Goal: Task Accomplishment & Management: Manage account settings

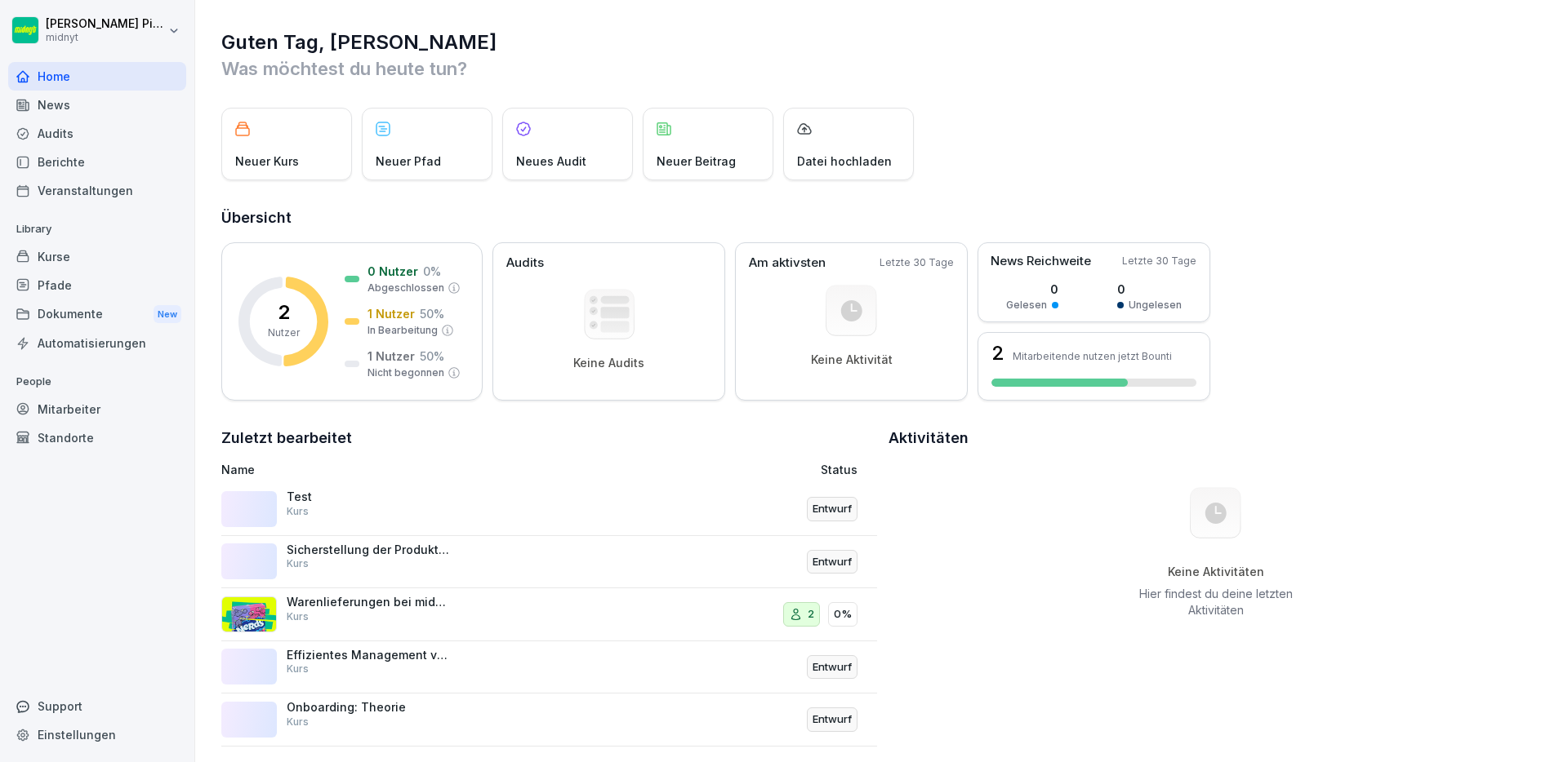
click at [716, 32] on h1 "Guten Tag, [PERSON_NAME]" at bounding box center [883, 42] width 1322 height 26
click at [44, 732] on div "Einstellungen" at bounding box center [97, 735] width 178 height 29
select select "**"
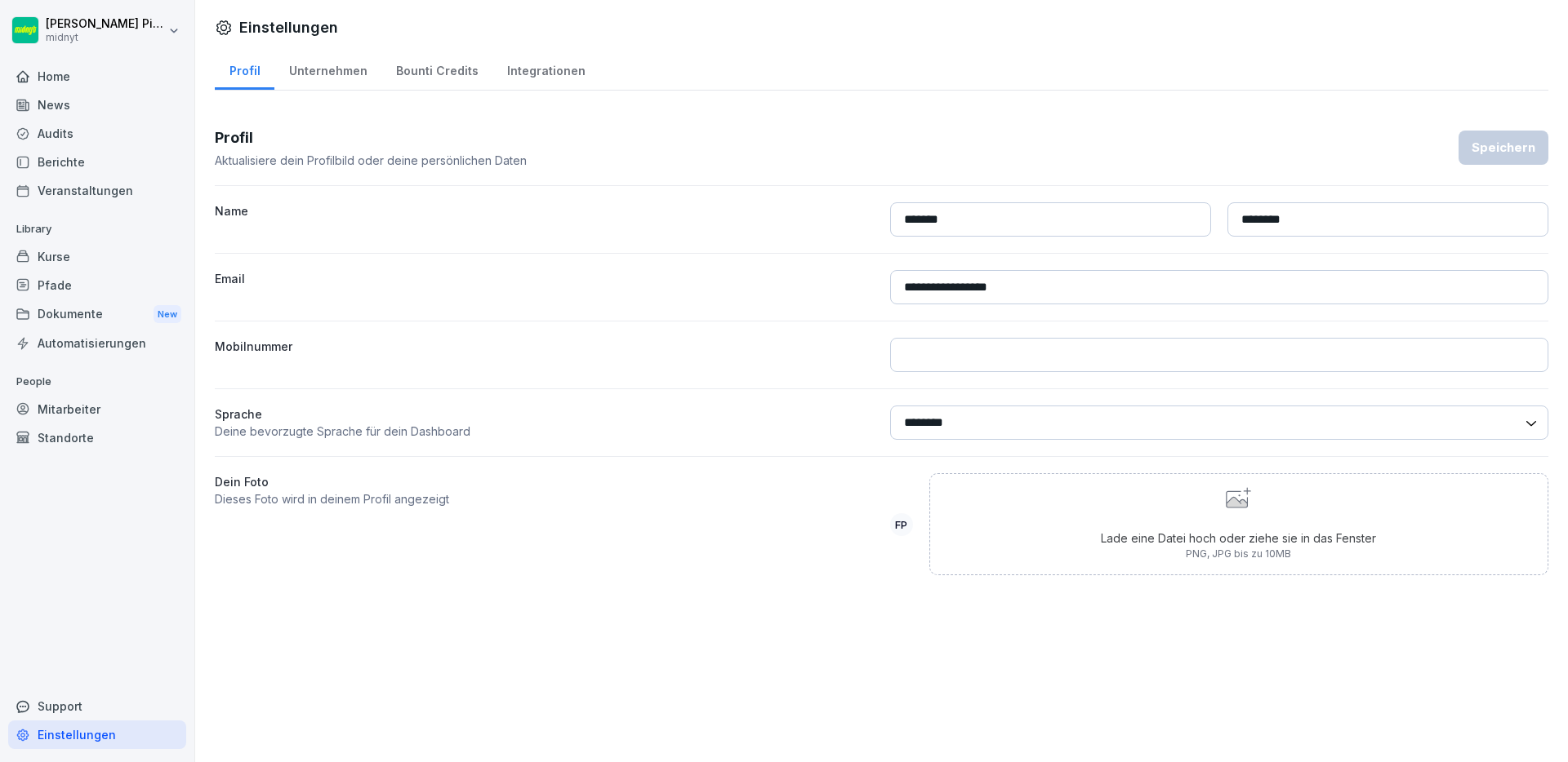
click at [77, 411] on div "Mitarbeiter" at bounding box center [97, 409] width 178 height 29
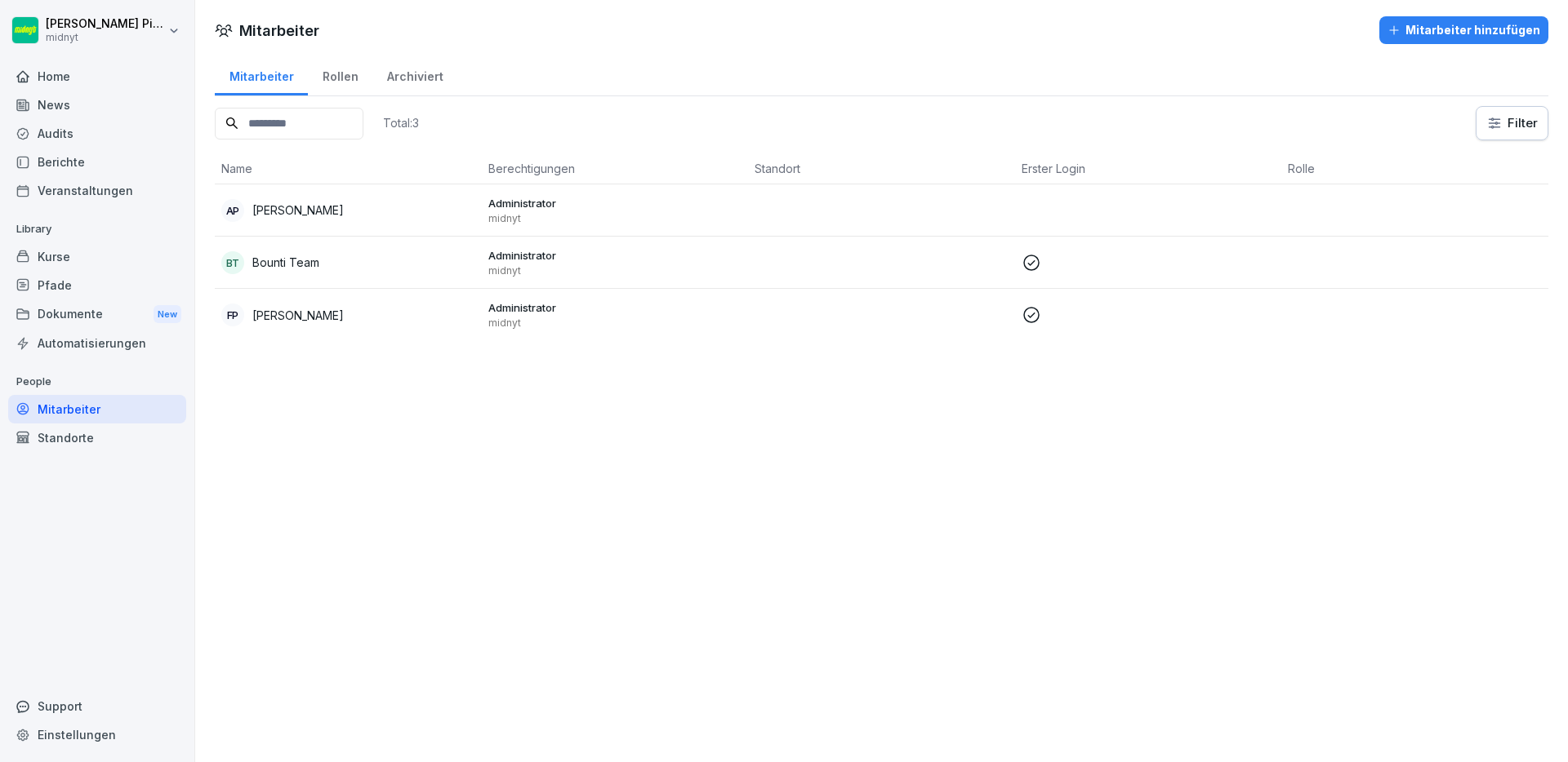
click at [387, 319] on div "FP Fabiano Picciolo" at bounding box center [349, 315] width 254 height 23
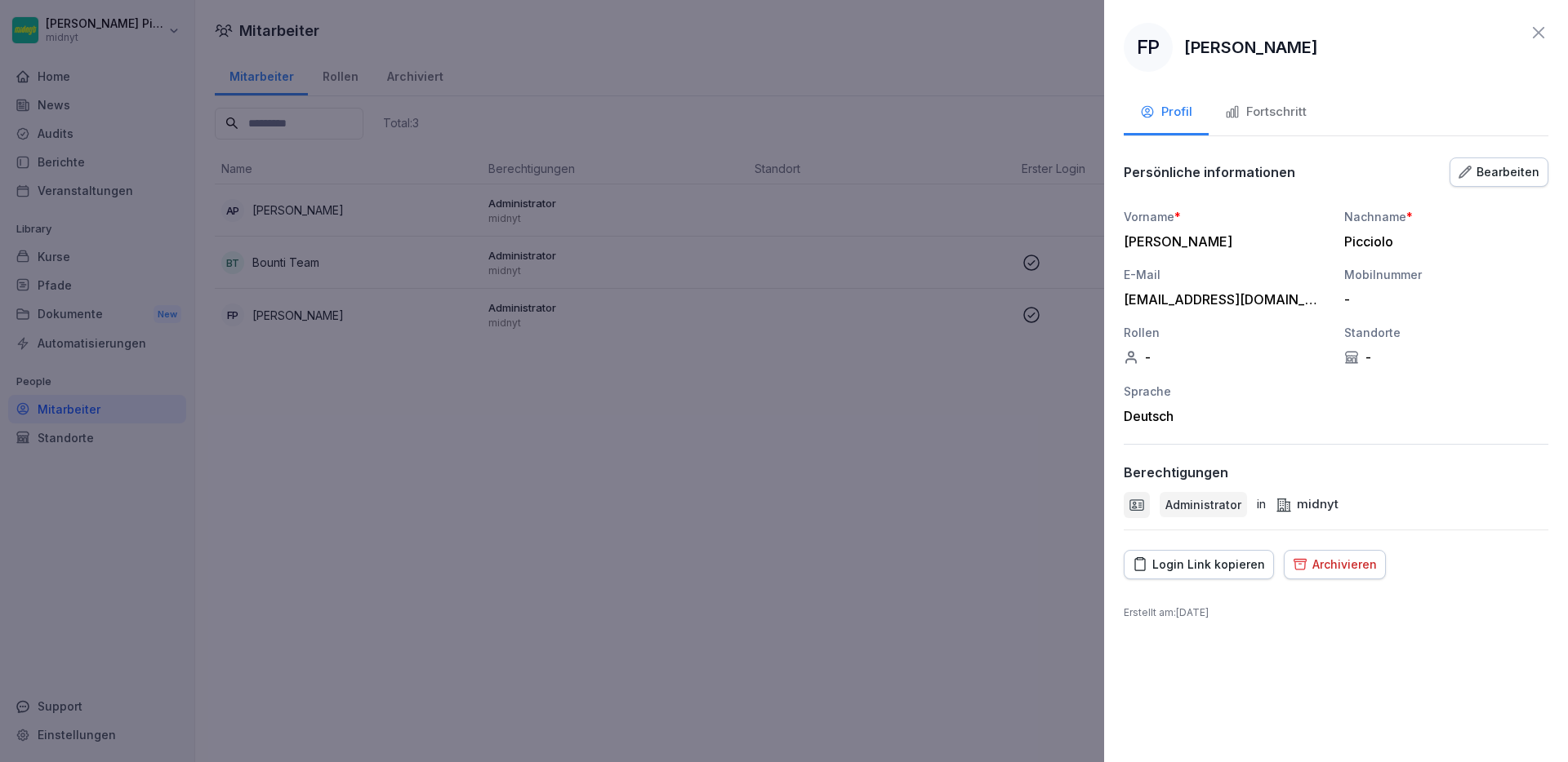
click at [869, 500] on div at bounding box center [784, 381] width 1568 height 762
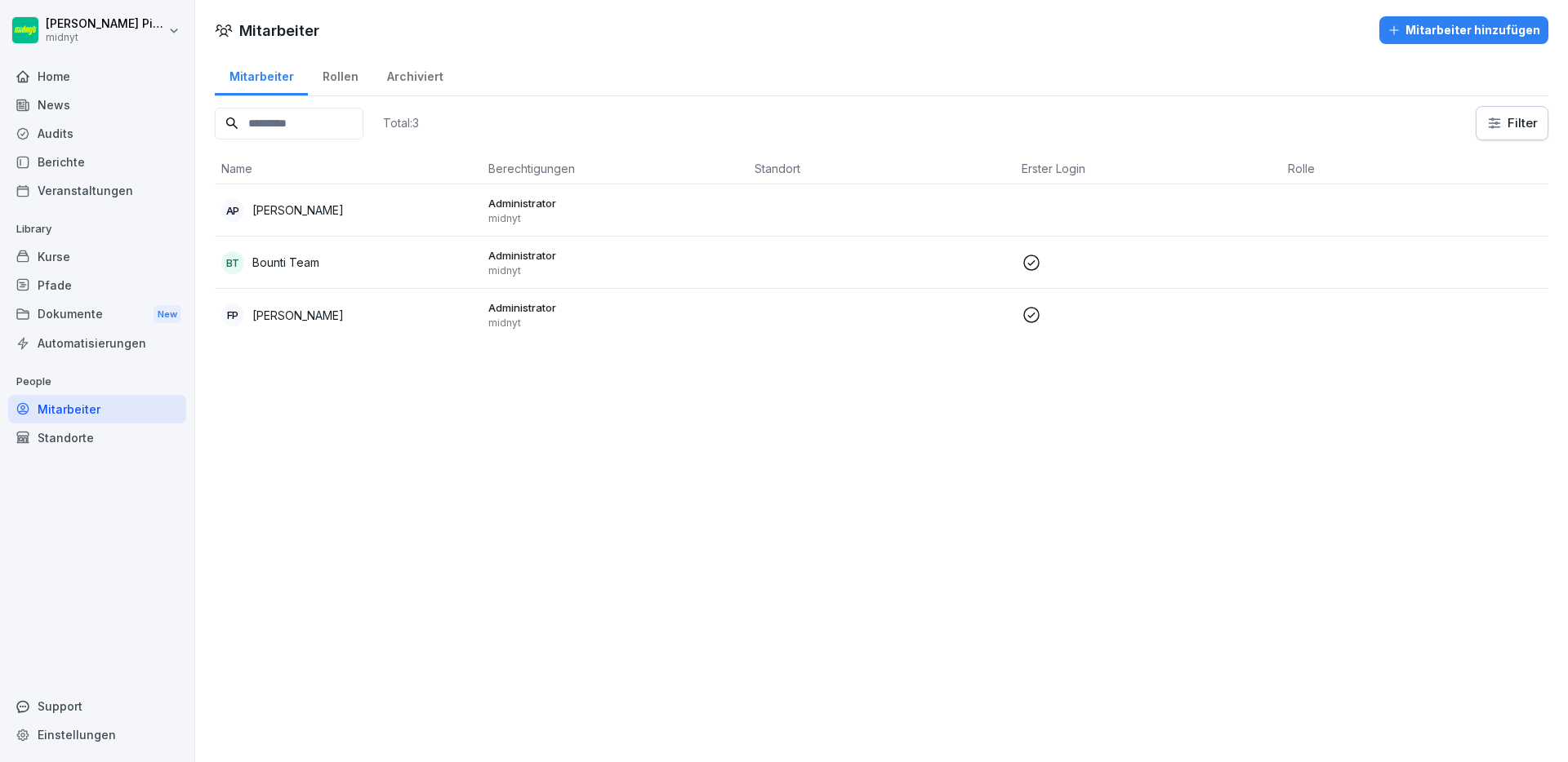
click at [449, 256] on div "BT Bounti Team" at bounding box center [349, 262] width 254 height 23
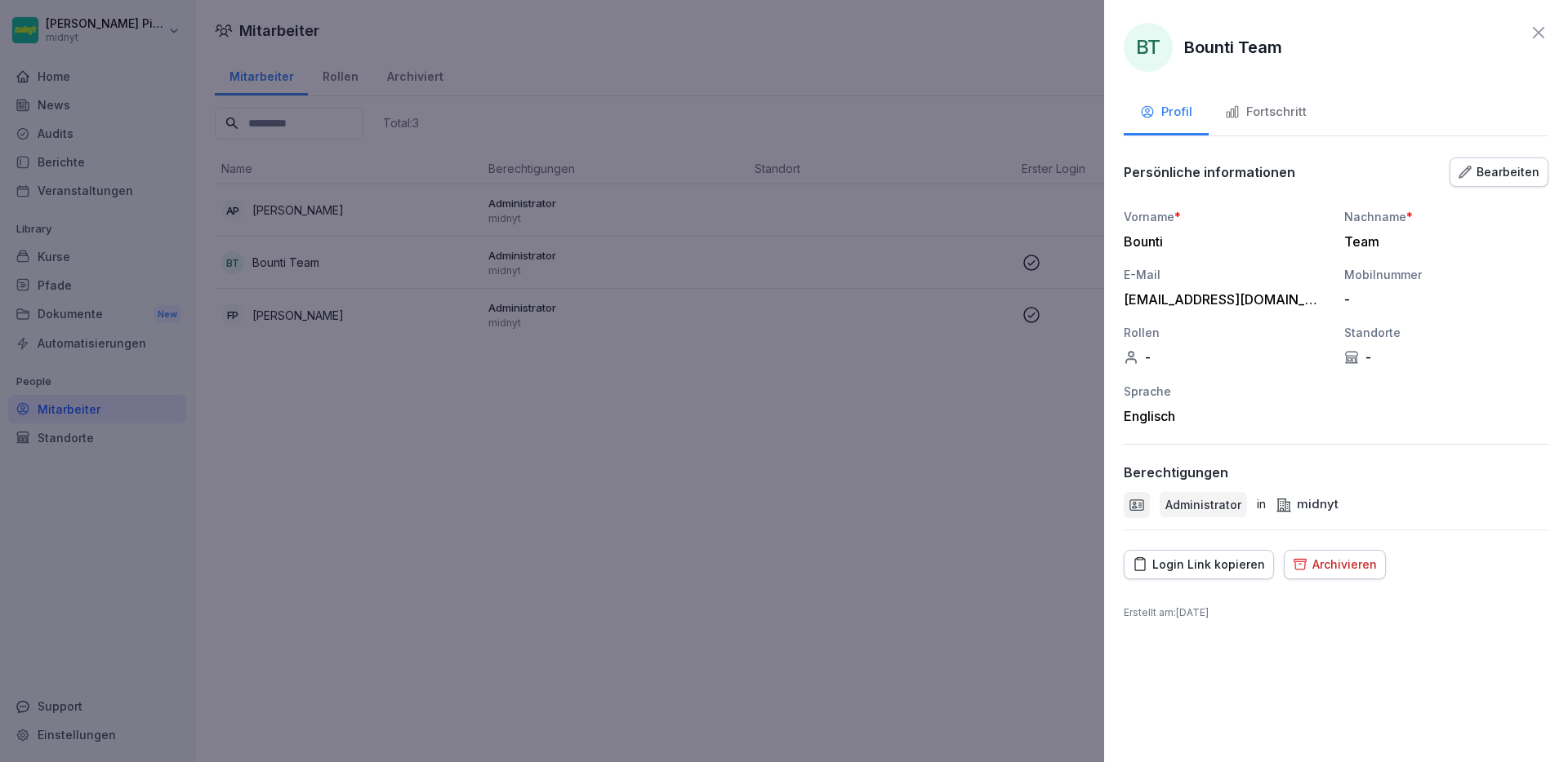
click at [533, 395] on div at bounding box center [784, 381] width 1568 height 762
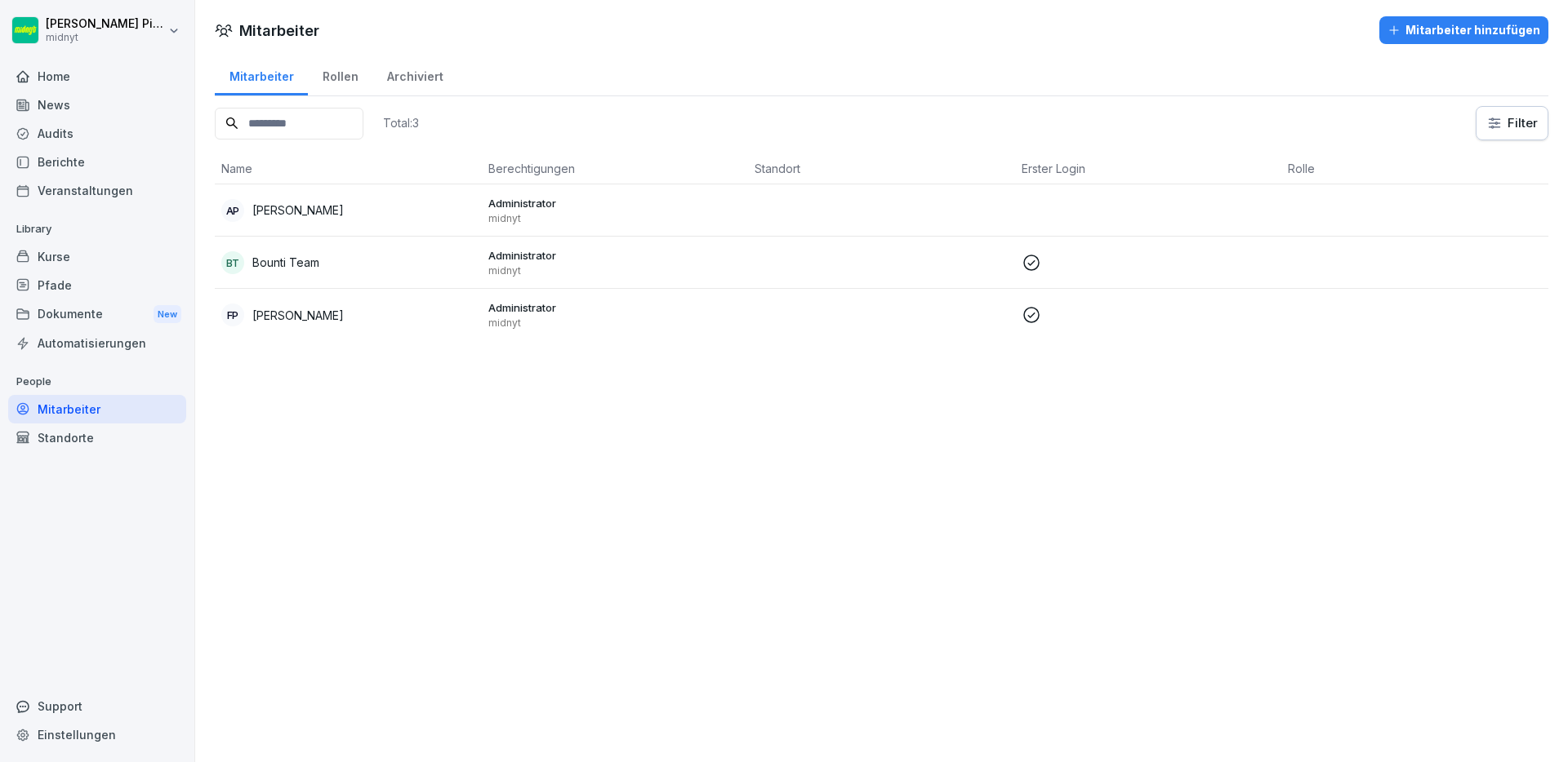
click at [1416, 36] on div "Mitarbeiter hinzufügen" at bounding box center [1464, 30] width 152 height 18
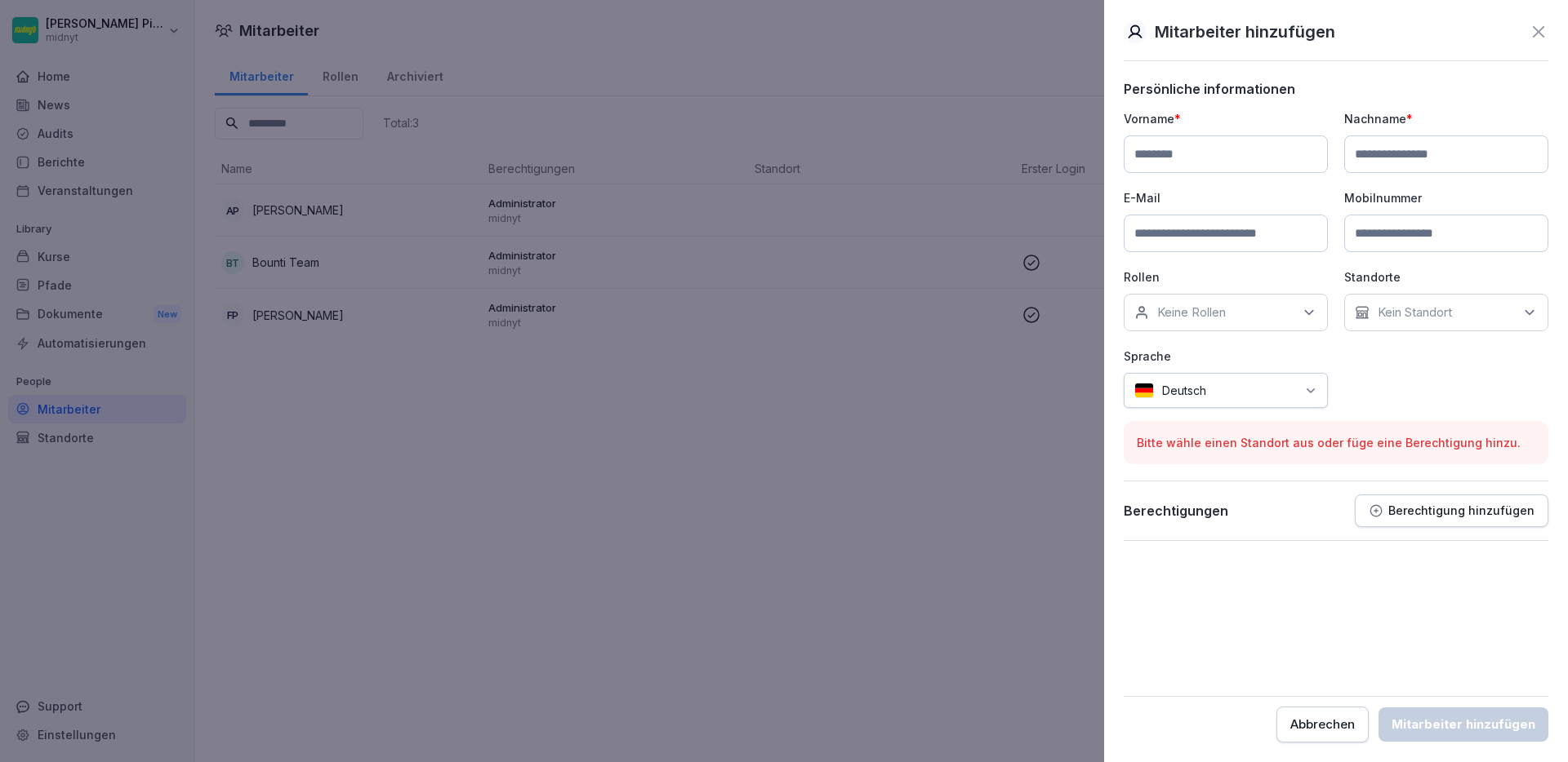
click at [1400, 525] on button "Berechtigung hinzufügen" at bounding box center [1451, 511] width 194 height 33
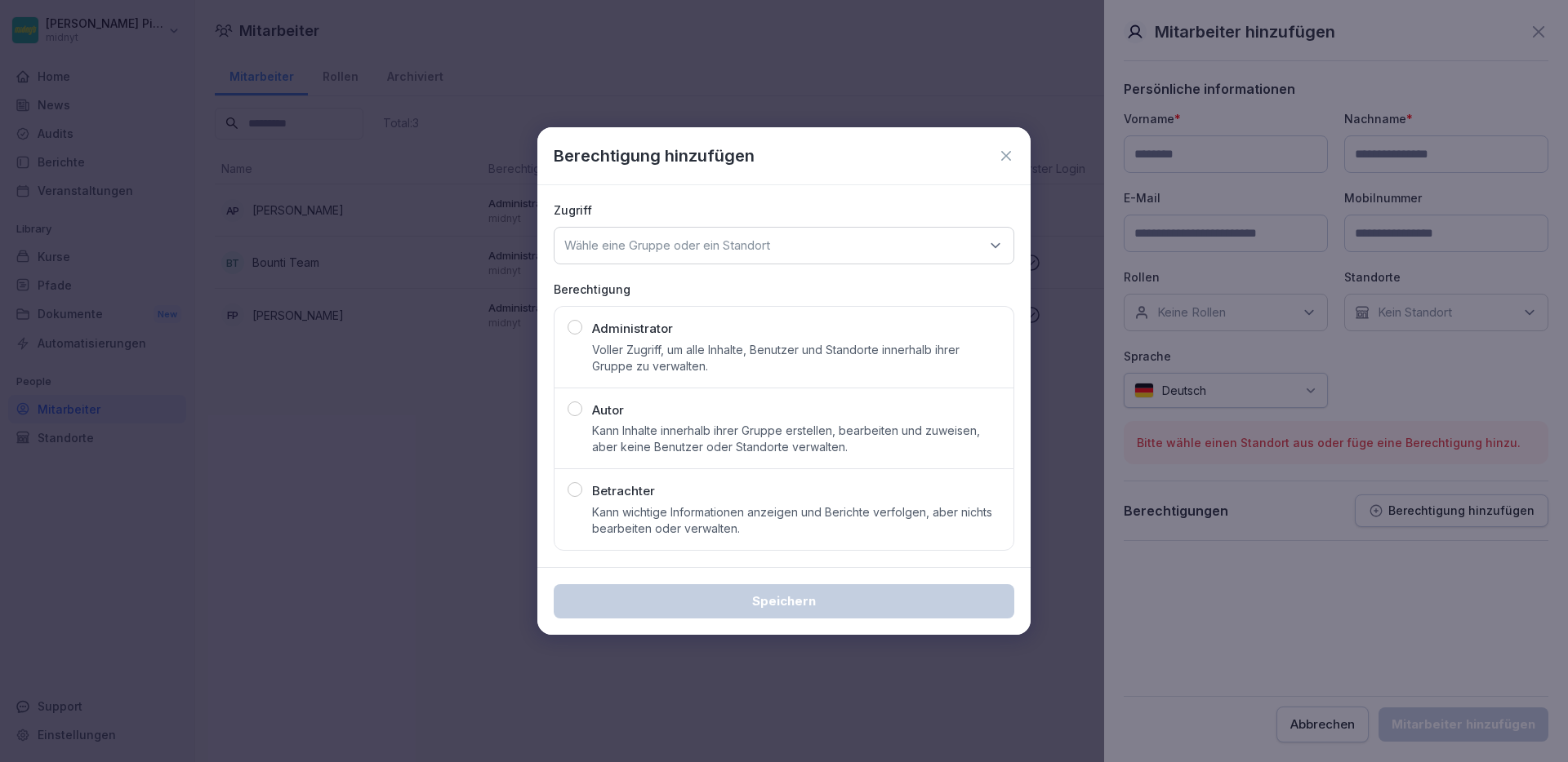
click at [697, 244] on p "Wähle eine Gruppe oder ein Standort" at bounding box center [667, 245] width 206 height 16
click at [1013, 154] on icon at bounding box center [1005, 156] width 16 height 16
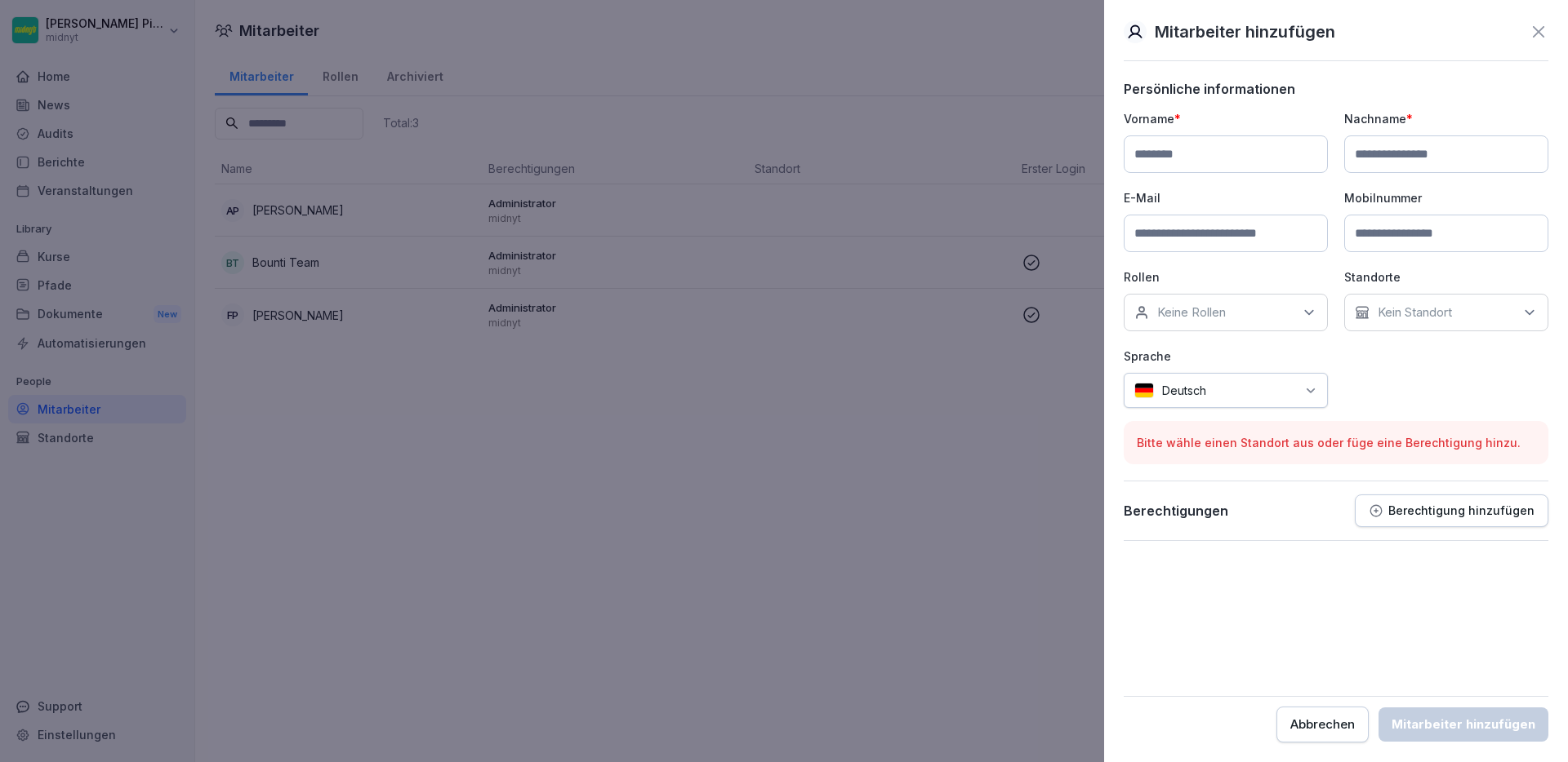
drag, startPoint x: 1543, startPoint y: 13, endPoint x: 1538, endPoint y: 25, distance: 13.0
click at [1543, 13] on div "Mitarbeiter hinzufügen Persönliche informationen Vorname * Nachname * E-Mail Mo…" at bounding box center [1336, 381] width 464 height 762
click at [1535, 29] on icon at bounding box center [1538, 32] width 12 height 12
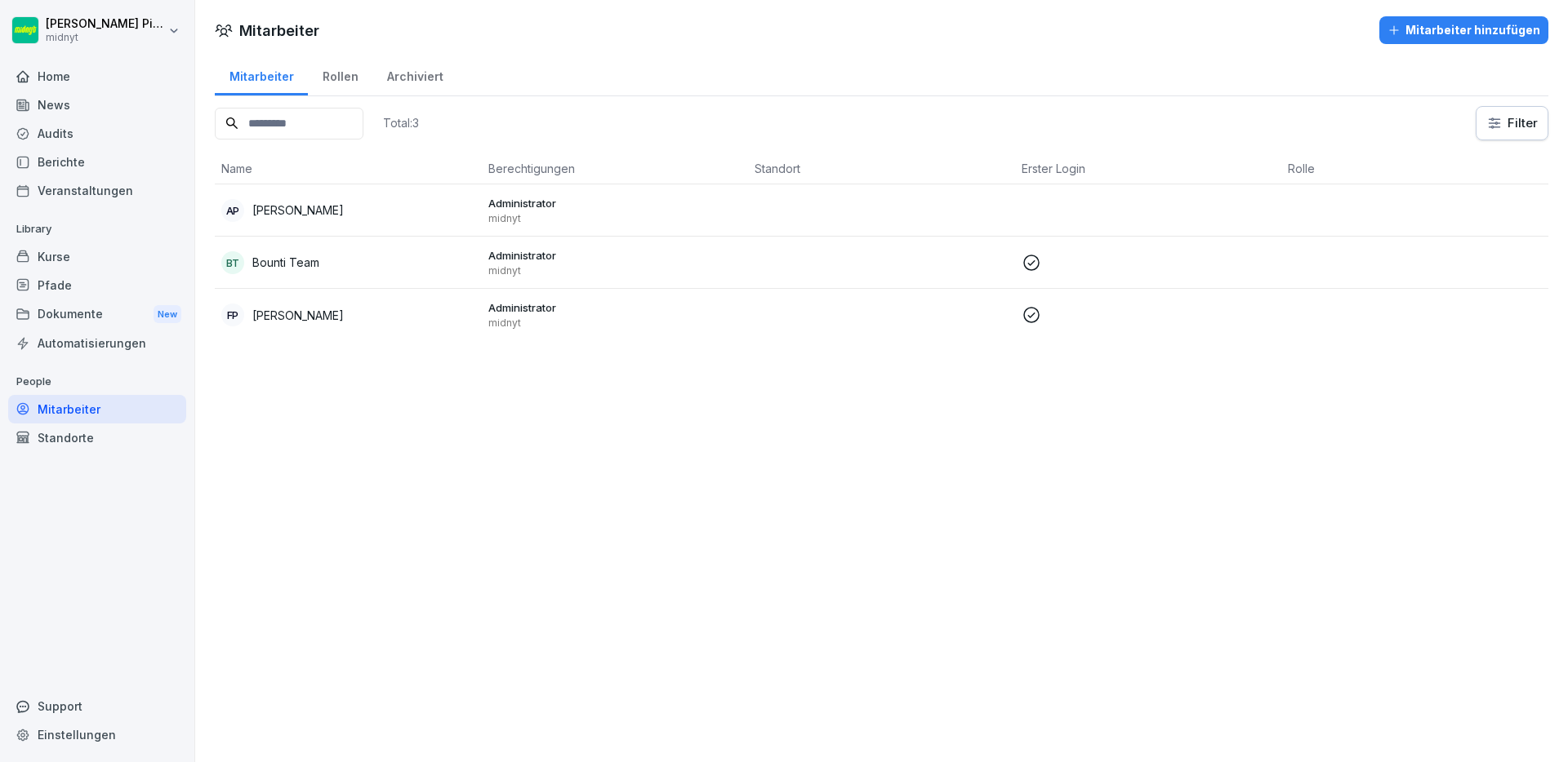
click at [117, 730] on div "Einstellungen" at bounding box center [97, 735] width 178 height 29
select select "**"
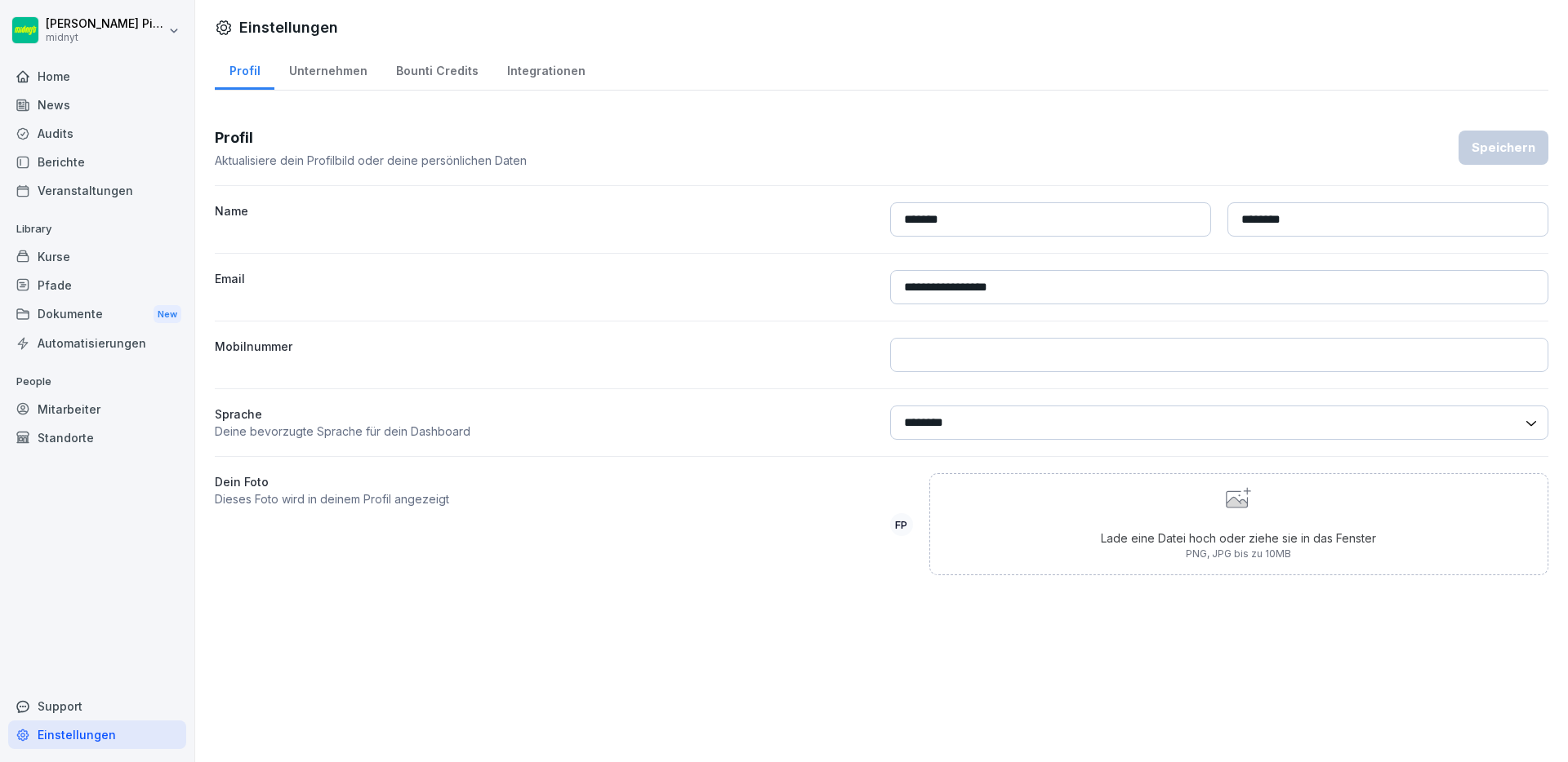
click at [354, 65] on div "Unternehmen" at bounding box center [327, 69] width 107 height 41
select select "**"
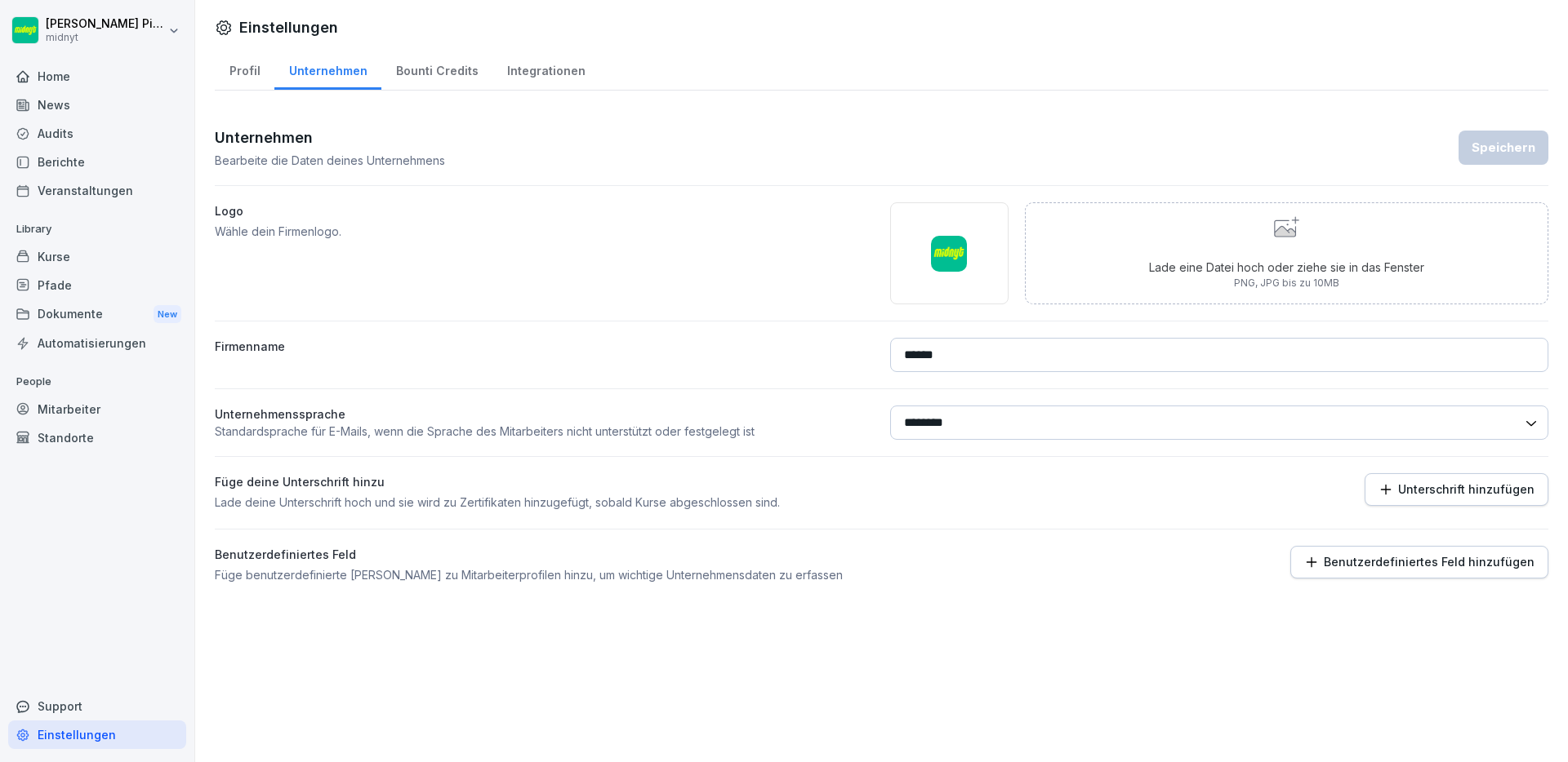
click at [439, 63] on div "Bounti Credits" at bounding box center [437, 69] width 111 height 41
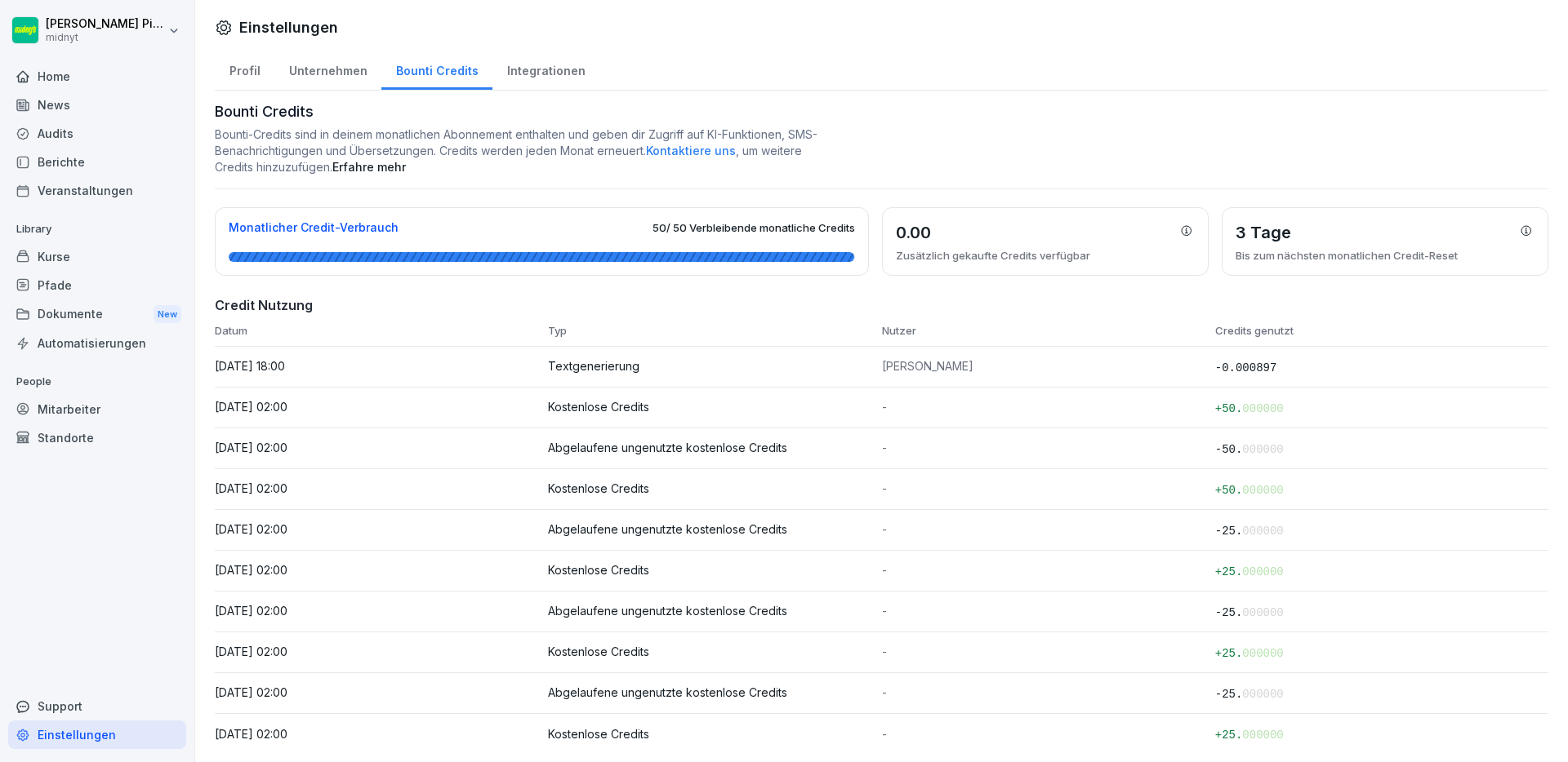
click at [547, 60] on div "Integrationen" at bounding box center [546, 69] width 107 height 41
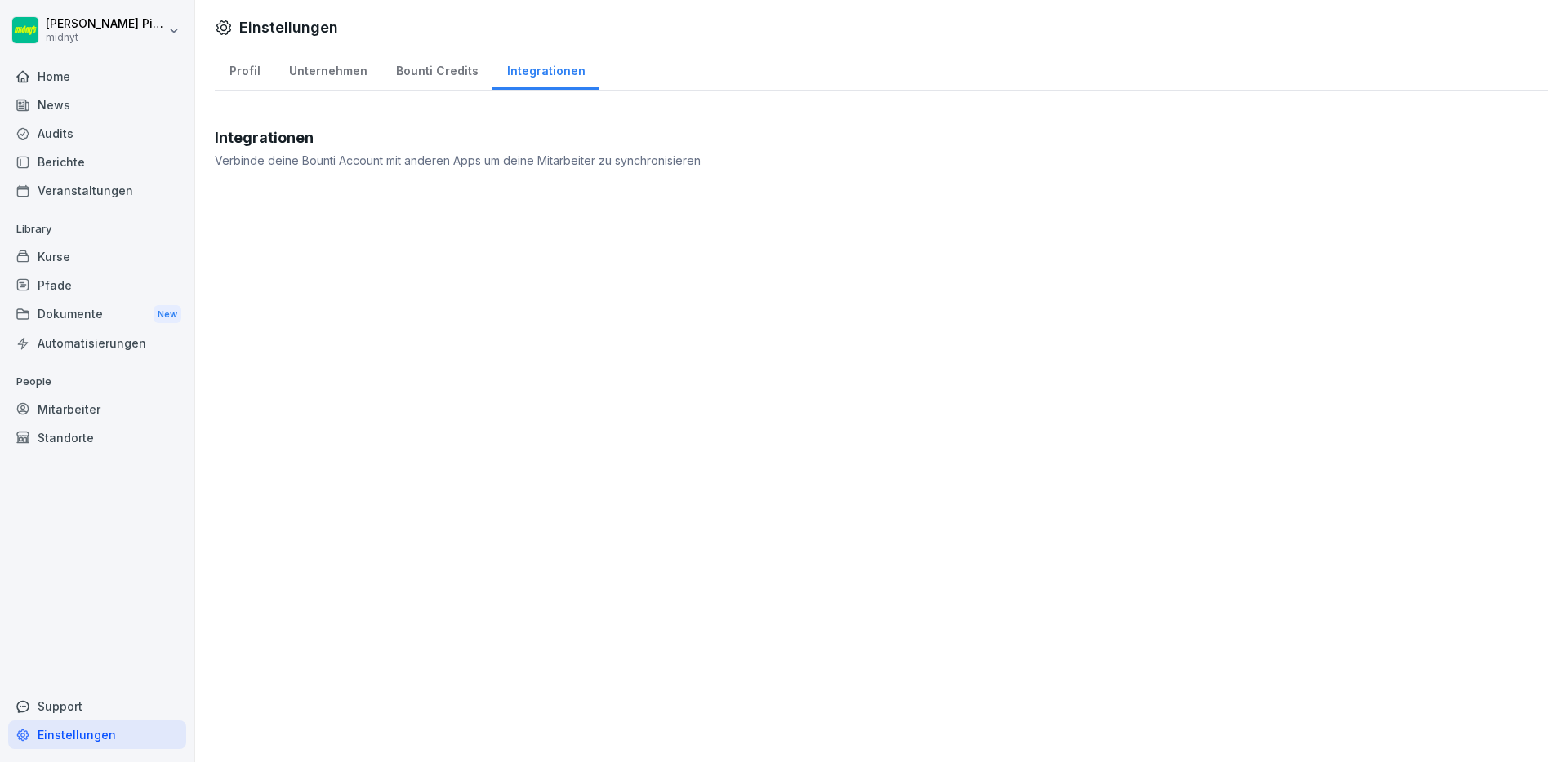
click at [47, 85] on div "Home" at bounding box center [97, 76] width 178 height 29
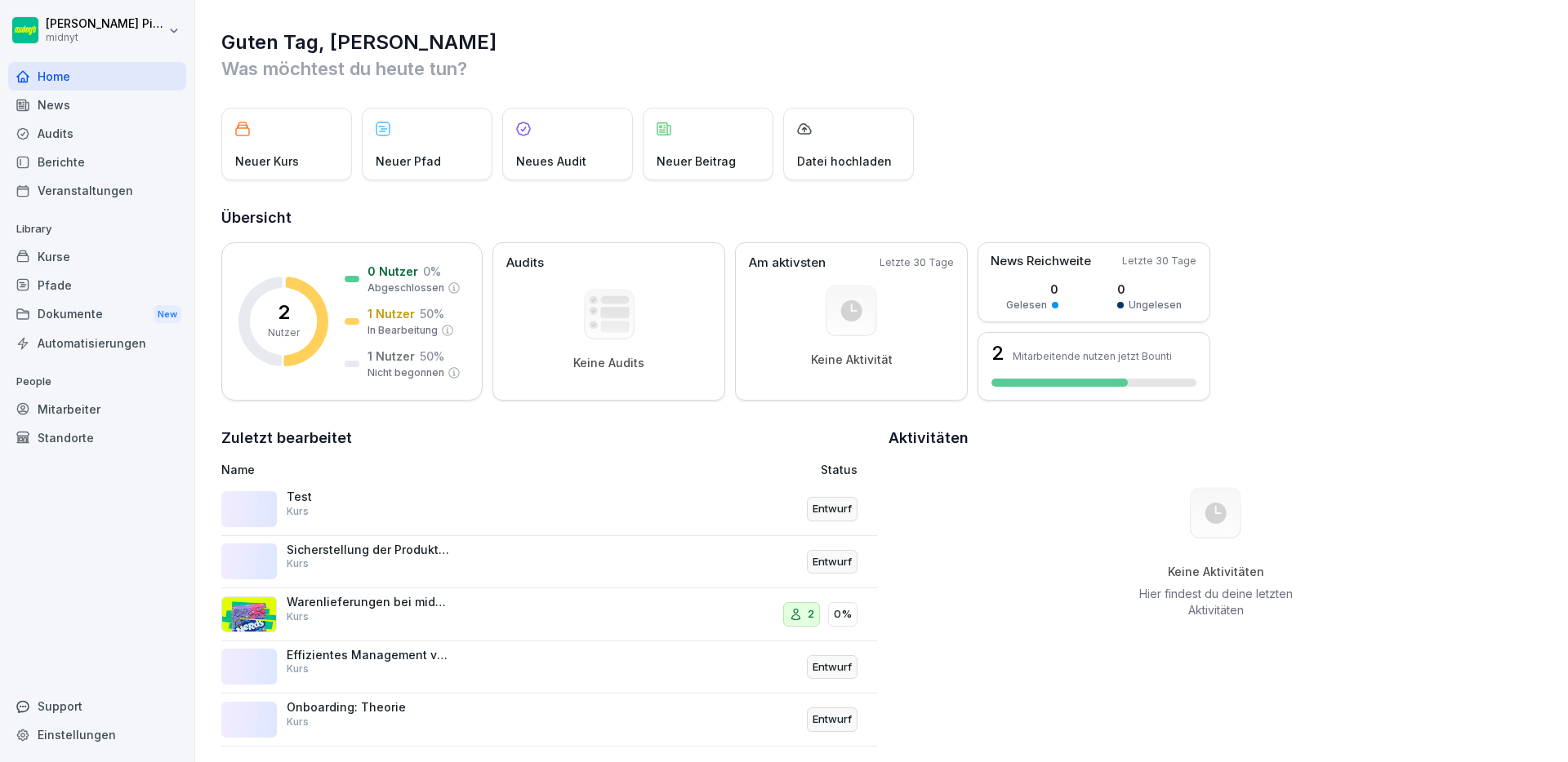
click at [173, 29] on html "Fabiano Picciolo midnyt Home News Audits Berichte Veranstaltungen Library Kurse…" at bounding box center [784, 381] width 1568 height 762
click at [127, 556] on html "Fabiano Picciolo midnyt Home News Audits Berichte Veranstaltungen Library Kurse…" at bounding box center [784, 381] width 1568 height 762
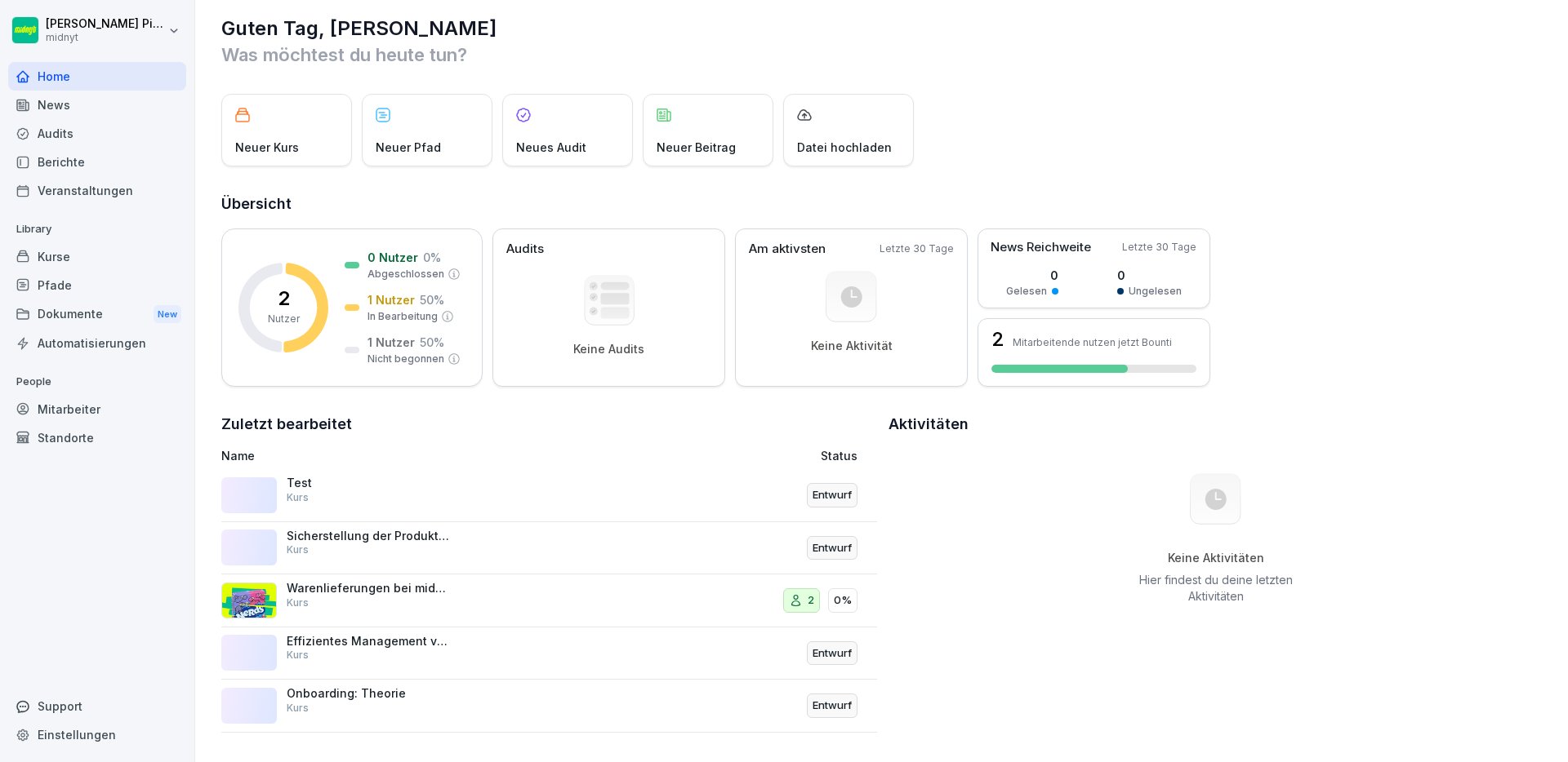
scroll to position [15, 0]
click at [173, 6] on div "Fabiano Picciolo midnyt Home News Audits Berichte Veranstaltungen Library Kurse…" at bounding box center [97, 381] width 195 height 762
click at [168, 16] on html "Fabiano Picciolo midnyt Home News Audits Berichte Veranstaltungen Library Kurse…" at bounding box center [784, 381] width 1568 height 762
click at [158, 58] on div "Einstellungen" at bounding box center [104, 74] width 162 height 30
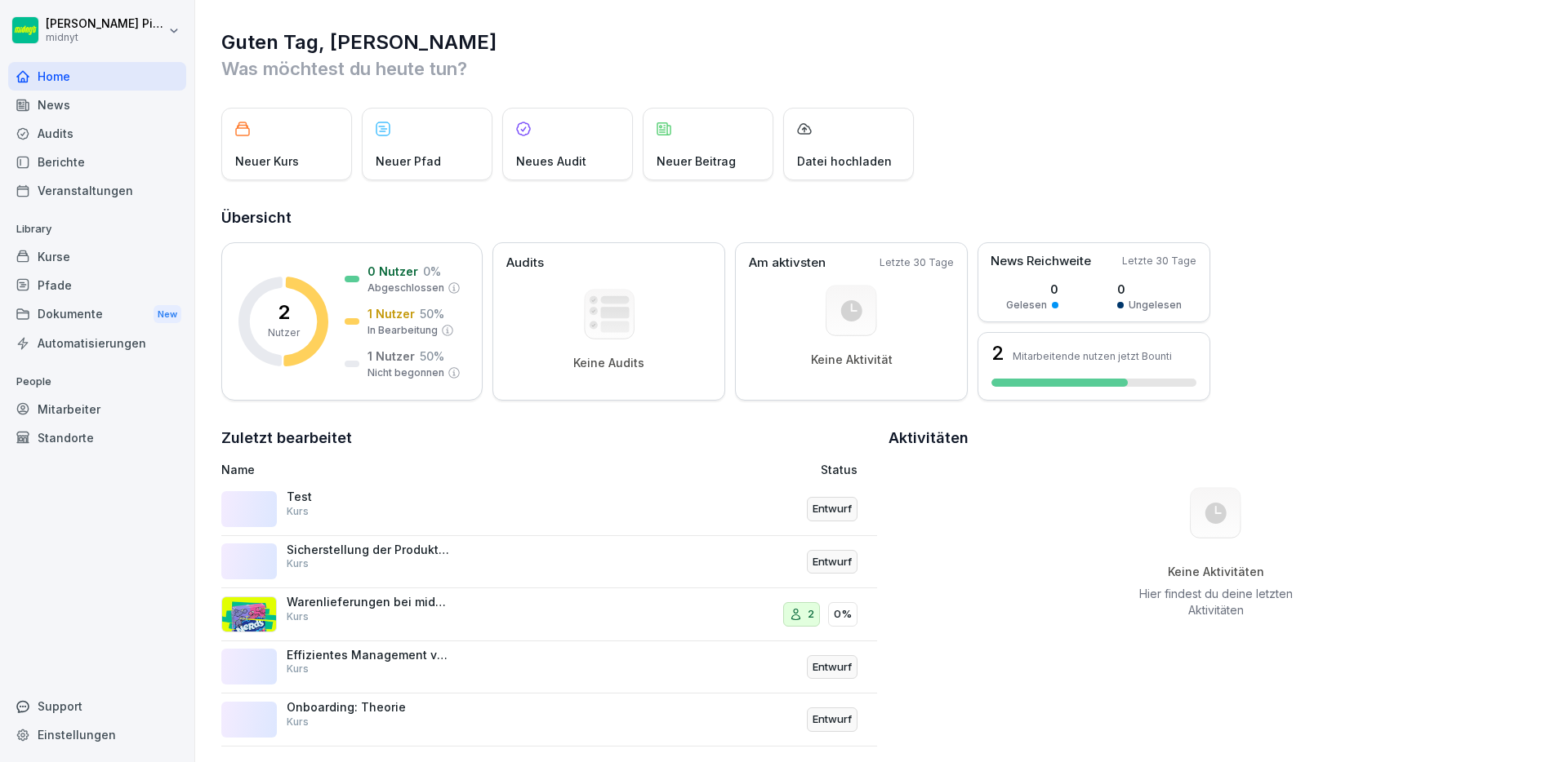
select select "**"
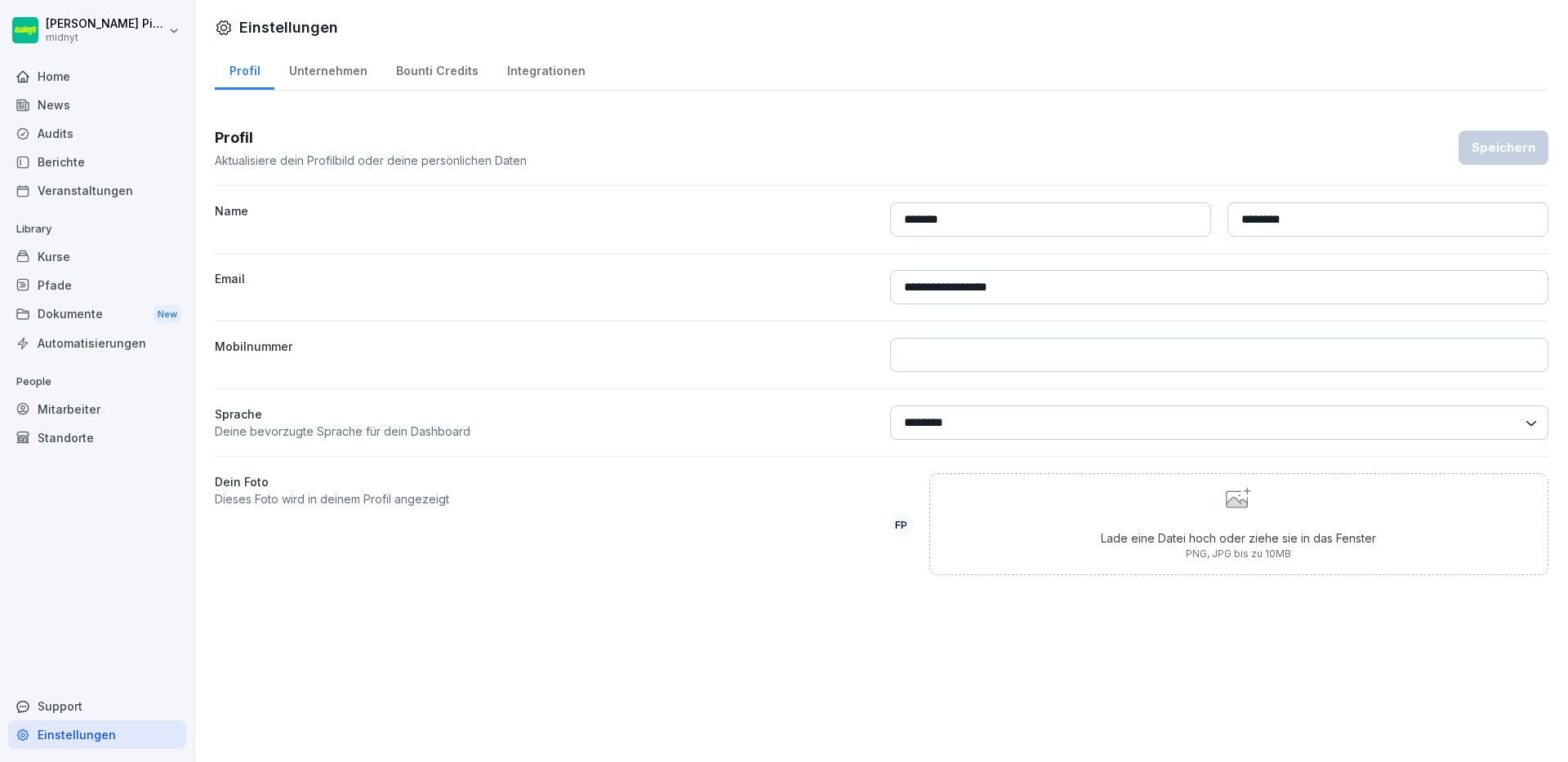
click at [324, 52] on div "Unternehmen" at bounding box center [327, 69] width 107 height 41
select select "**"
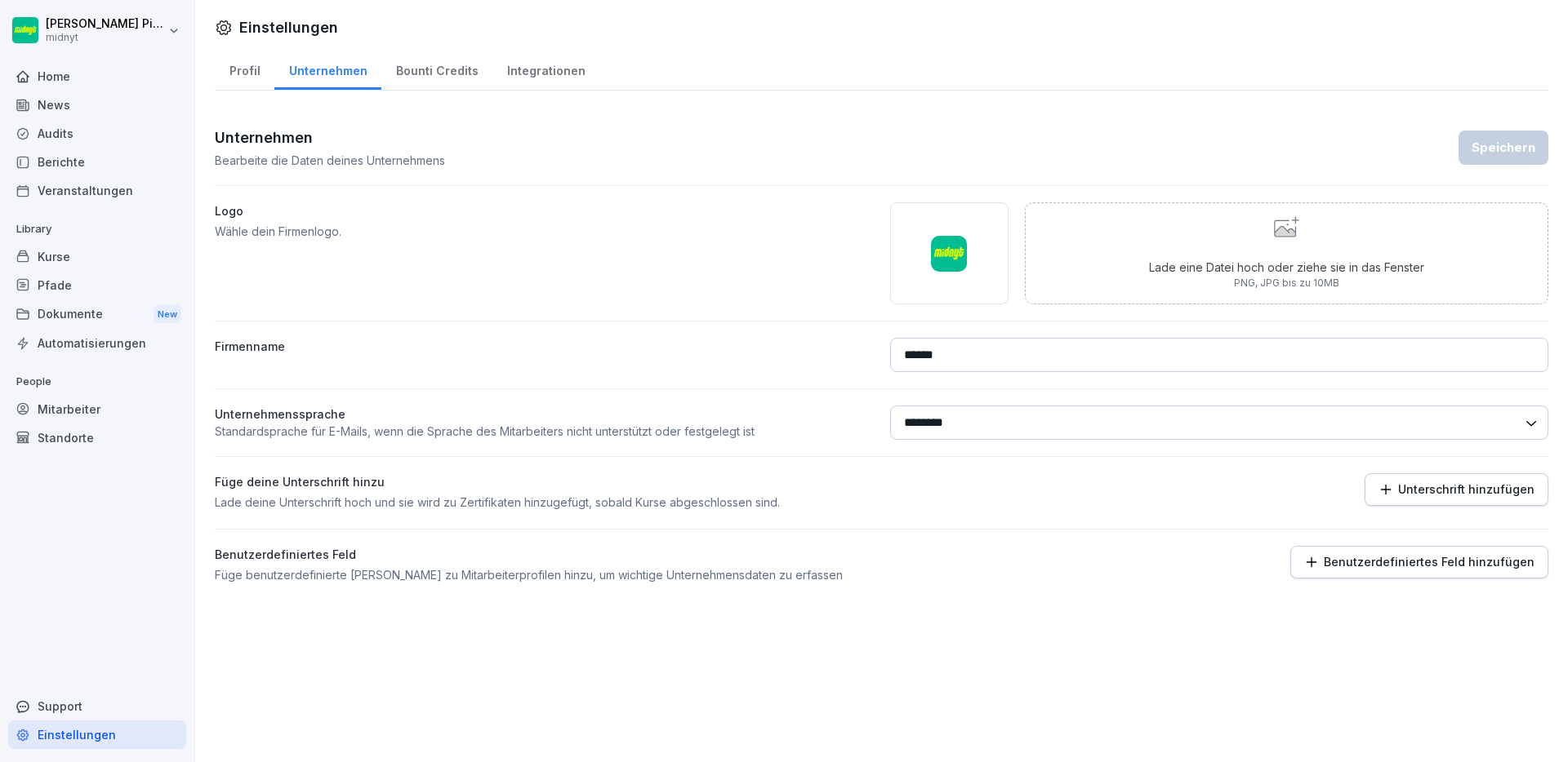
click at [443, 66] on div "Bounti Credits" at bounding box center [437, 69] width 111 height 41
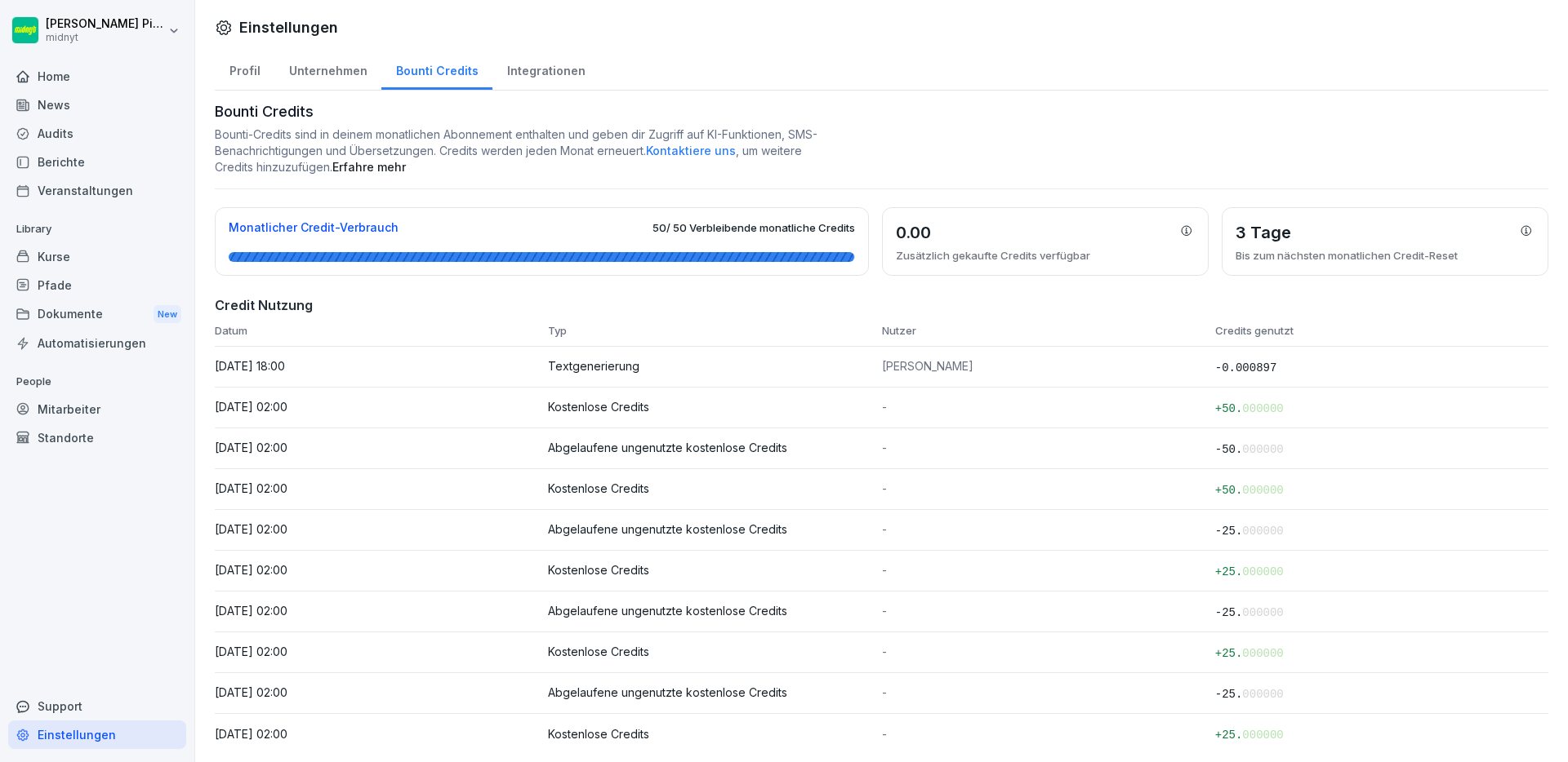
click at [525, 69] on div "Integrationen" at bounding box center [546, 69] width 107 height 41
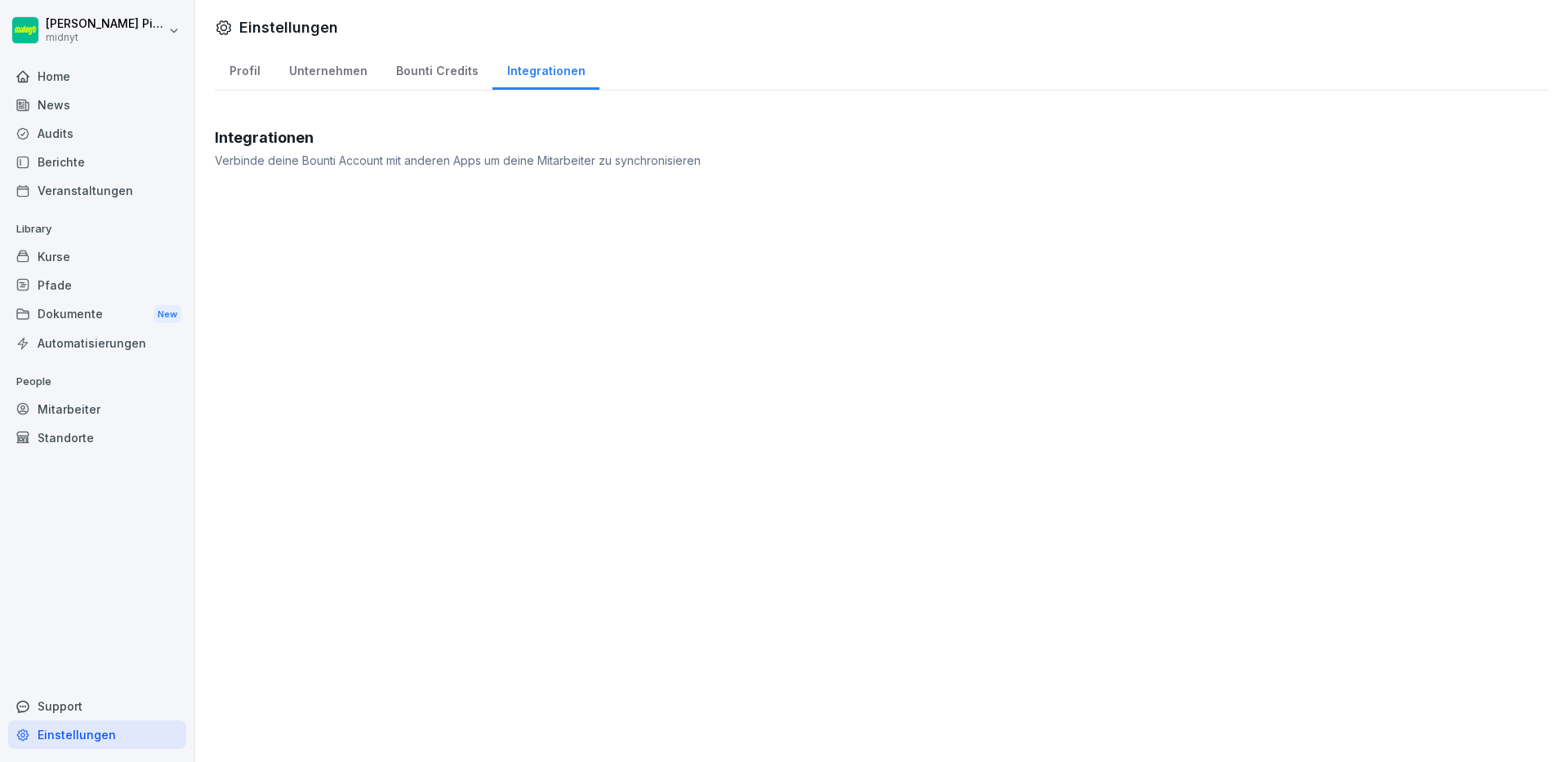
click at [249, 78] on div "Profil" at bounding box center [245, 69] width 59 height 41
select select "**"
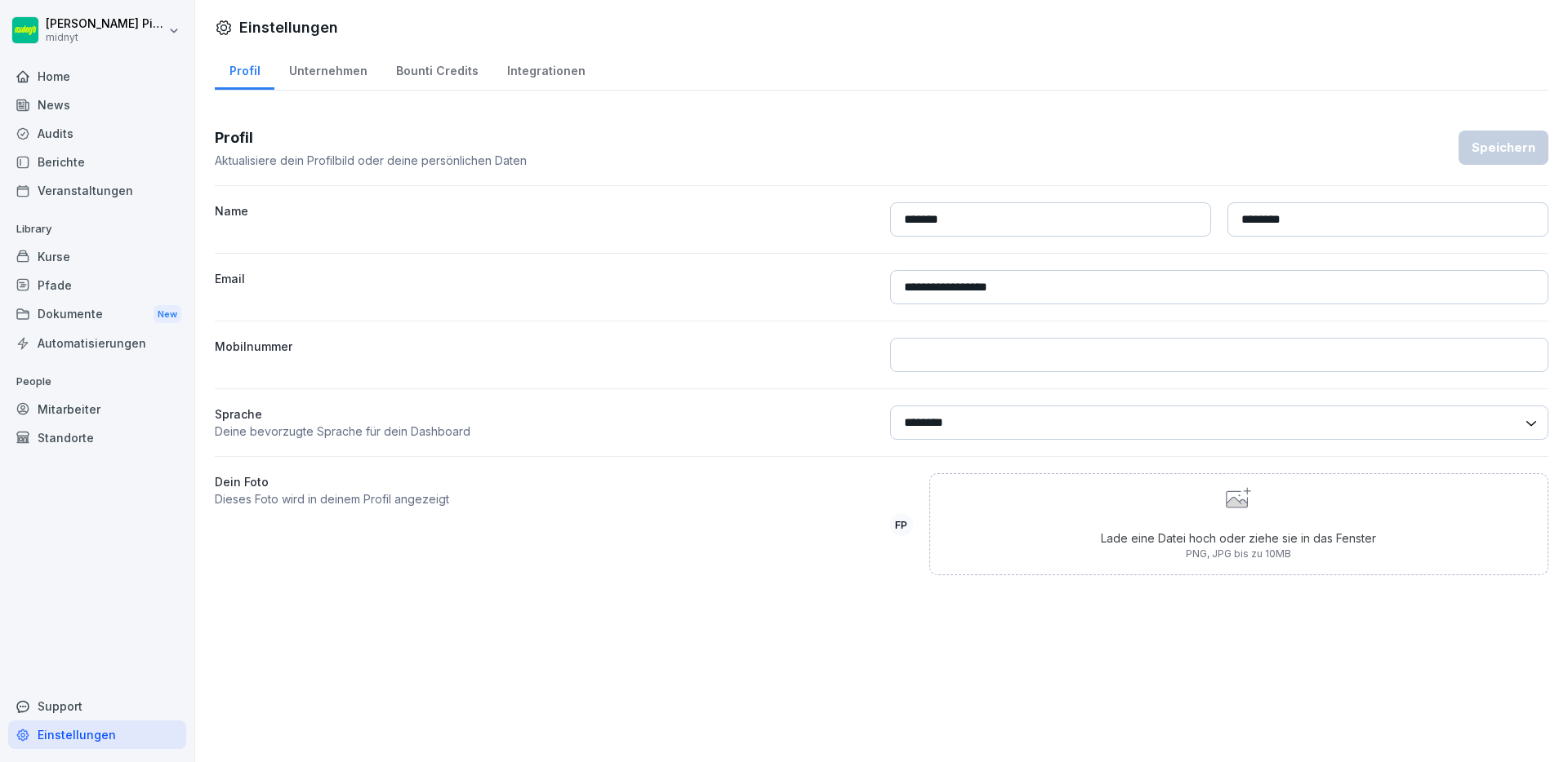
click at [403, 63] on div "Bounti Credits" at bounding box center [437, 69] width 111 height 41
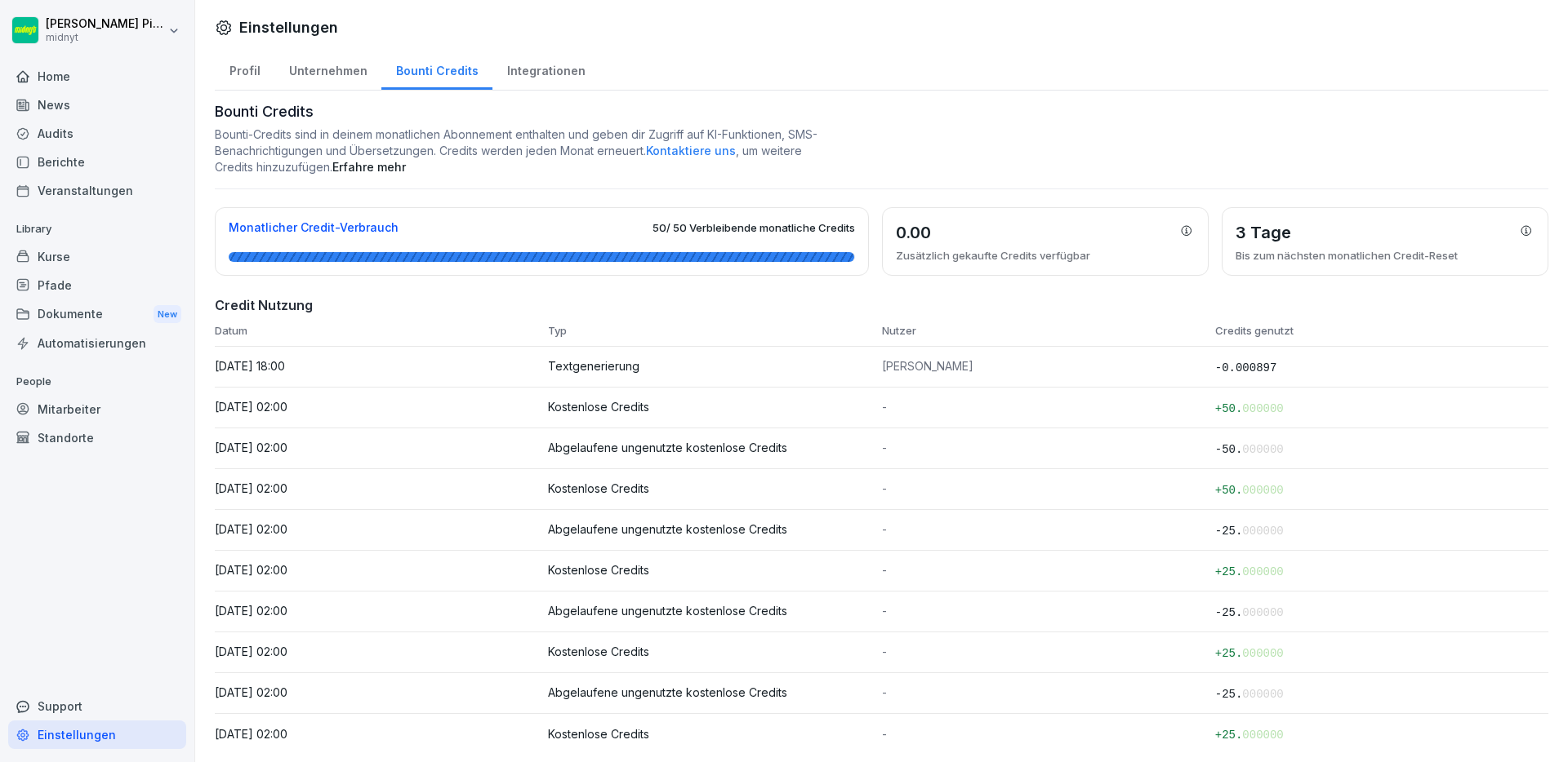
click at [344, 77] on div "Unternehmen" at bounding box center [327, 69] width 107 height 41
select select "**"
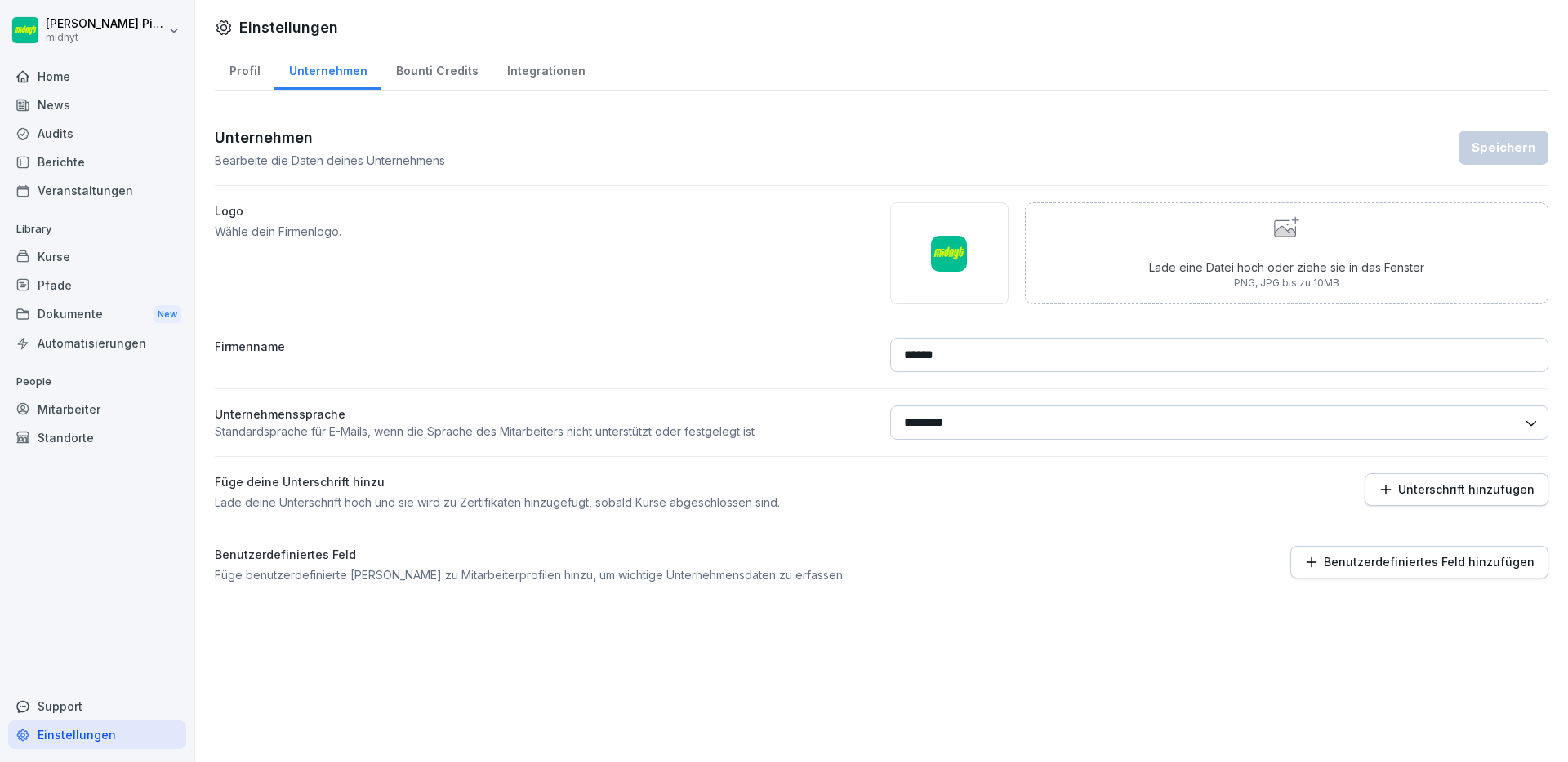
click at [447, 73] on div "Bounti Credits" at bounding box center [437, 69] width 111 height 41
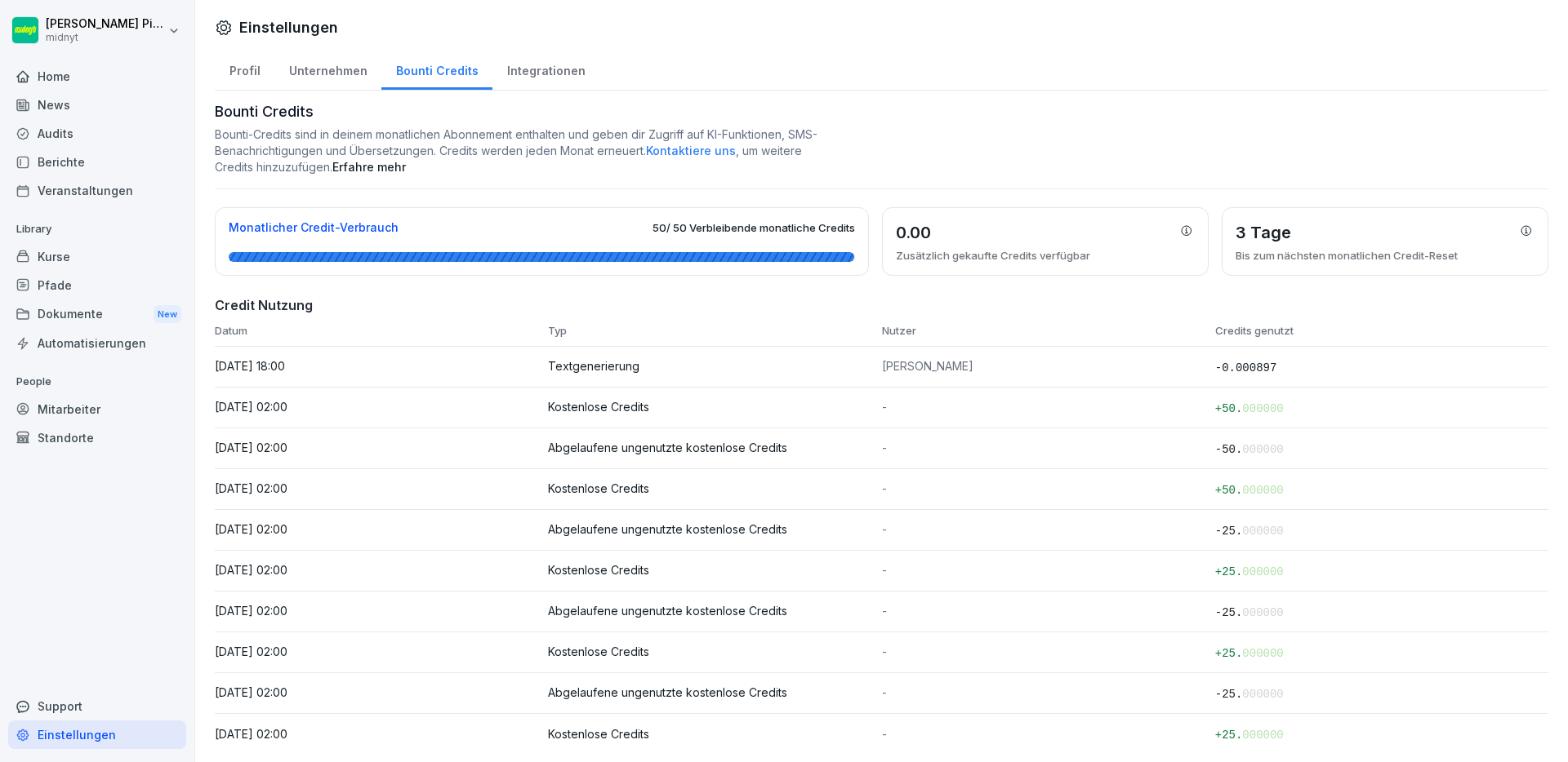
click at [508, 71] on div "Integrationen" at bounding box center [546, 69] width 107 height 41
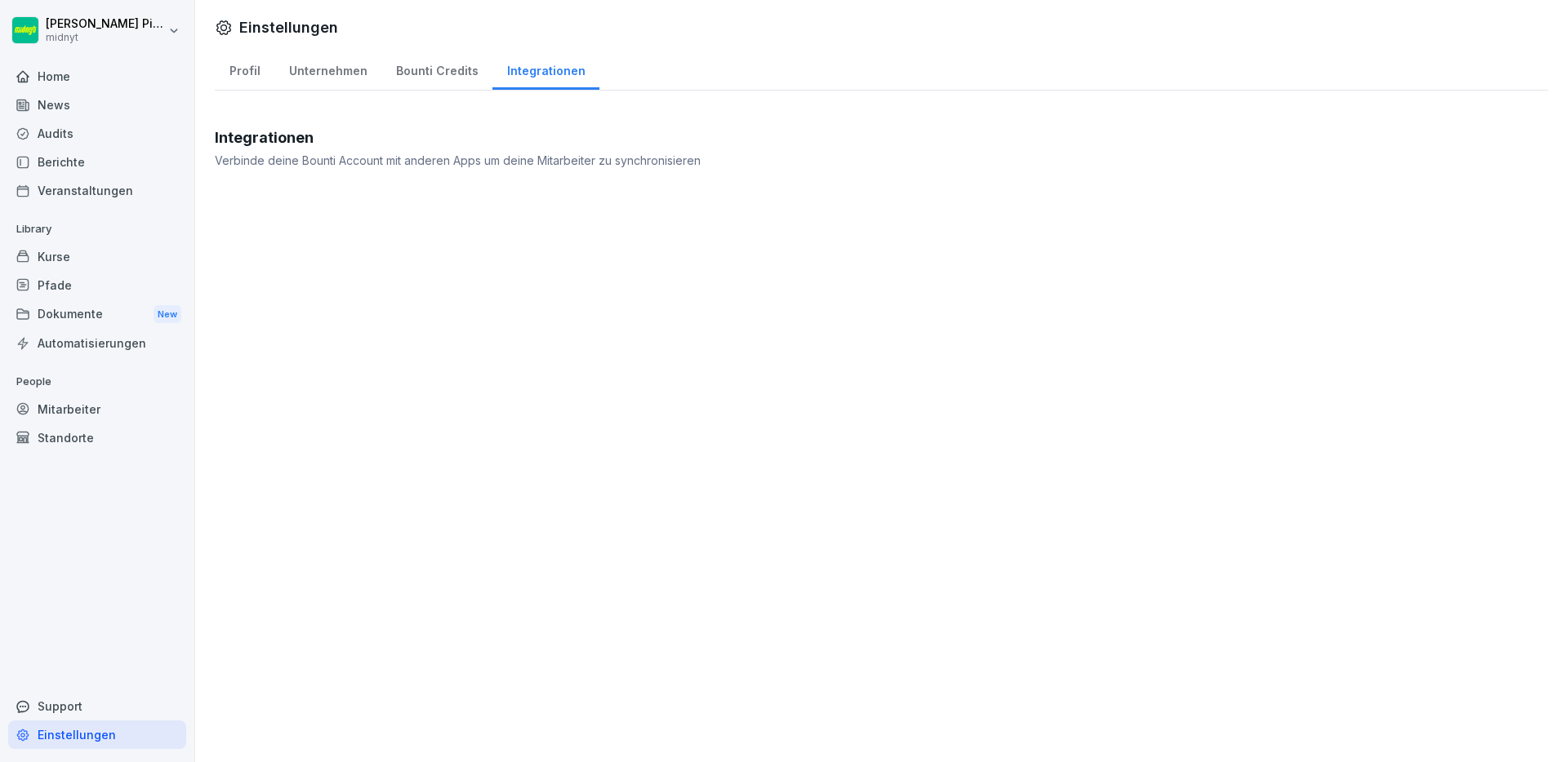
click at [269, 64] on div "Profil" at bounding box center [245, 69] width 59 height 41
select select "**"
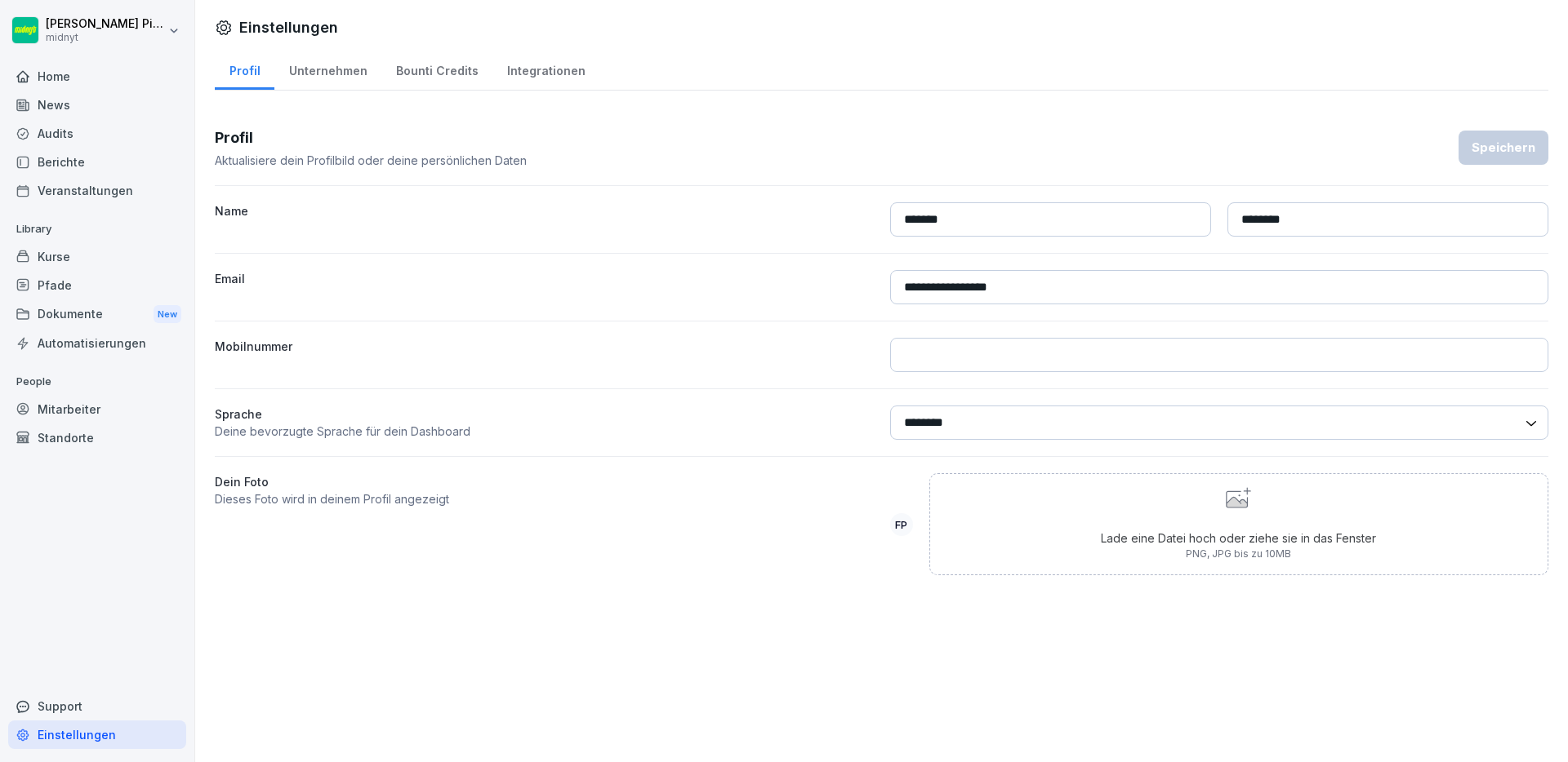
click at [41, 118] on div "News" at bounding box center [97, 105] width 178 height 29
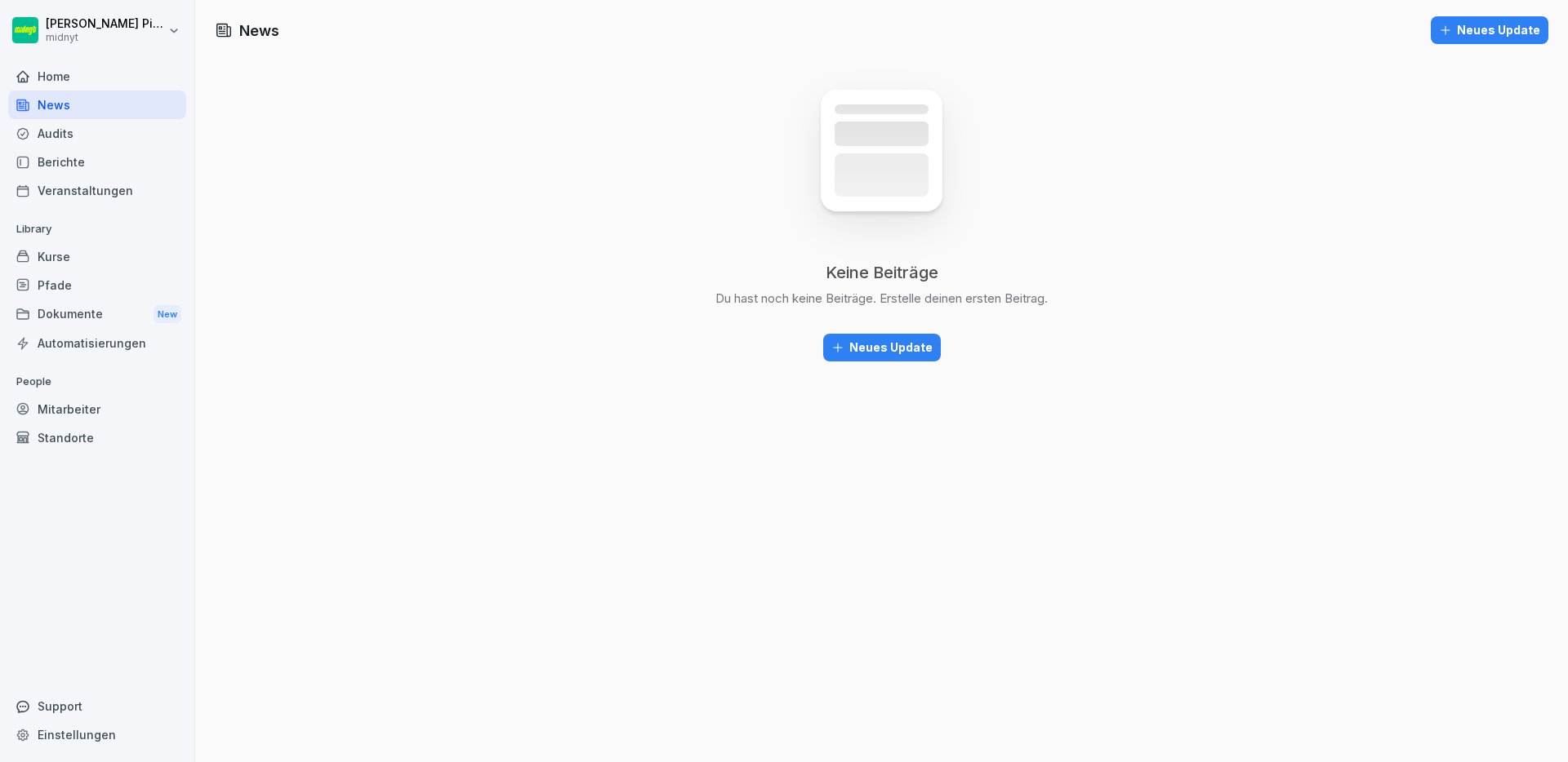
click at [68, 99] on div "News" at bounding box center [97, 105] width 178 height 29
click at [80, 83] on div "Home" at bounding box center [97, 76] width 178 height 29
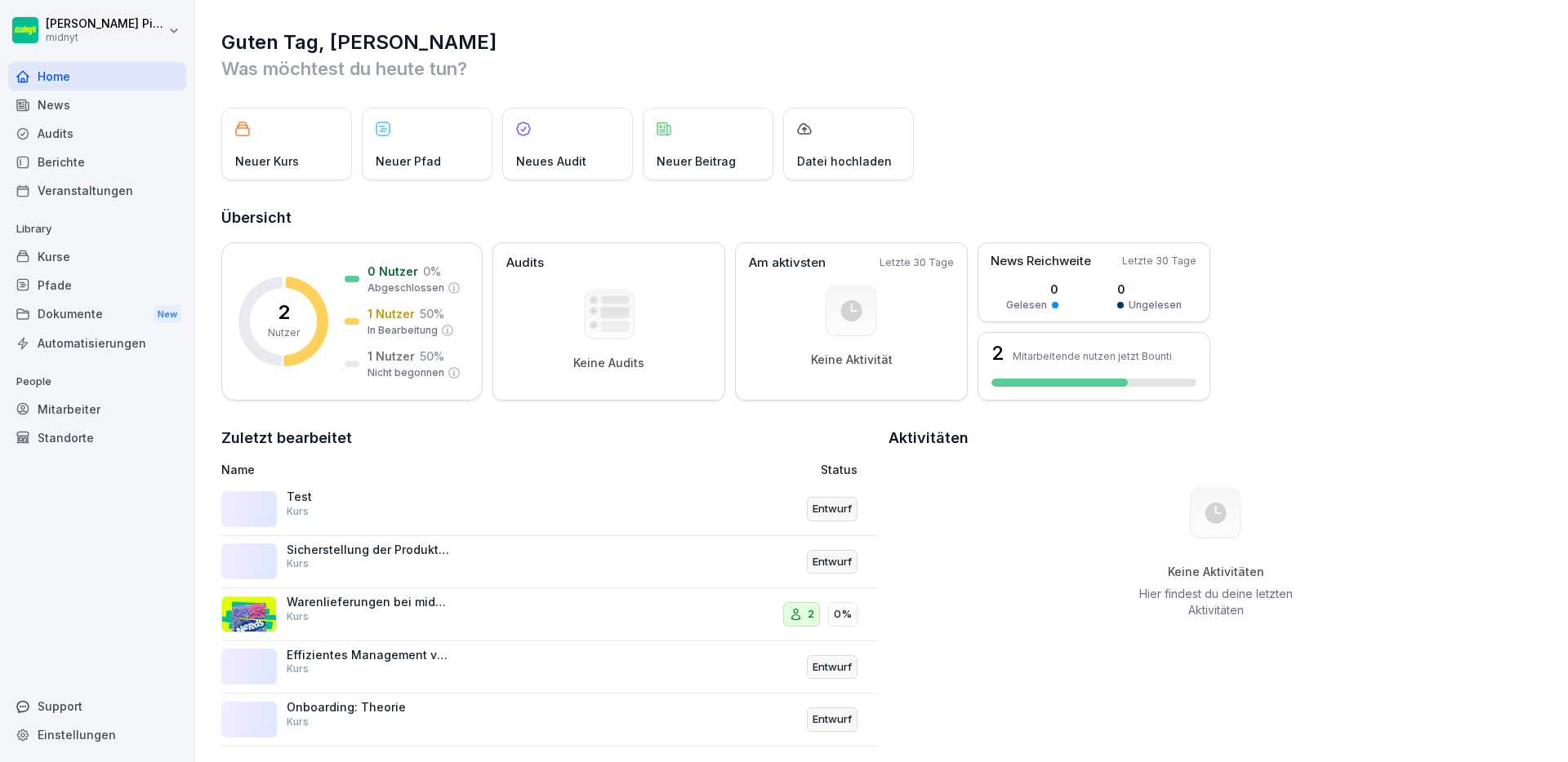
click at [108, 710] on div "Support" at bounding box center [97, 706] width 178 height 29
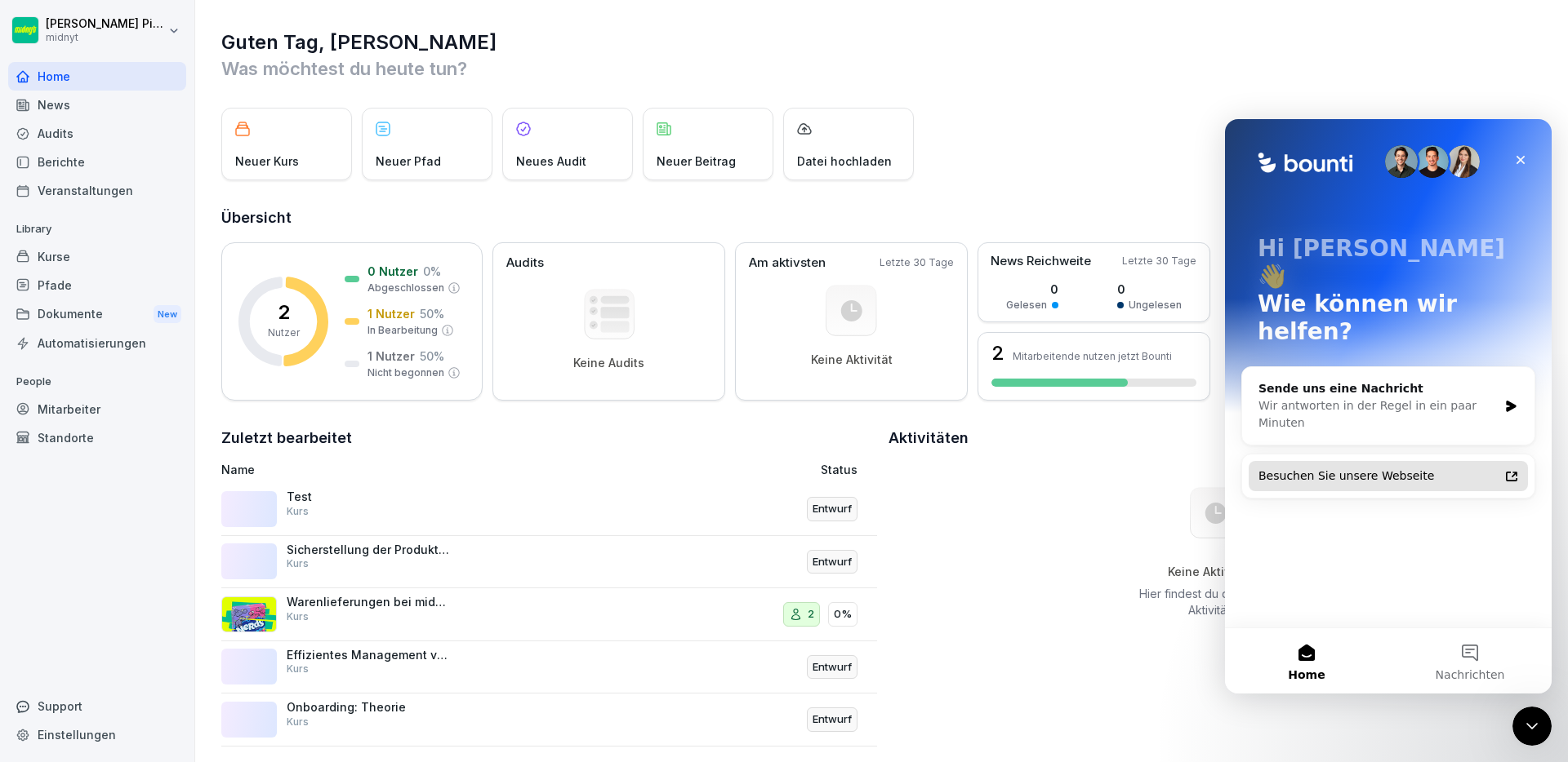
click at [1367, 461] on div "Besuchen Sie unsere Webseite" at bounding box center [1389, 476] width 279 height 30
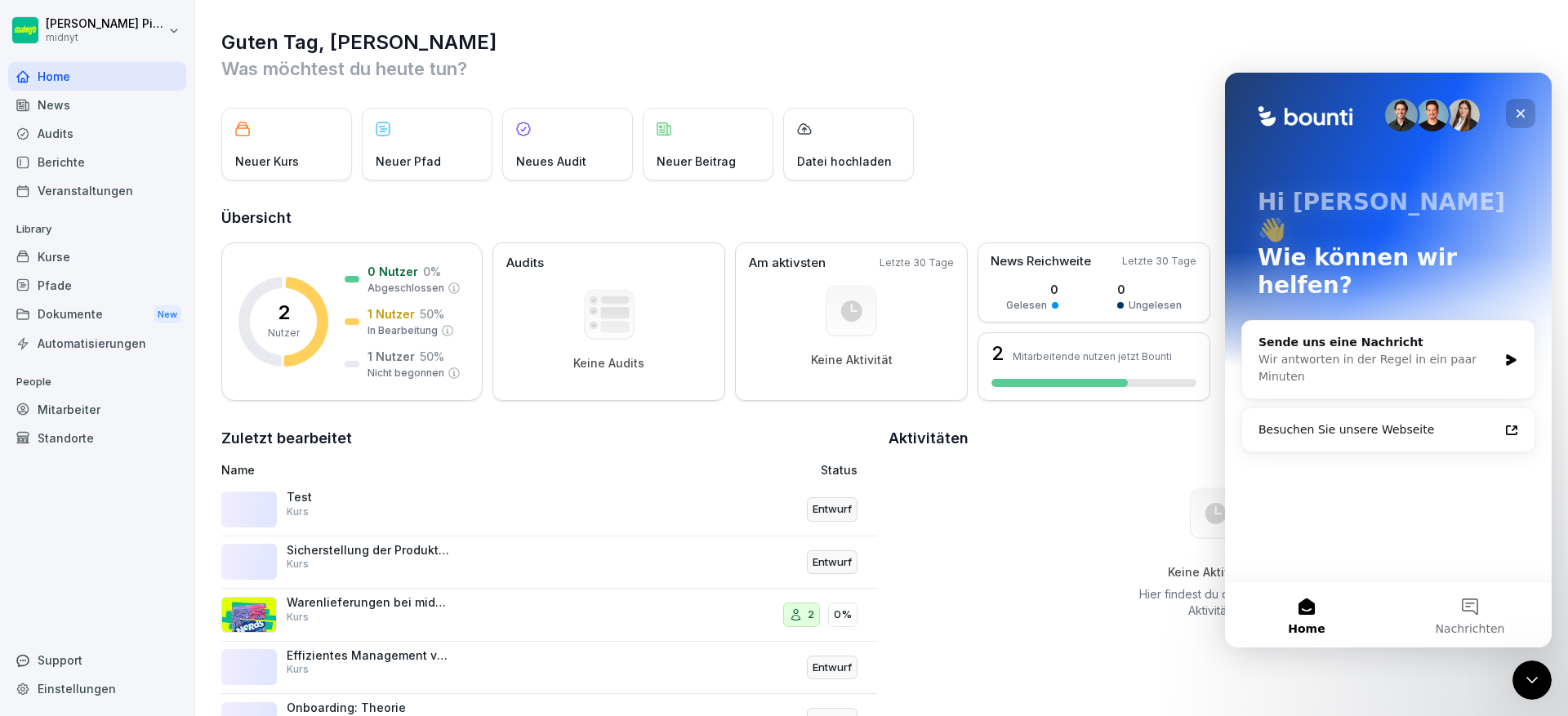
click at [1516, 99] on div "Schließen" at bounding box center [1521, 113] width 30 height 30
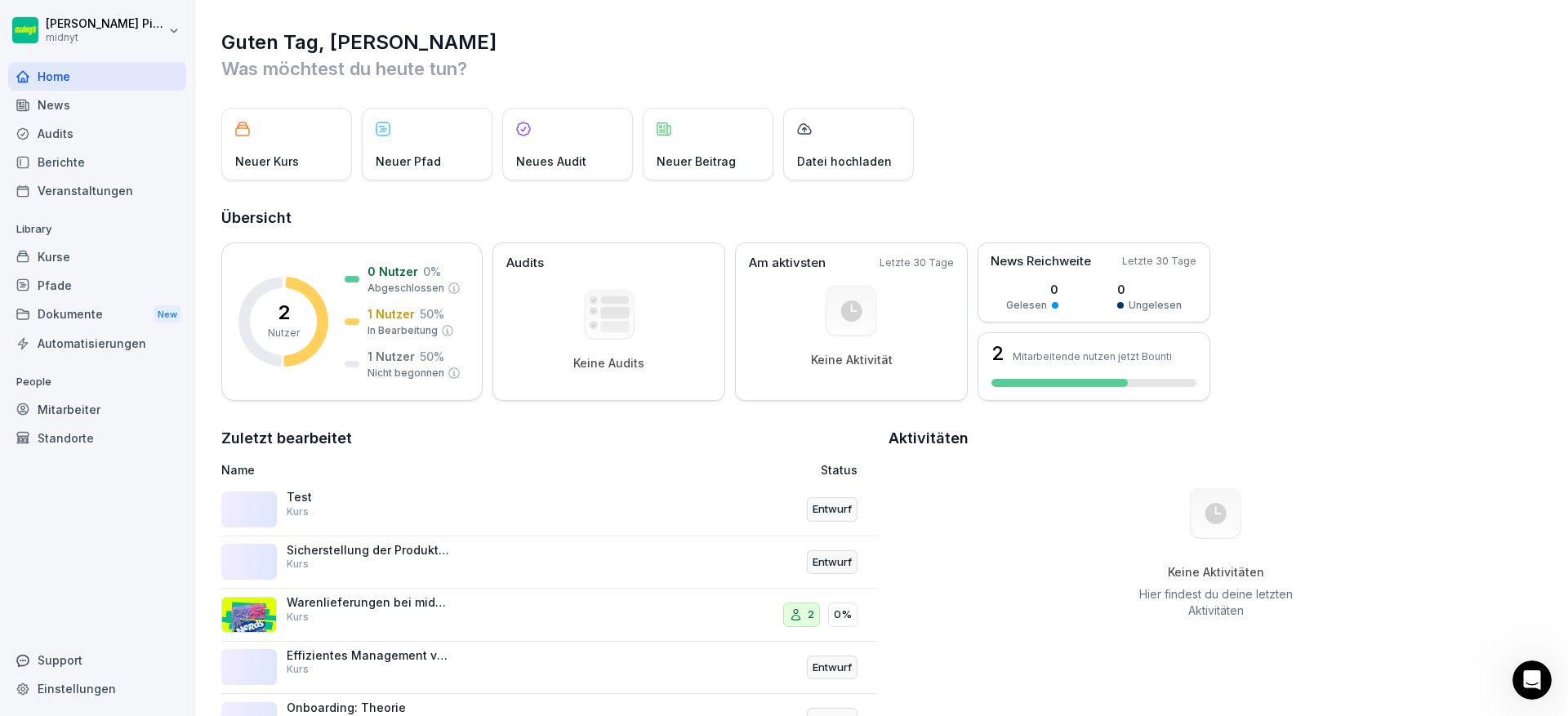
click at [124, 265] on div "Kurse" at bounding box center [97, 257] width 178 height 29
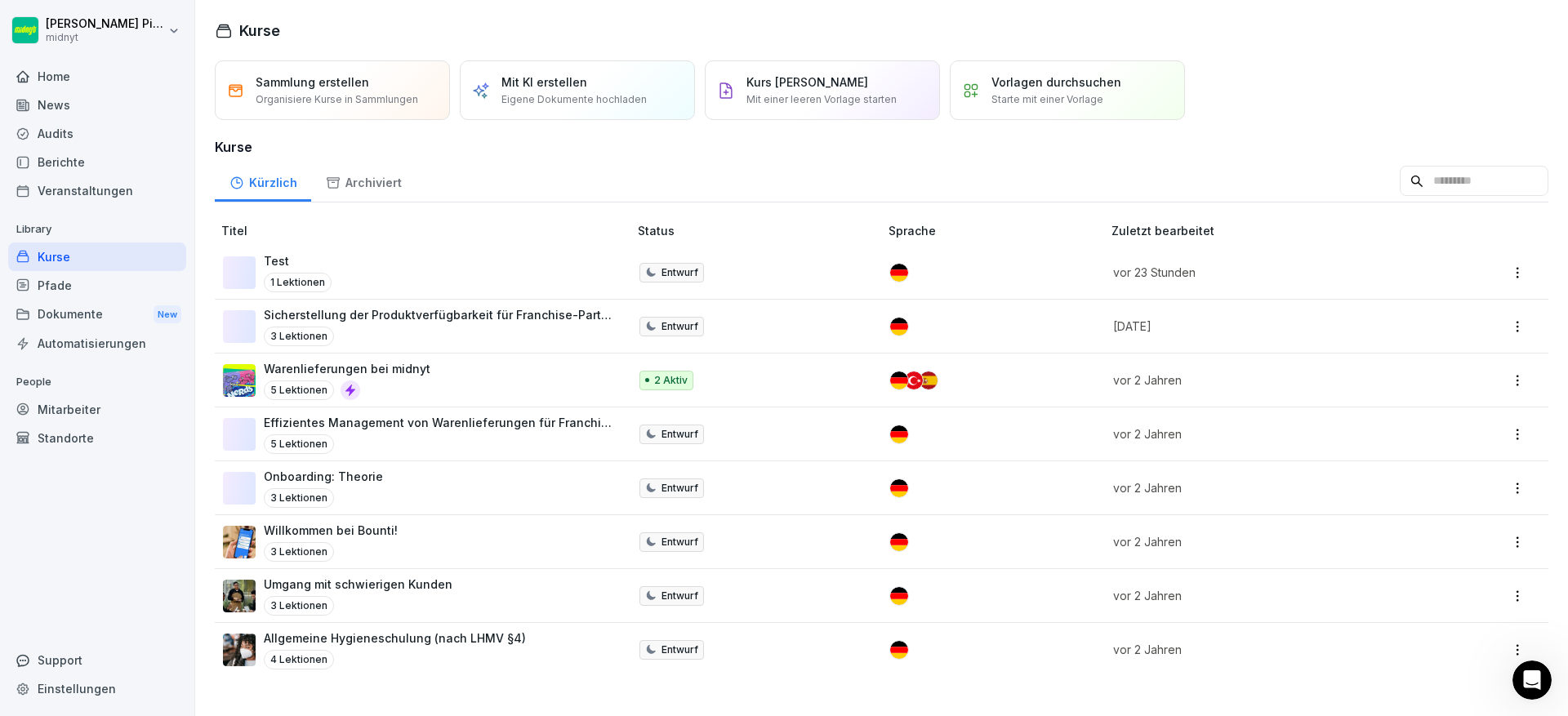
click at [830, 96] on p "Mit einer leeren Vorlage starten" at bounding box center [822, 99] width 151 height 14
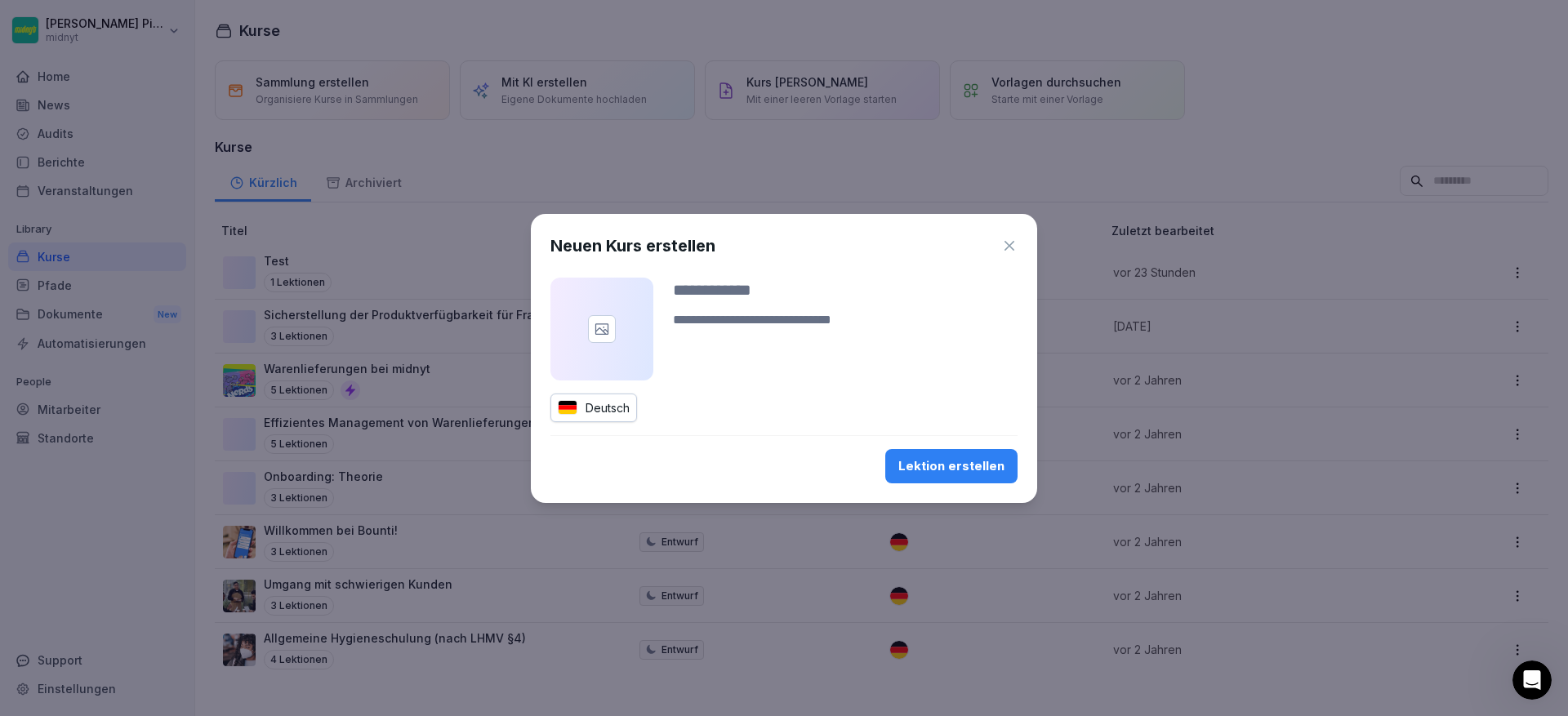
click at [762, 293] on input at bounding box center [845, 289] width 344 height 25
type input "**********"
click at [982, 480] on button "Lektion erstellen" at bounding box center [951, 466] width 132 height 35
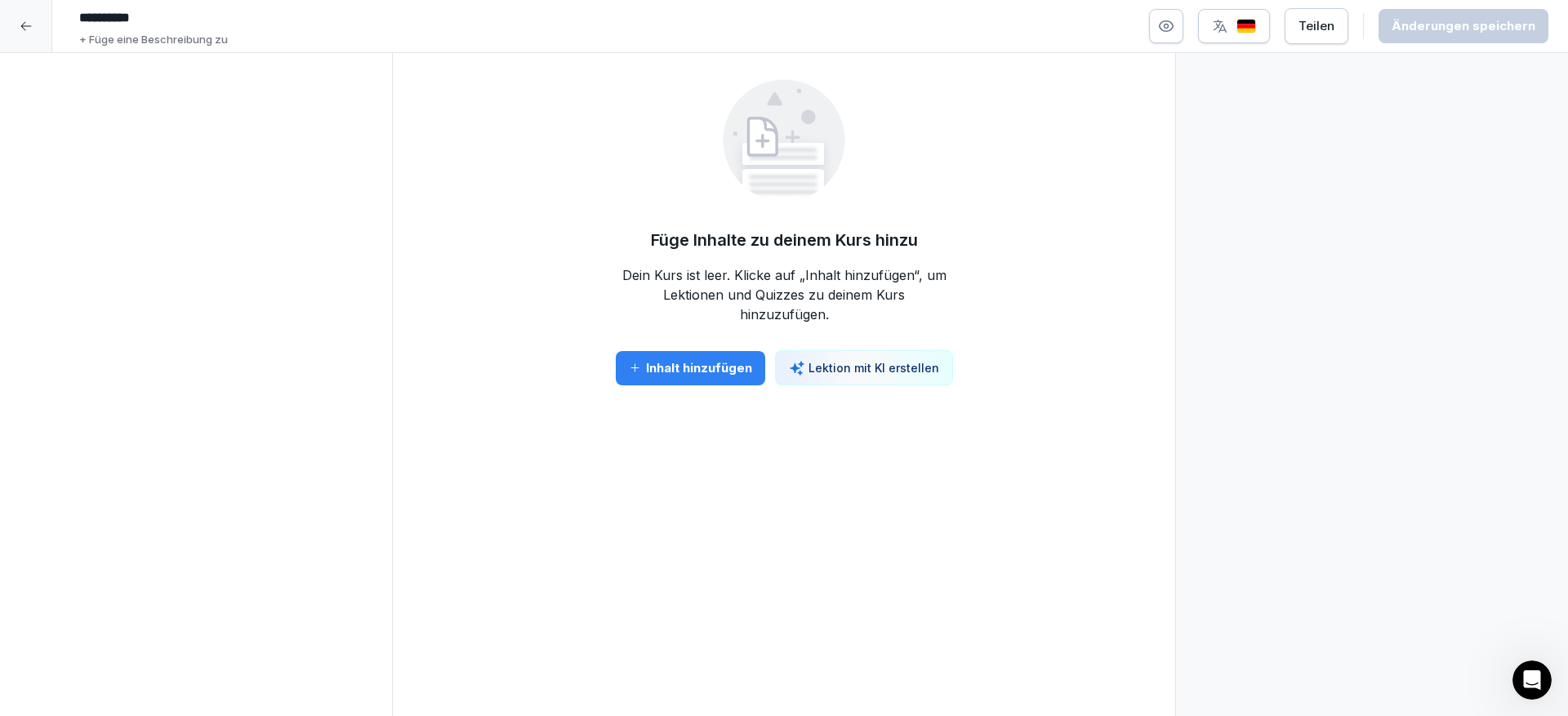
click at [662, 385] on div "Inhalt hinzufügen Lektion mit KI erstellen" at bounding box center [784, 367] width 338 height 35
click at [667, 380] on button "Inhalt hinzufügen" at bounding box center [690, 368] width 150 height 35
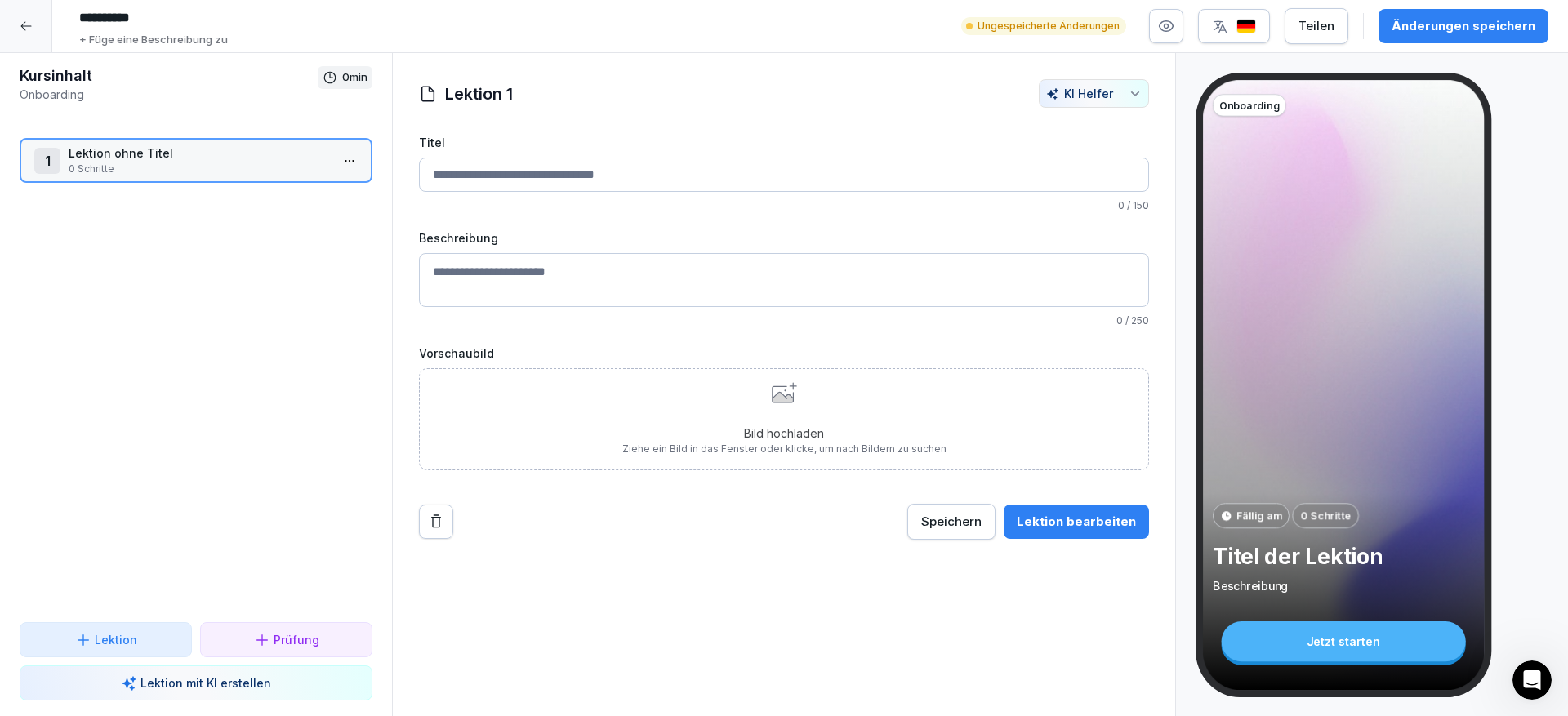
click at [560, 175] on input "Titel" at bounding box center [784, 174] width 730 height 35
click at [556, 281] on textarea "Beschreibung" at bounding box center [784, 280] width 730 height 54
click at [793, 378] on div "Bild hochladen Ziehe ein Bild in das Fenster oder klicke, um nach Bildern zu su…" at bounding box center [784, 419] width 730 height 102
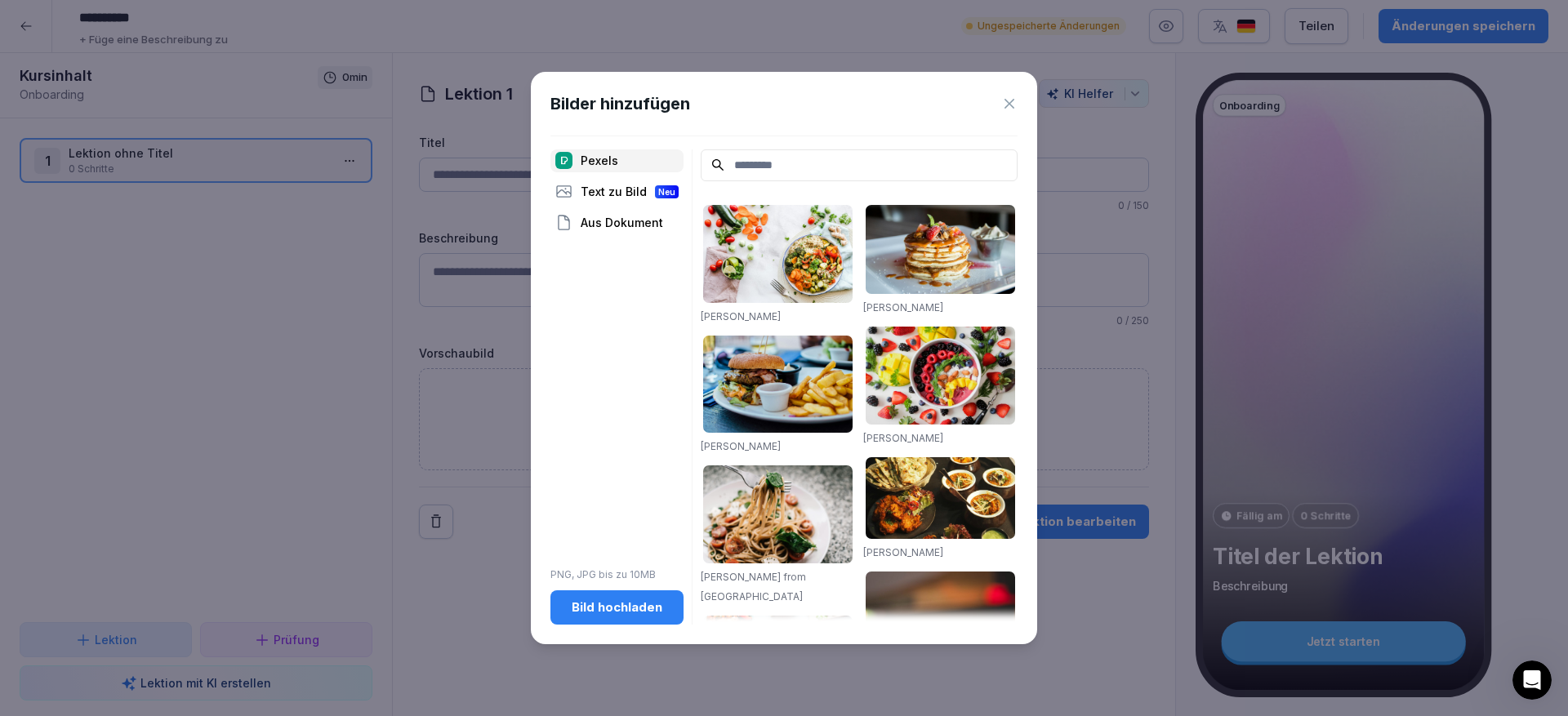
click at [649, 205] on div "Pexels Text zu Bild Neu Aus Dokument PNG, JPG bis zu 10MB Bild hochladen" at bounding box center [616, 388] width 133 height 476
click at [637, 199] on div "Text zu Bild Neu" at bounding box center [616, 191] width 133 height 23
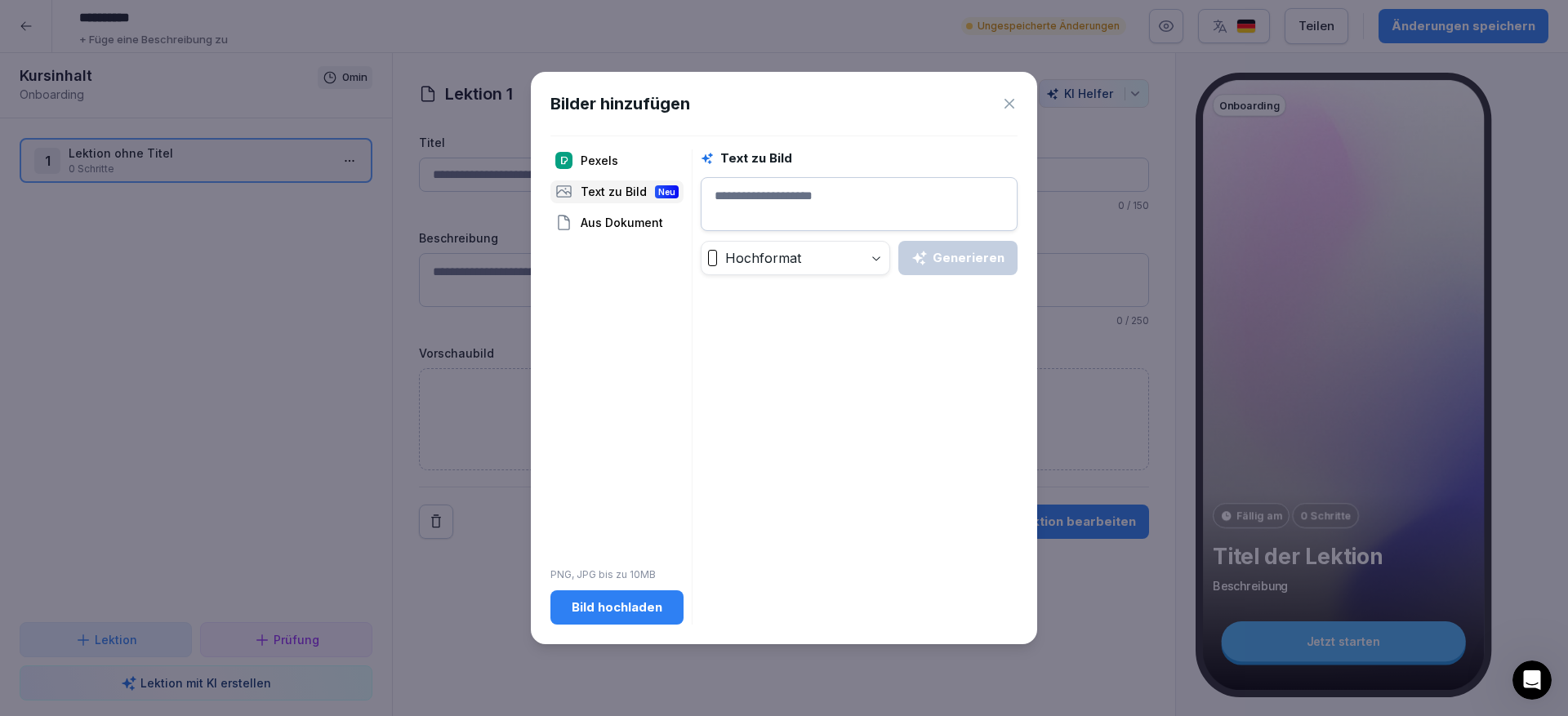
click at [645, 229] on div "Aus Dokument" at bounding box center [616, 223] width 133 height 23
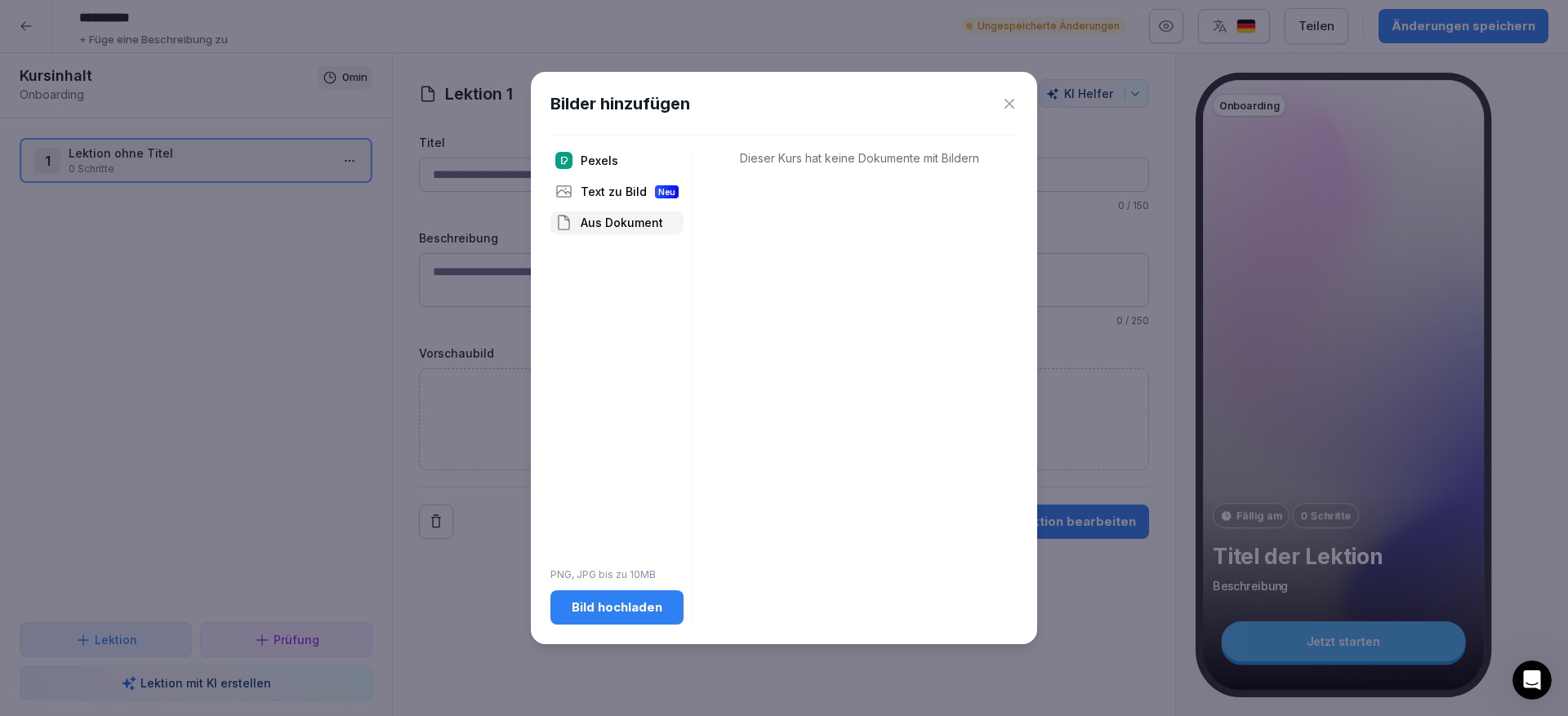
click at [1000, 108] on div "Bilder hinzufügen" at bounding box center [784, 103] width 467 height 25
click at [1001, 107] on icon at bounding box center [1009, 103] width 16 height 16
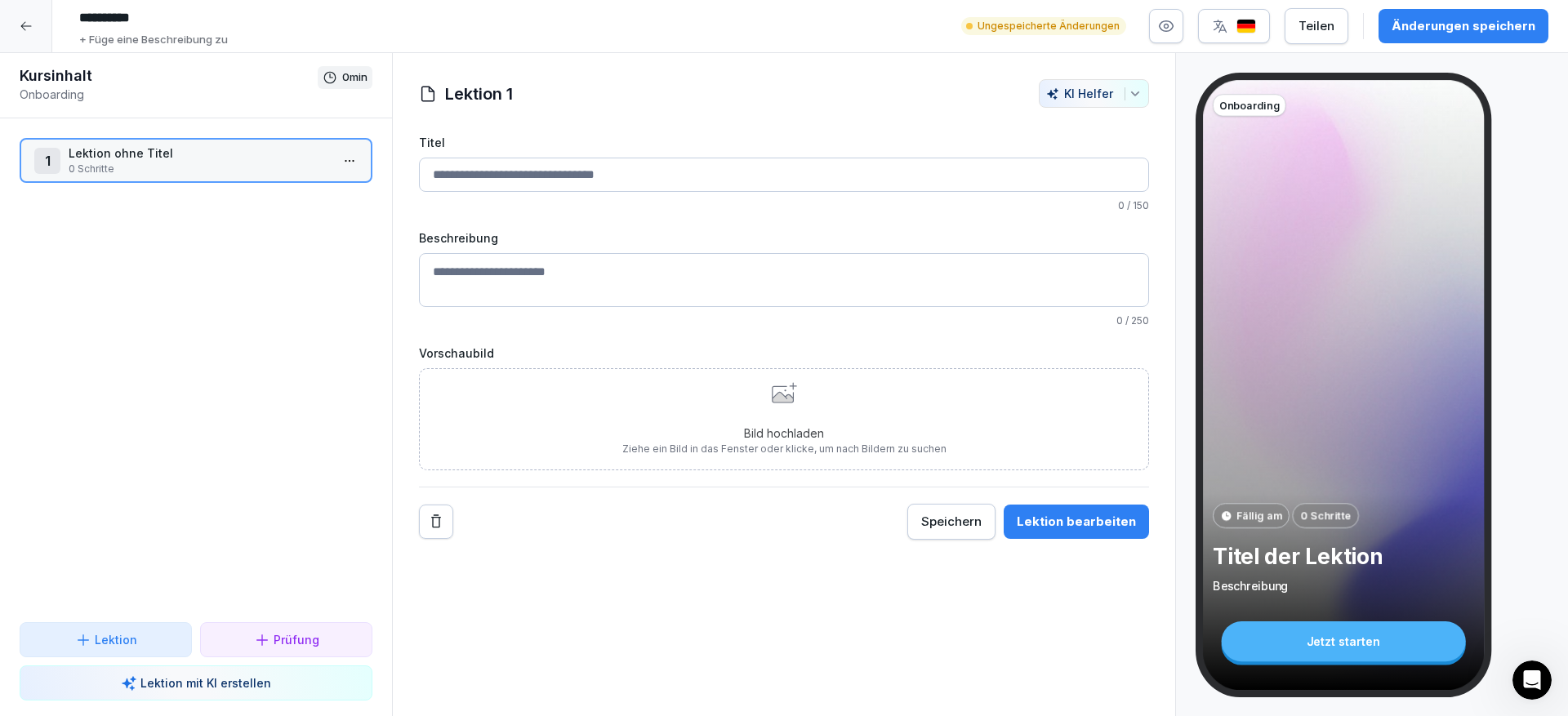
click at [1075, 96] on div "KI Helfer" at bounding box center [1093, 93] width 96 height 14
click at [332, 163] on html "**********" at bounding box center [784, 358] width 1568 height 716
click at [349, 167] on html "**********" at bounding box center [784, 358] width 1568 height 716
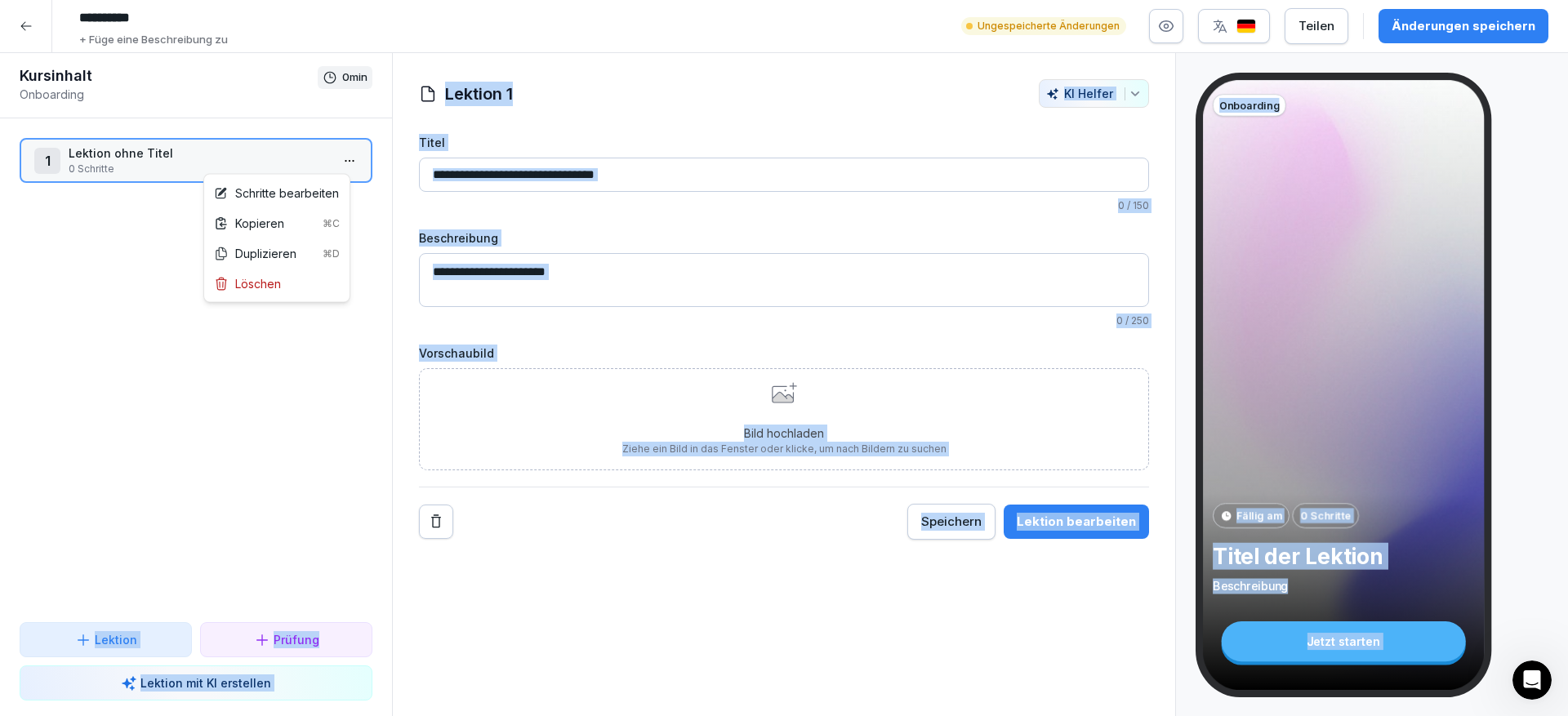
drag, startPoint x: 334, startPoint y: 185, endPoint x: 244, endPoint y: 402, distance: 234.9
click at [322, 366] on html "**********" at bounding box center [784, 358] width 1568 height 716
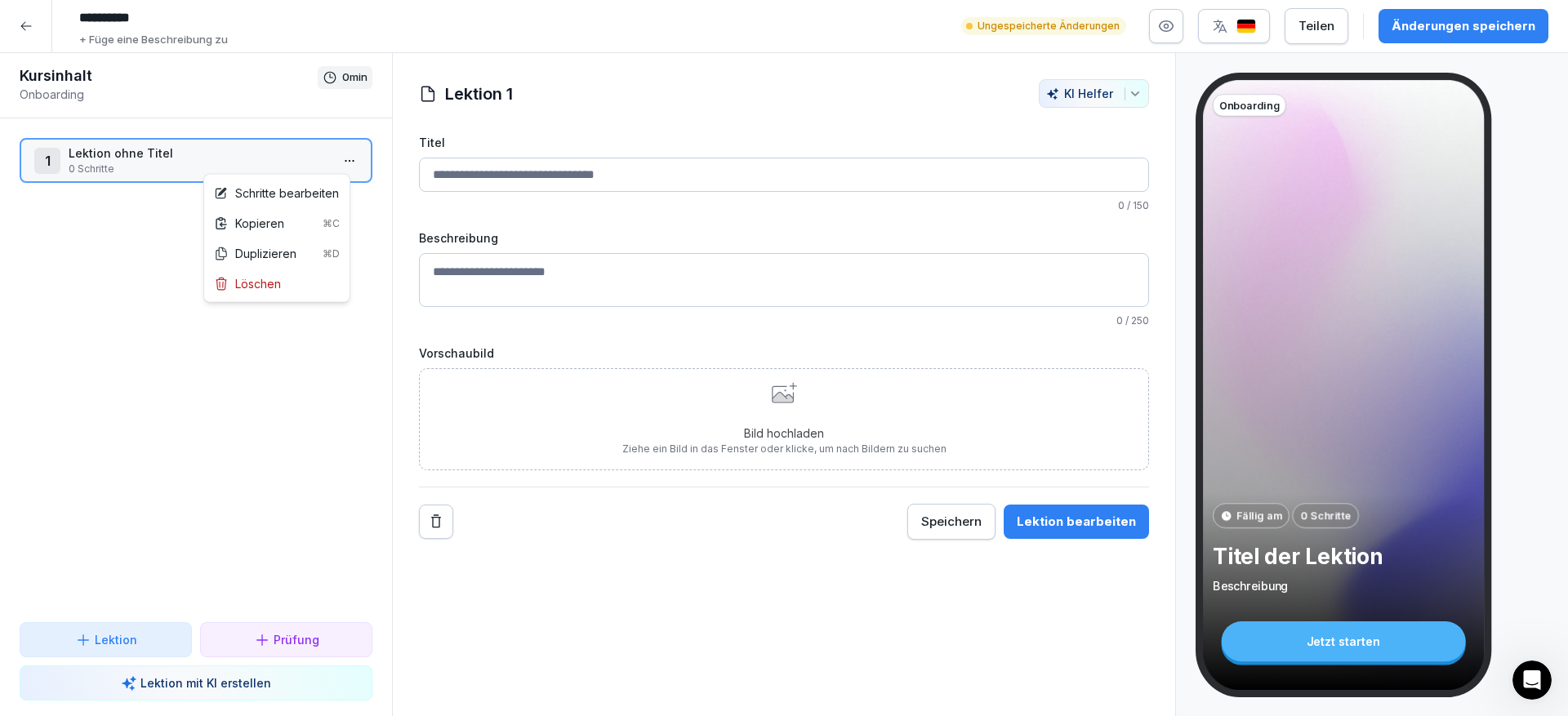
click at [197, 424] on html "**********" at bounding box center [784, 358] width 1568 height 716
click at [39, 41] on div at bounding box center [26, 26] width 52 height 52
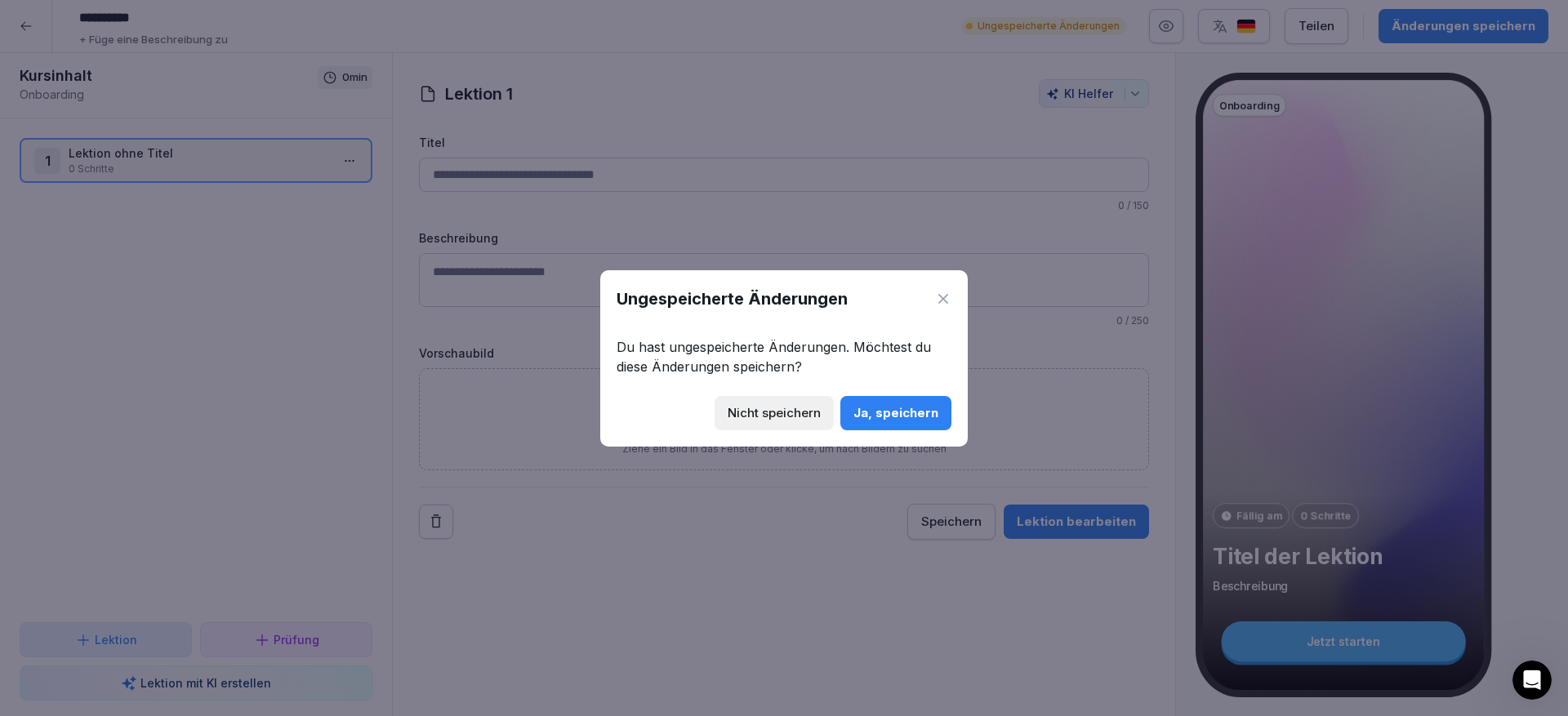
click at [905, 427] on button "Ja, speichern" at bounding box center [895, 413] width 111 height 35
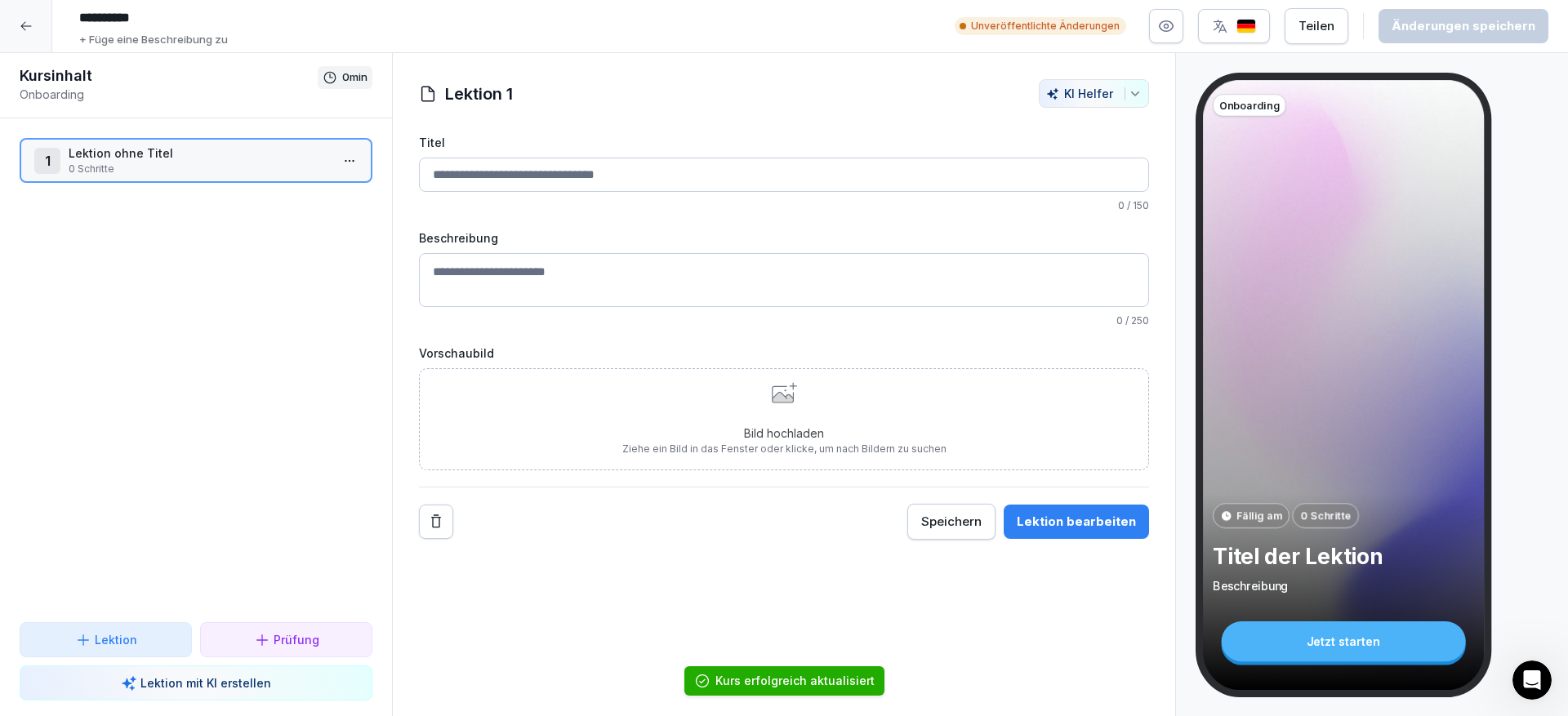
click at [35, 33] on div at bounding box center [26, 26] width 52 height 52
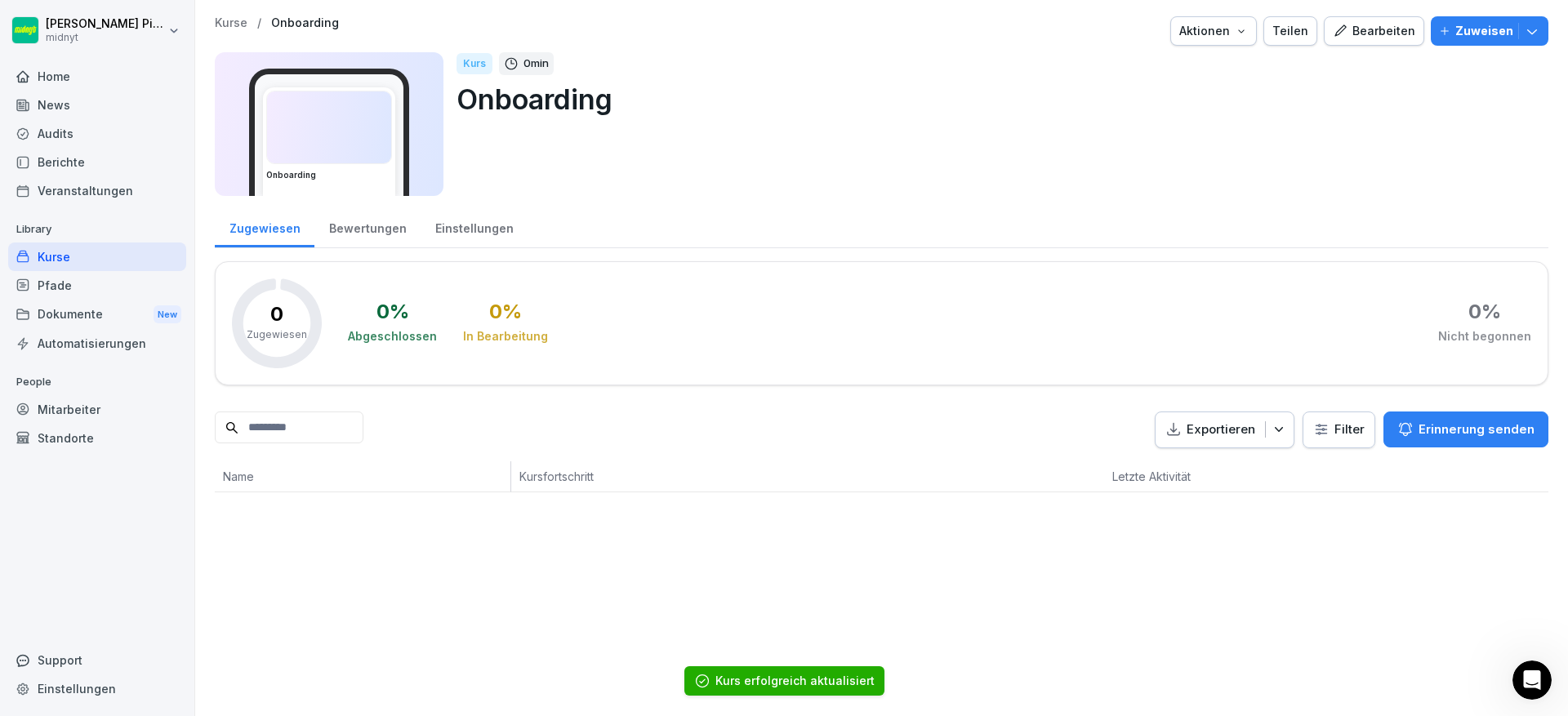
click at [91, 255] on div "Kurse" at bounding box center [97, 257] width 178 height 29
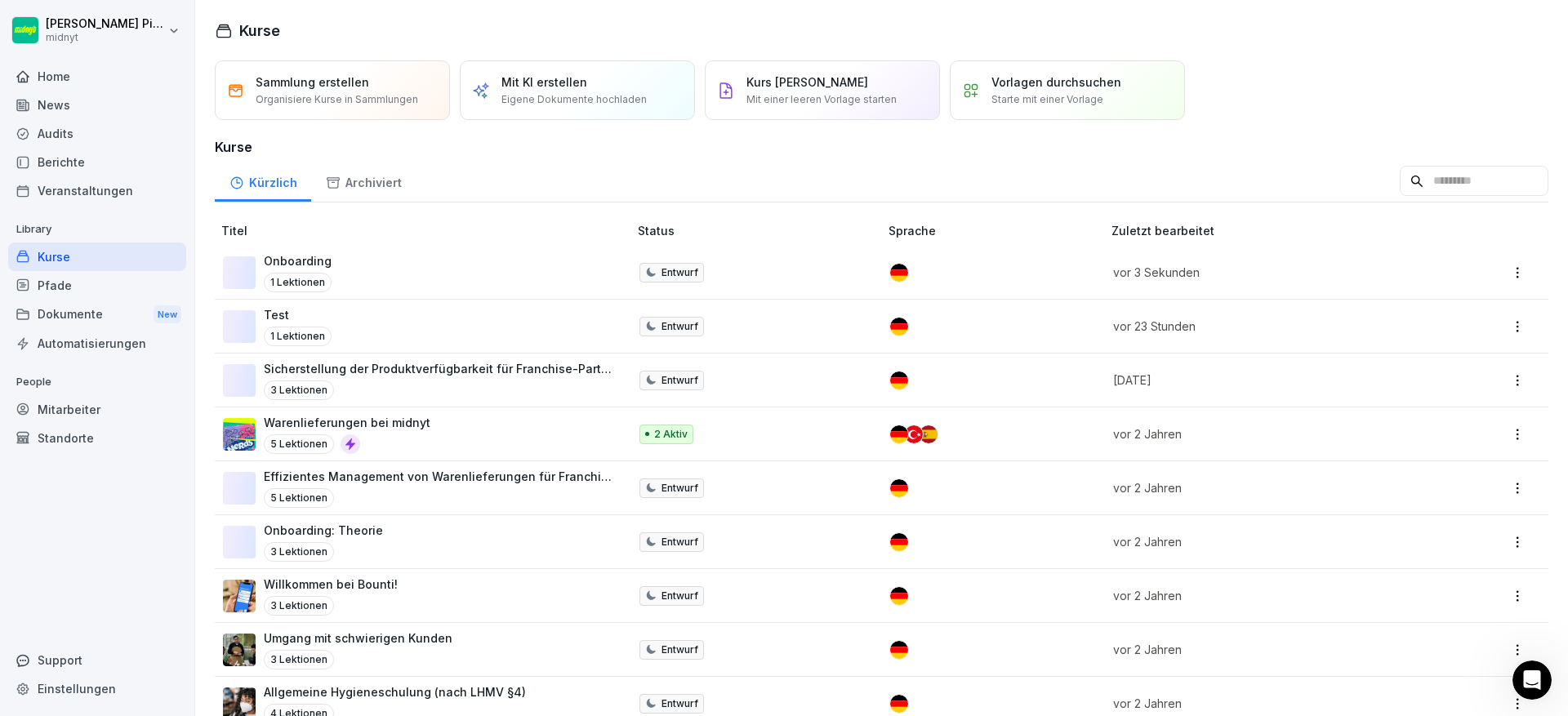
click at [623, 74] on div "Mit KI erstellen Eigene Dokumente hochladen" at bounding box center [575, 91] width 146 height 34
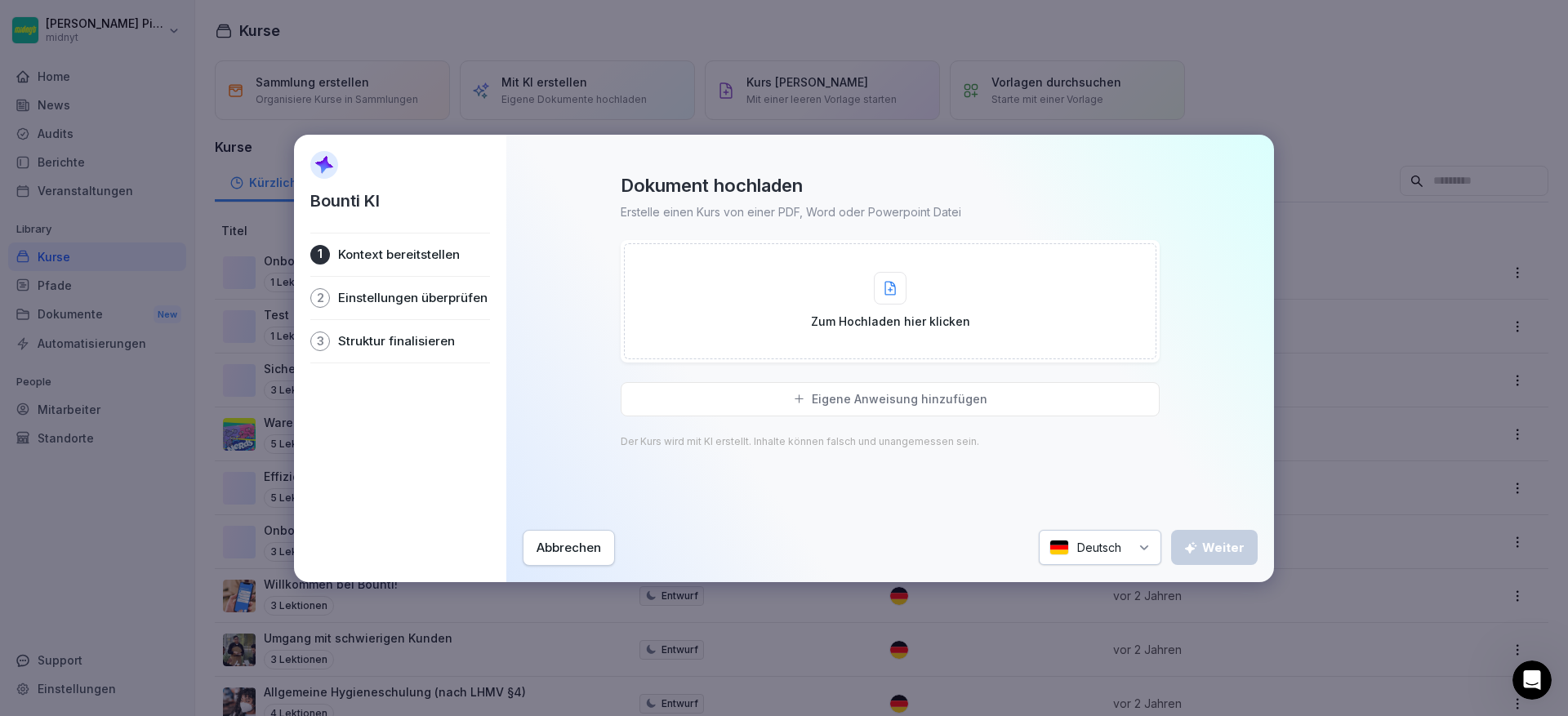
click at [902, 392] on p "Eigene Anweisung hinzufügen" at bounding box center [899, 399] width 175 height 14
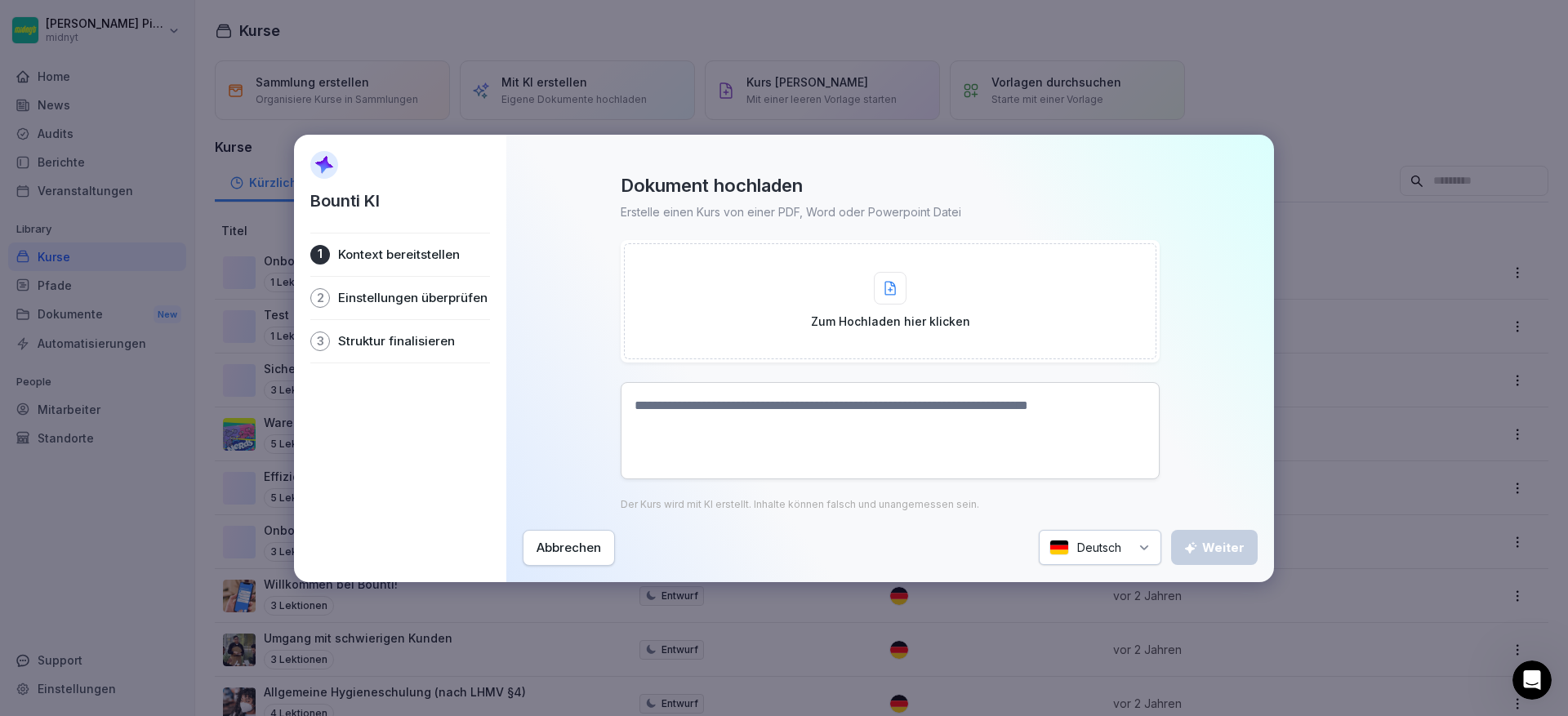
click at [536, 528] on div "Dokument hochladen Erstelle einen Kurs von einer PDF, Word oder Powerpoint Date…" at bounding box center [890, 359] width 735 height 415
click at [539, 531] on button "Abbrechen" at bounding box center [569, 548] width 92 height 36
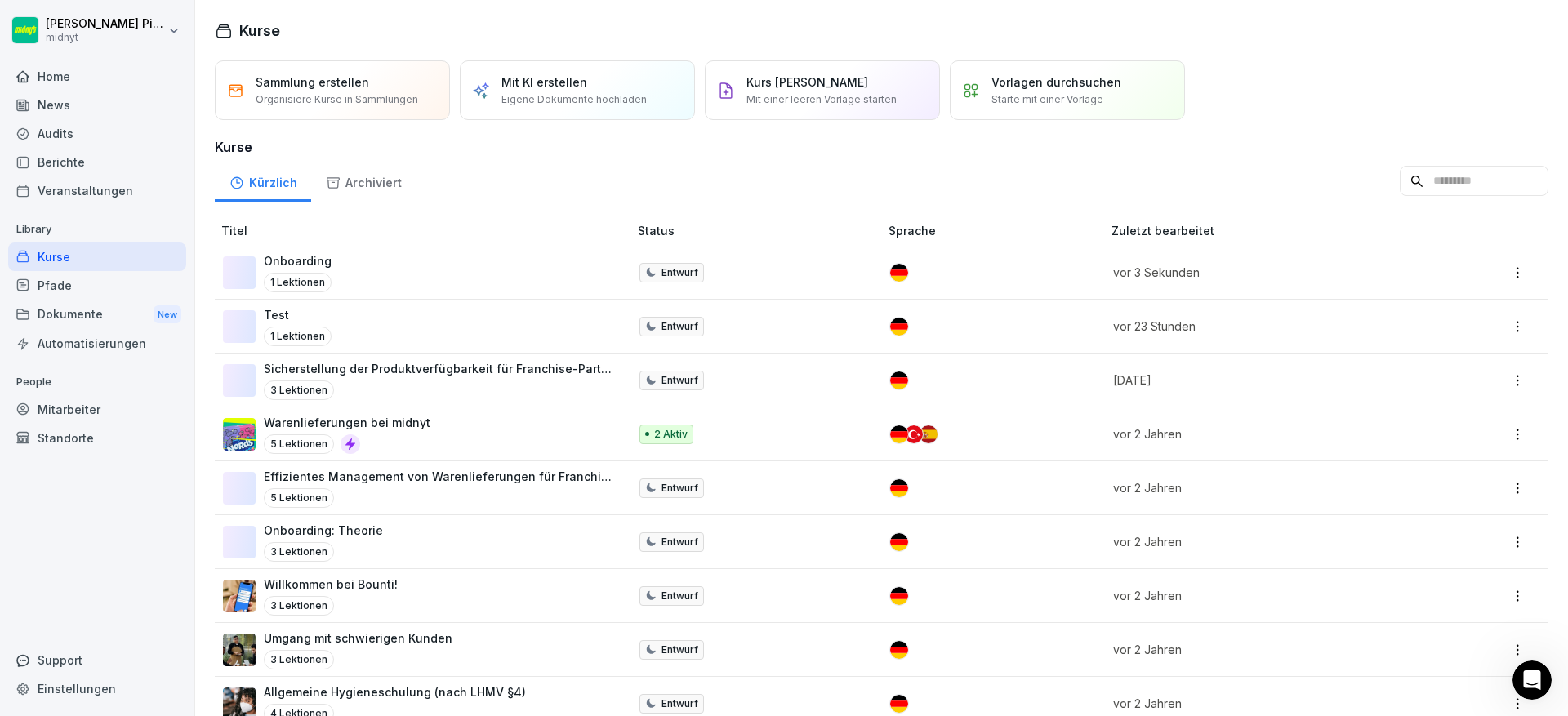
click at [364, 421] on p "Warenlieferungen bei midnyt" at bounding box center [347, 422] width 167 height 17
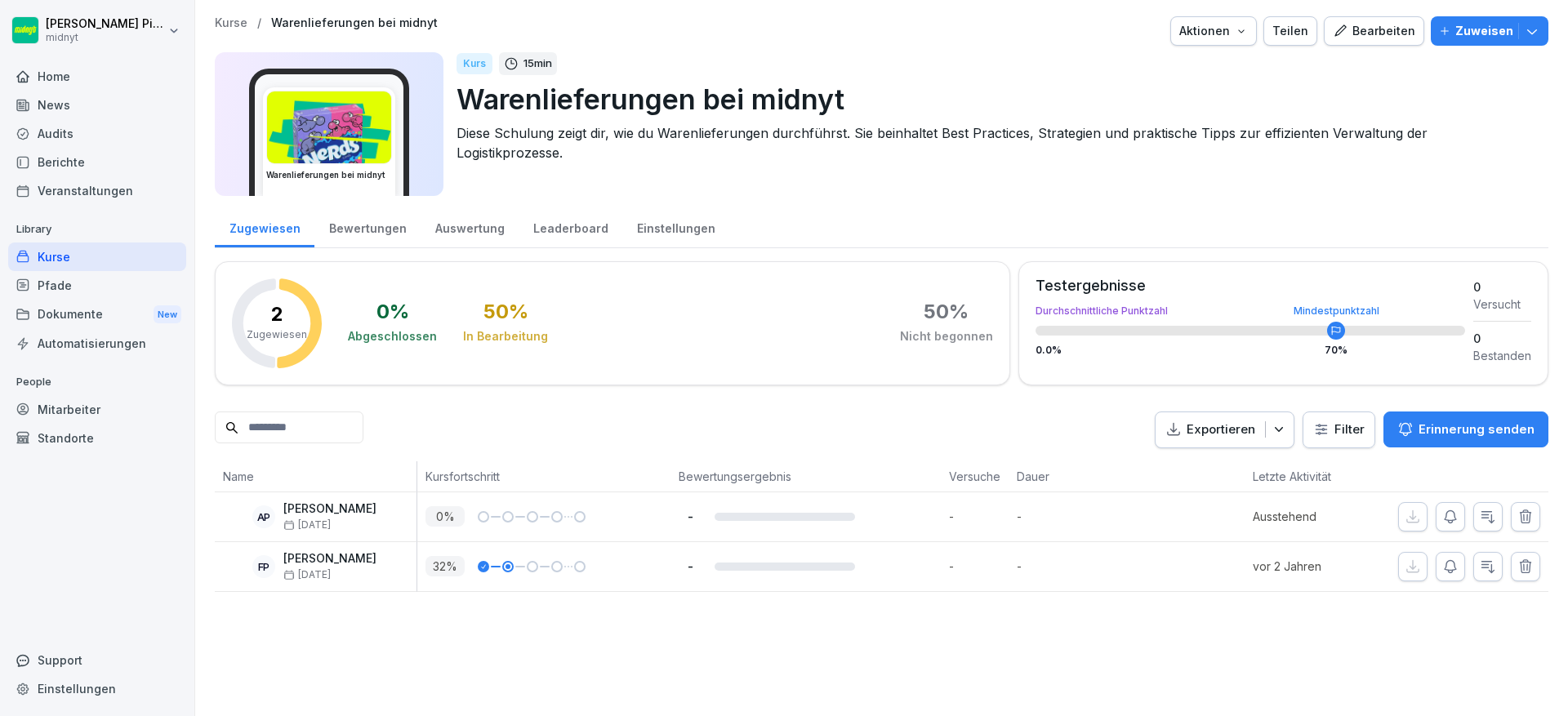
click at [1518, 30] on div "button" at bounding box center [1518, 30] width 1 height 16
click at [1054, 151] on p "Diese Schulung zeigt dir, wie du Warenlieferungen durchführst. Sie beinhaltet B…" at bounding box center [995, 143] width 1079 height 39
click at [1219, 36] on div "Aktionen" at bounding box center [1213, 30] width 69 height 18
click at [1250, 35] on button "Aktionen" at bounding box center [1213, 30] width 86 height 30
click at [1265, 32] on button "Teilen" at bounding box center [1290, 30] width 54 height 30
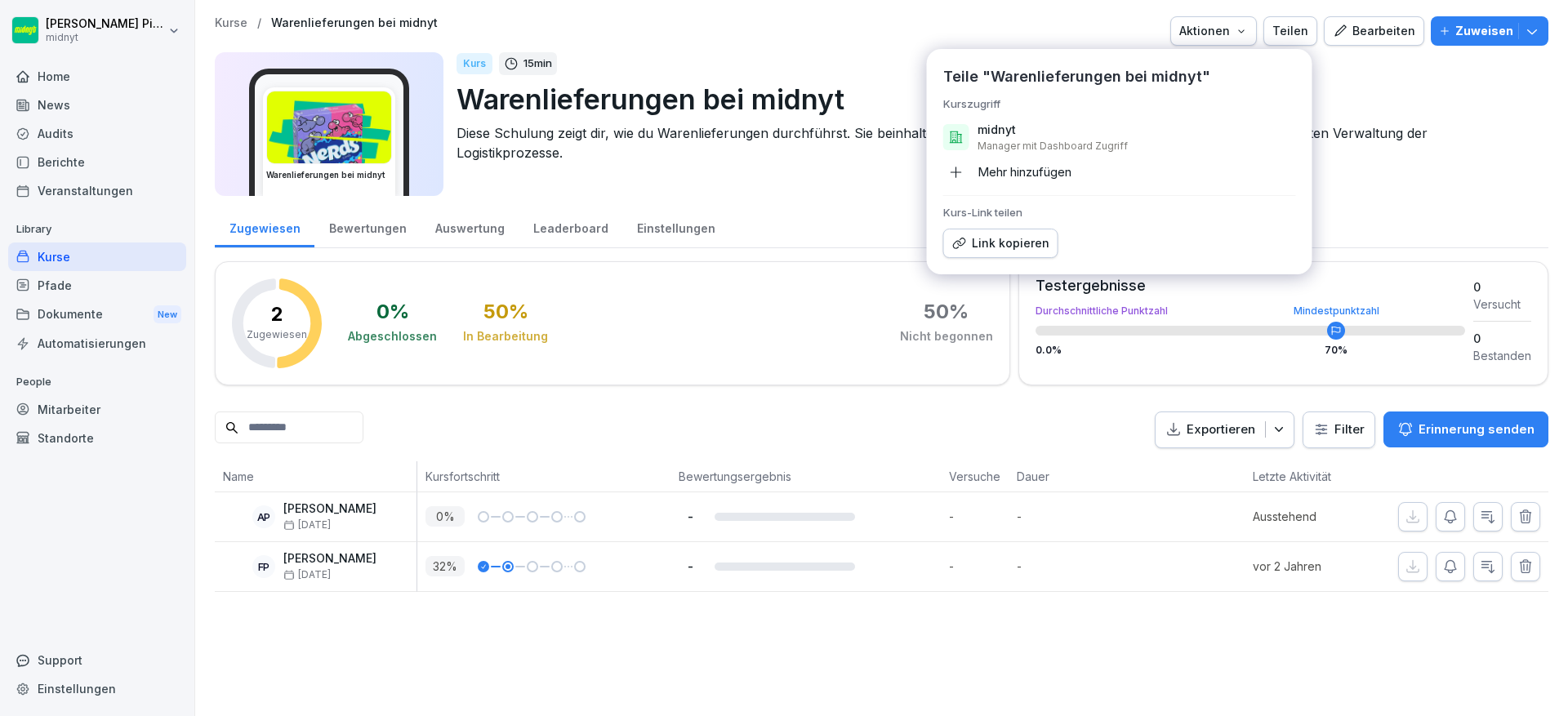
click at [1265, 32] on button "Teilen" at bounding box center [1290, 30] width 54 height 30
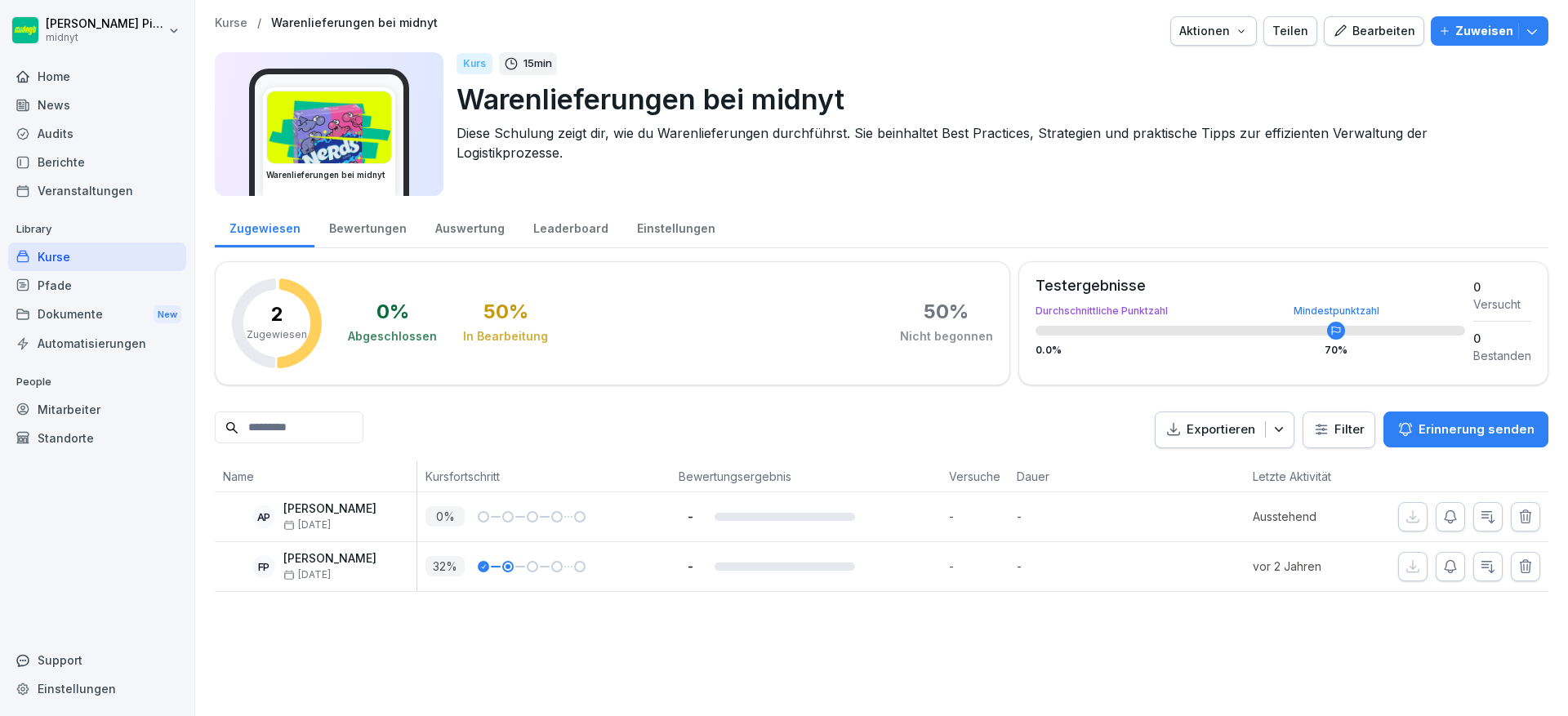
click at [1371, 20] on button "Bearbeiten" at bounding box center [1373, 30] width 101 height 30
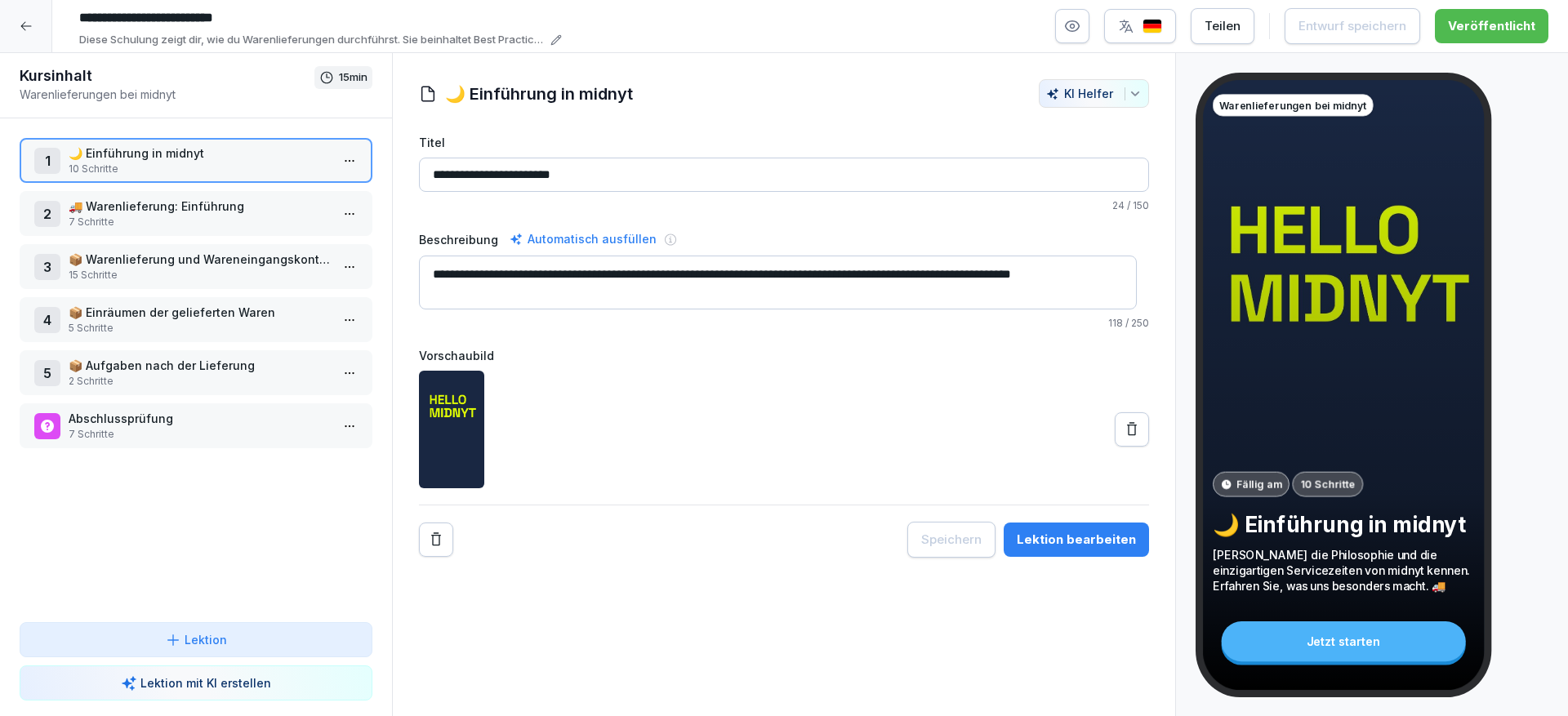
click at [157, 164] on p "10 Schritte" at bounding box center [199, 168] width 261 height 14
click at [168, 170] on p "10 Schritte" at bounding box center [199, 168] width 261 height 14
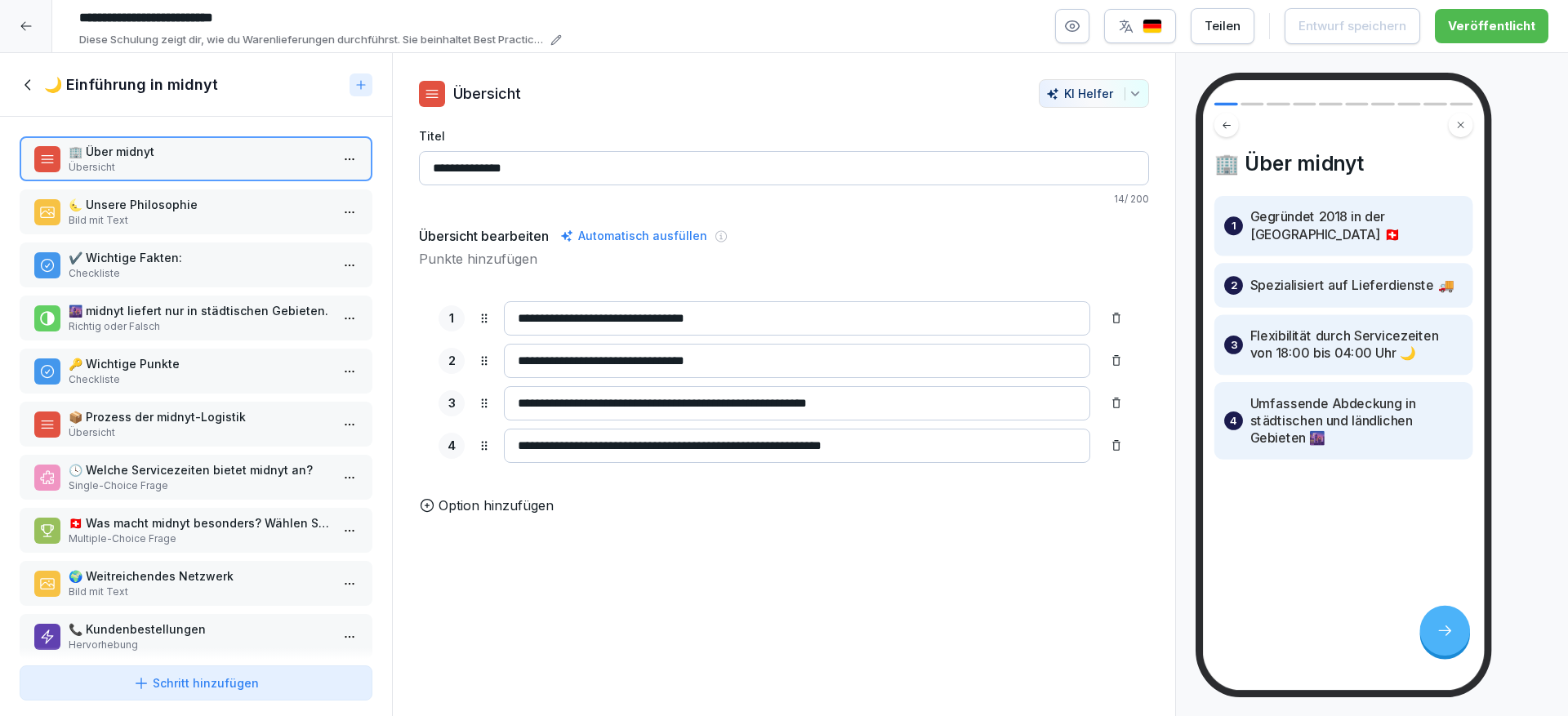
click at [236, 223] on p "Bild mit Text" at bounding box center [199, 220] width 261 height 14
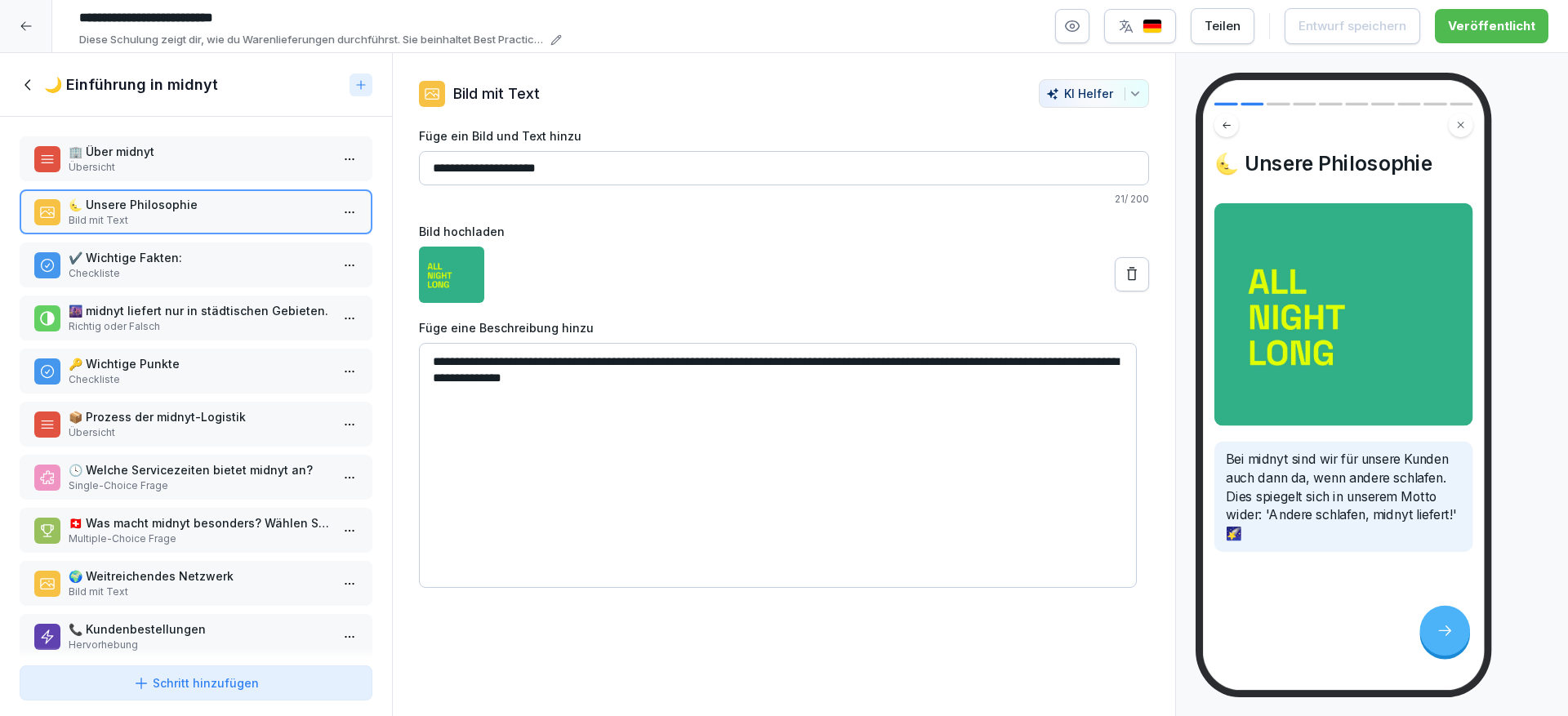
click at [216, 265] on p "✔️ Wichtige Fakten:" at bounding box center [199, 257] width 261 height 17
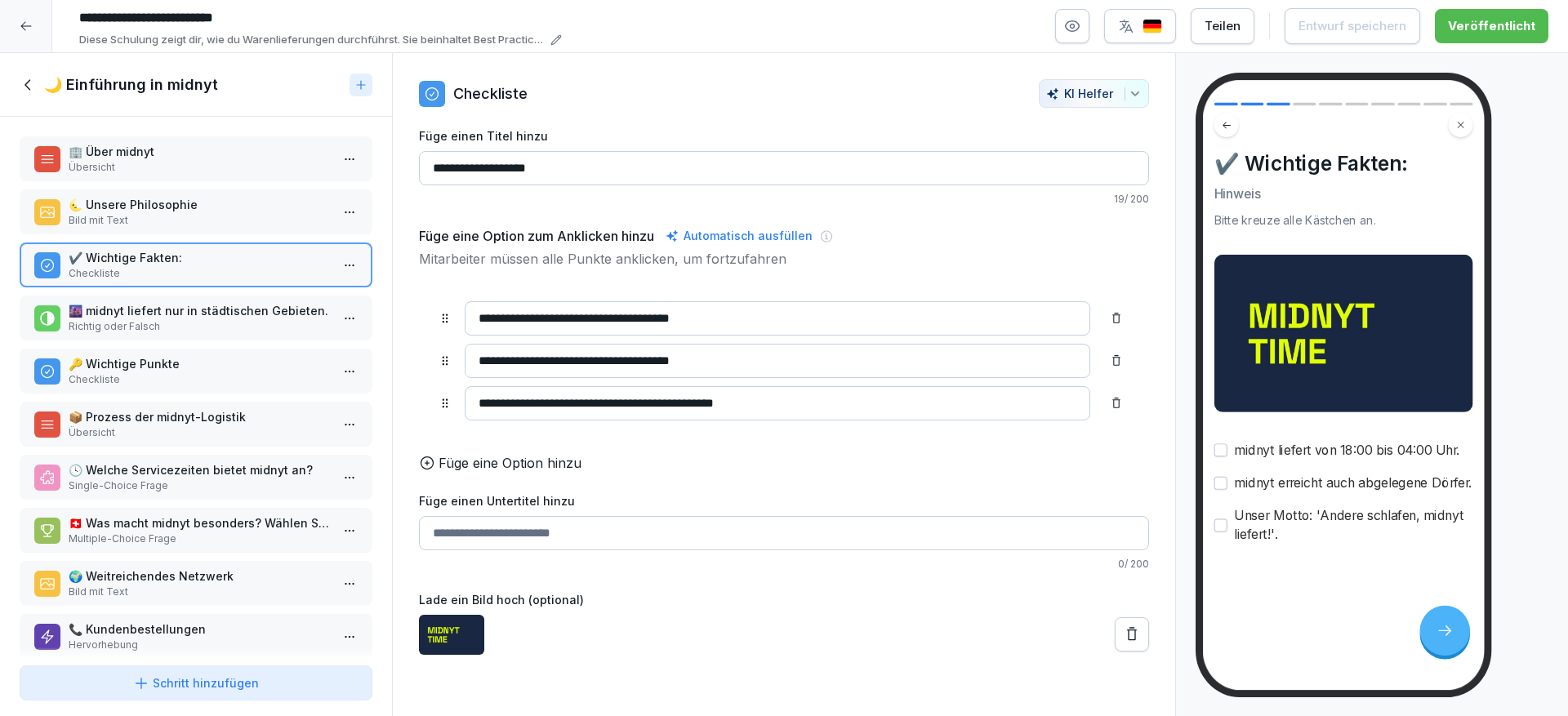
click at [1220, 449] on button "button" at bounding box center [1220, 449] width 13 height 13
click at [1219, 455] on button "button" at bounding box center [1220, 449] width 13 height 13
click at [252, 317] on p "🌆 midnyt liefert nur in städtischen Gebieten." at bounding box center [199, 311] width 261 height 17
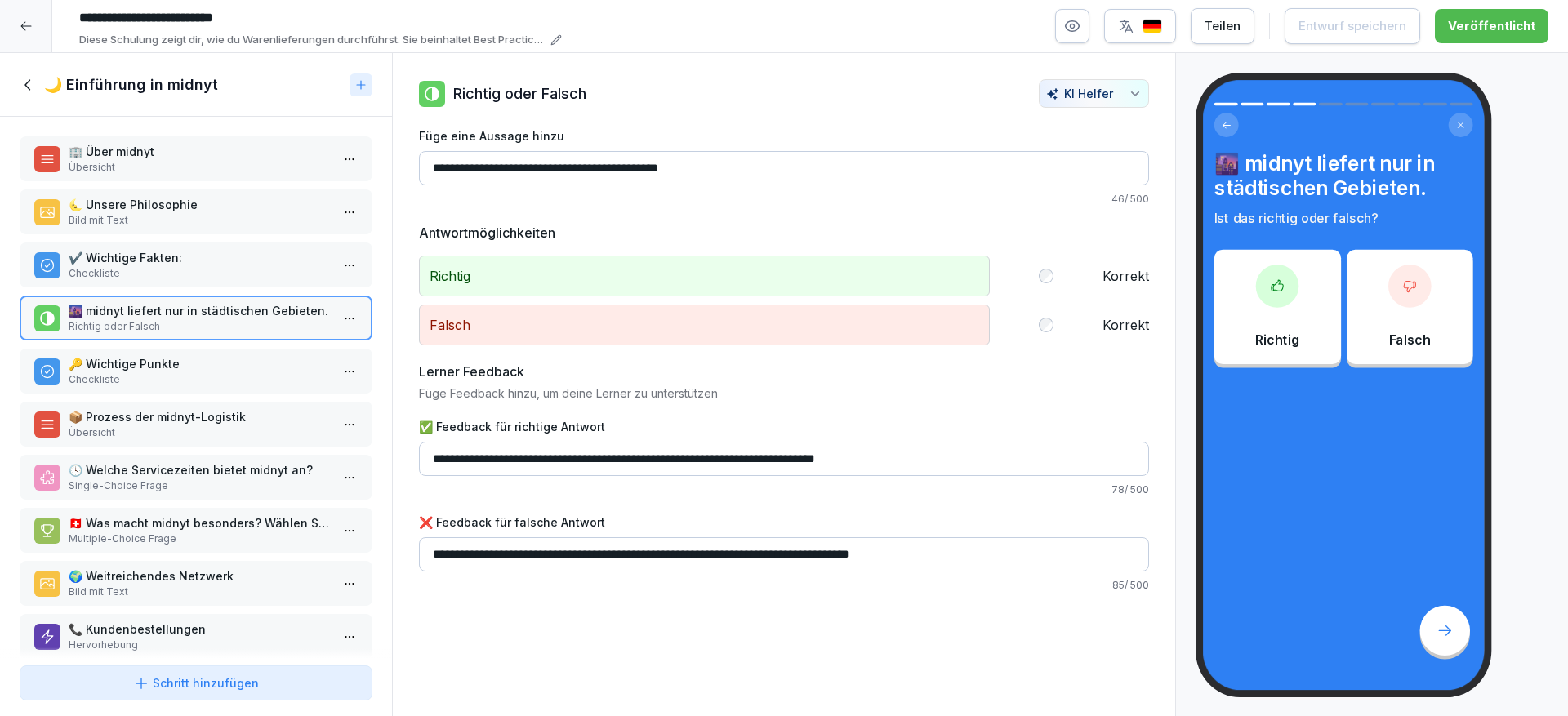
click at [184, 353] on div "🔑 Wichtige Punkte Checkliste" at bounding box center [195, 371] width 353 height 45
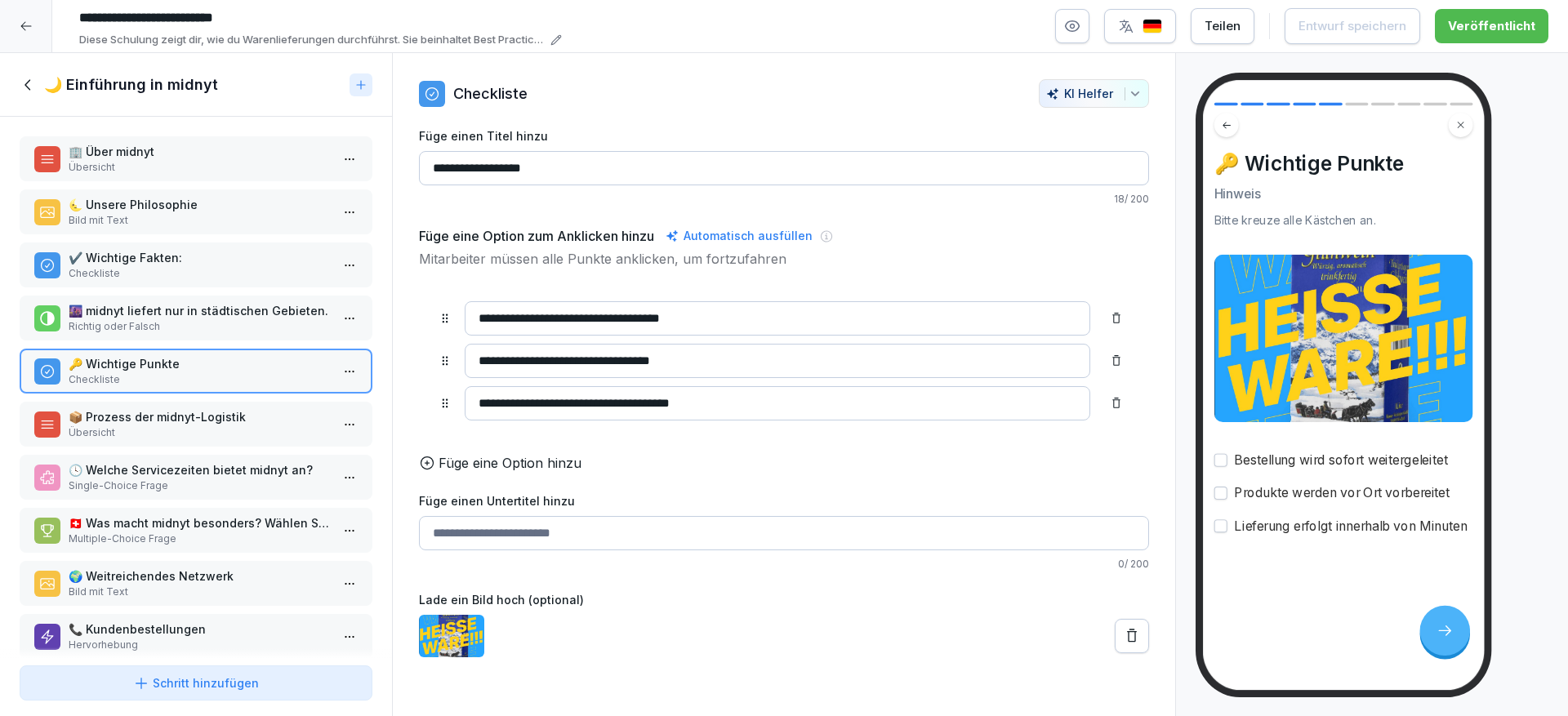
click at [173, 418] on p "📦 Prozess der midnyt-Logistik" at bounding box center [199, 417] width 261 height 17
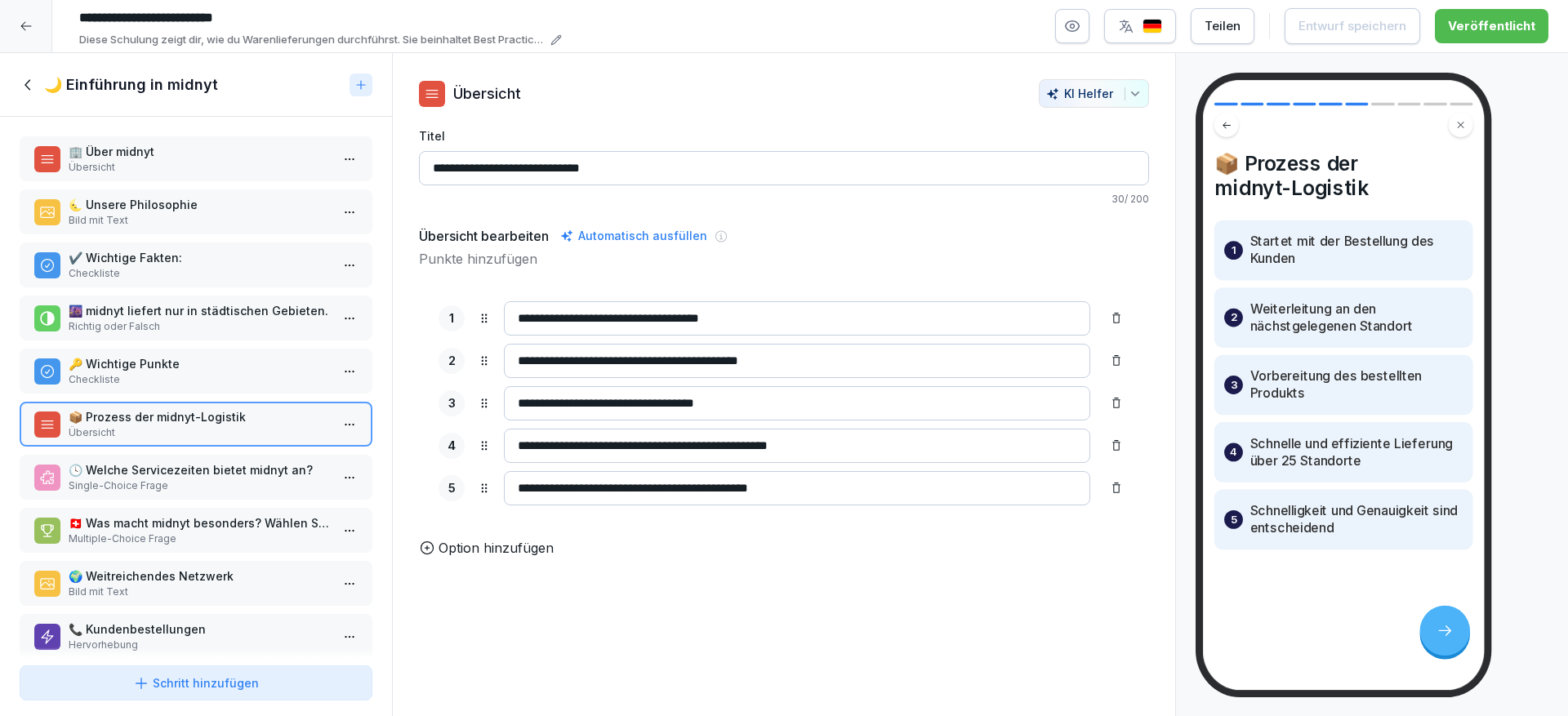
click at [178, 464] on p "🕓 Welche Servicezeiten bietet midnyt an?" at bounding box center [199, 470] width 261 height 17
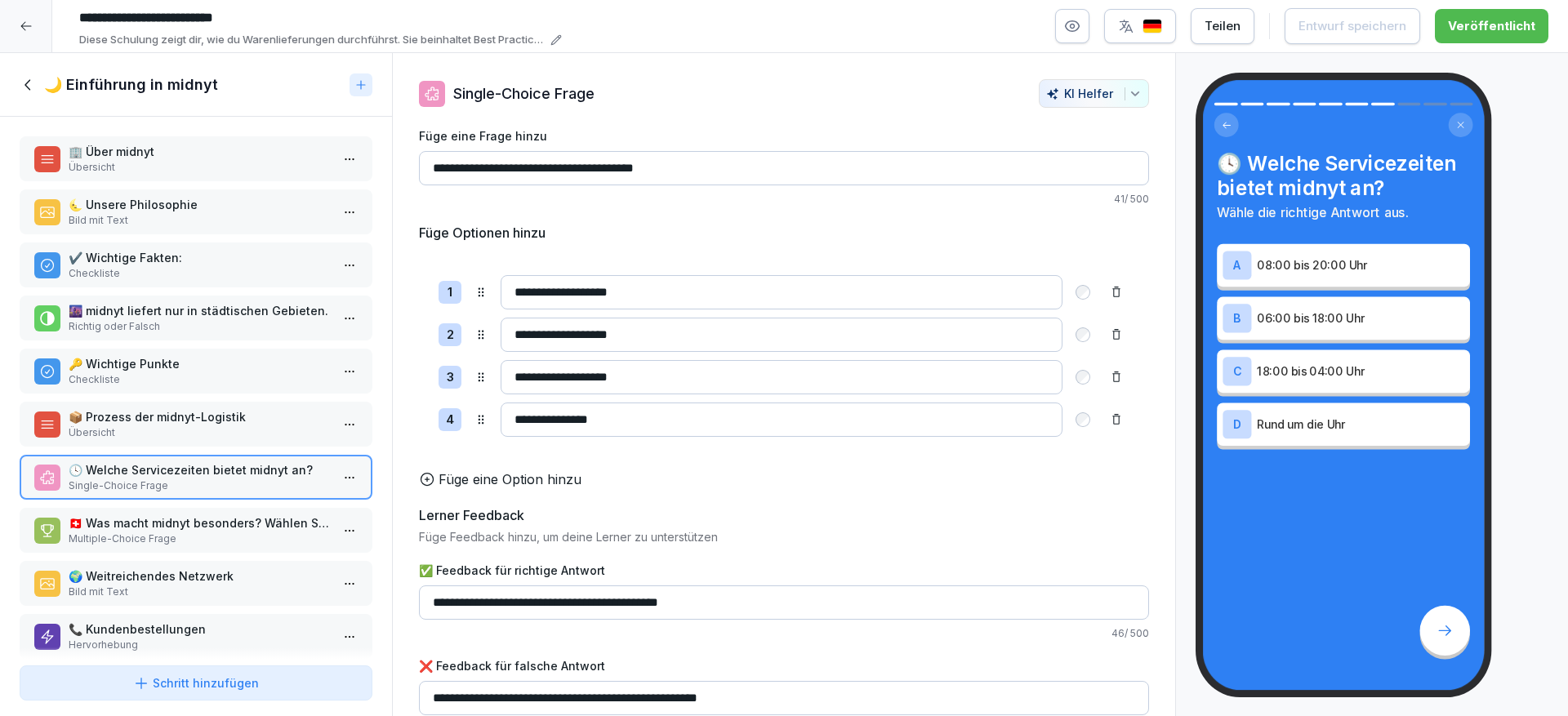
click at [206, 517] on p "🇨🇭 Was macht midnyt besonders? Wählen Sie alle zutreffenden Antworten." at bounding box center [199, 523] width 261 height 17
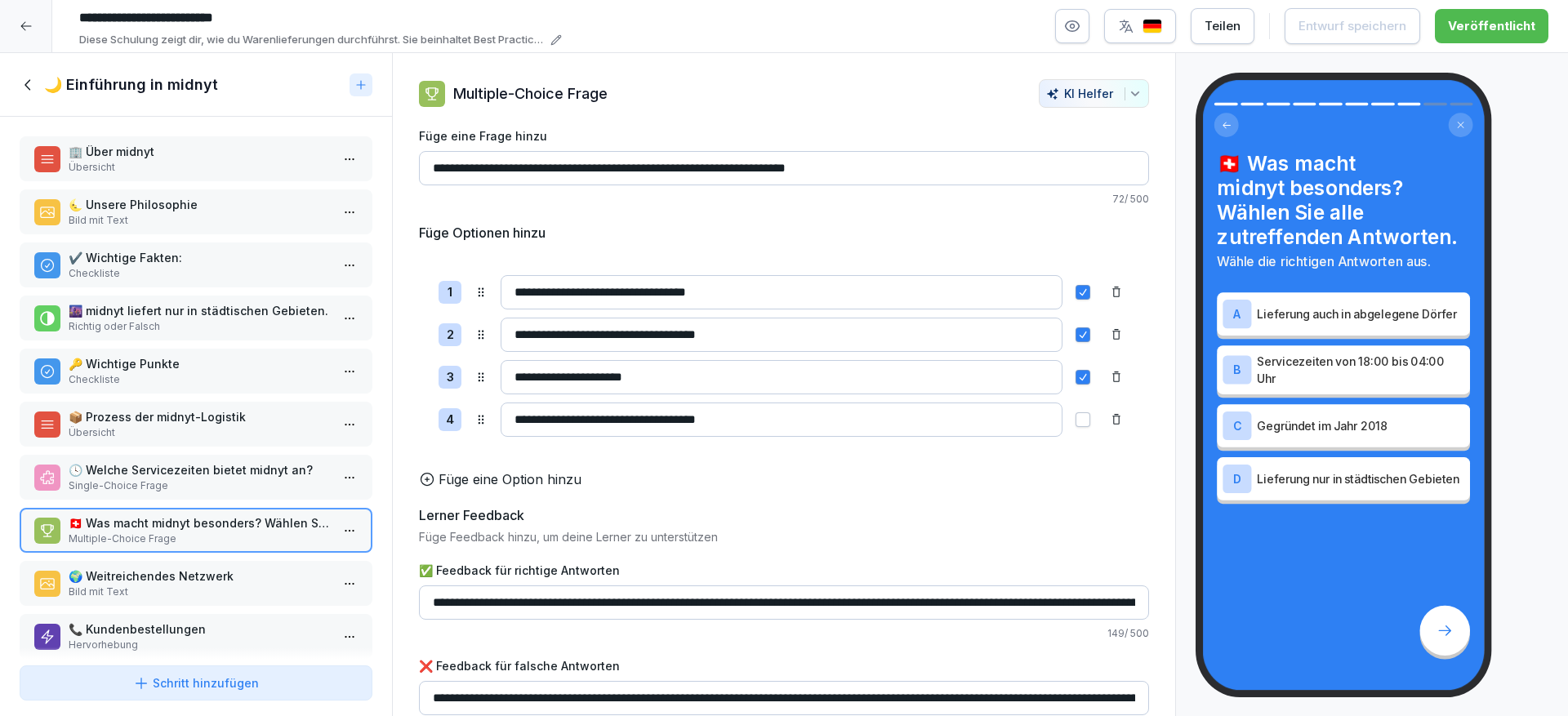
click at [231, 574] on p "🌍 Weitreichendes Netzwerk" at bounding box center [199, 576] width 261 height 17
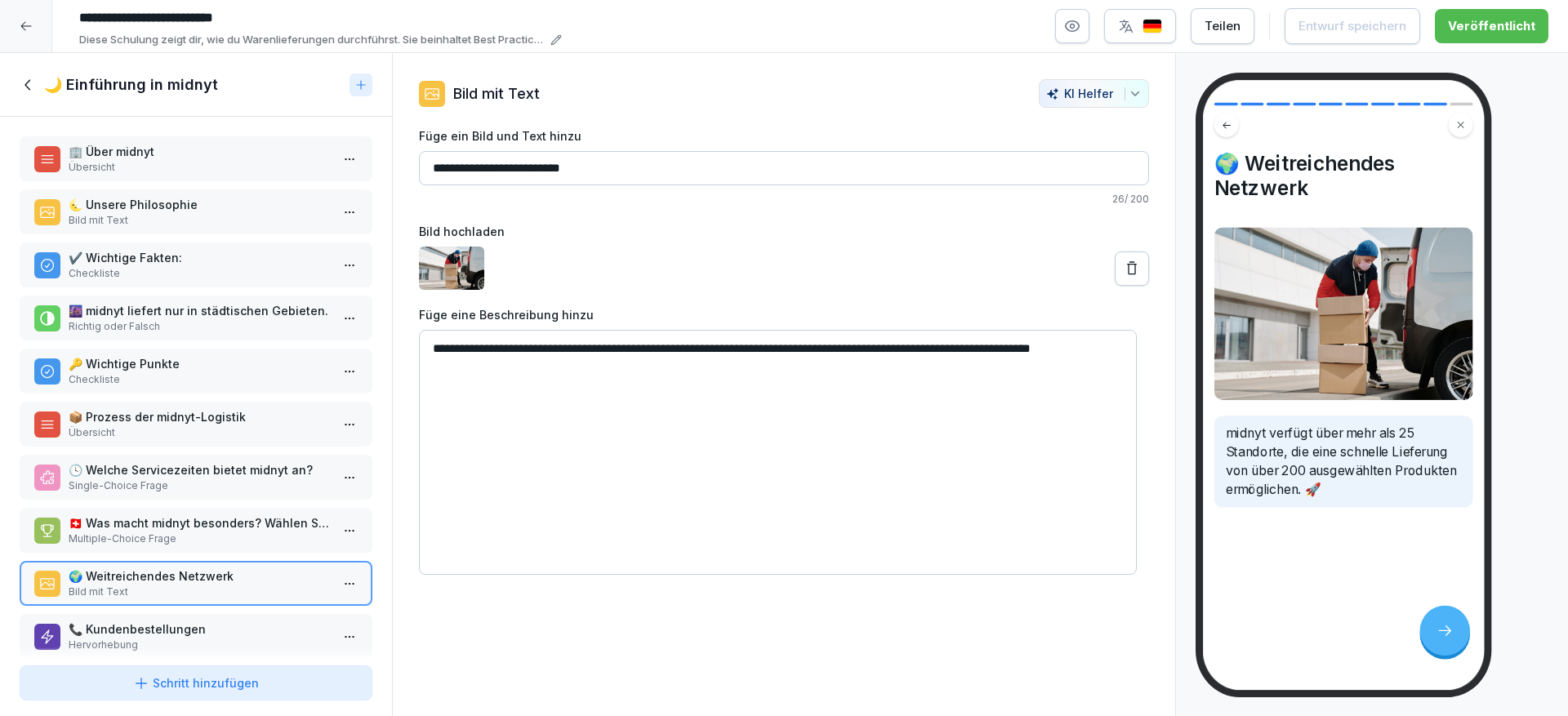
scroll to position [31, 0]
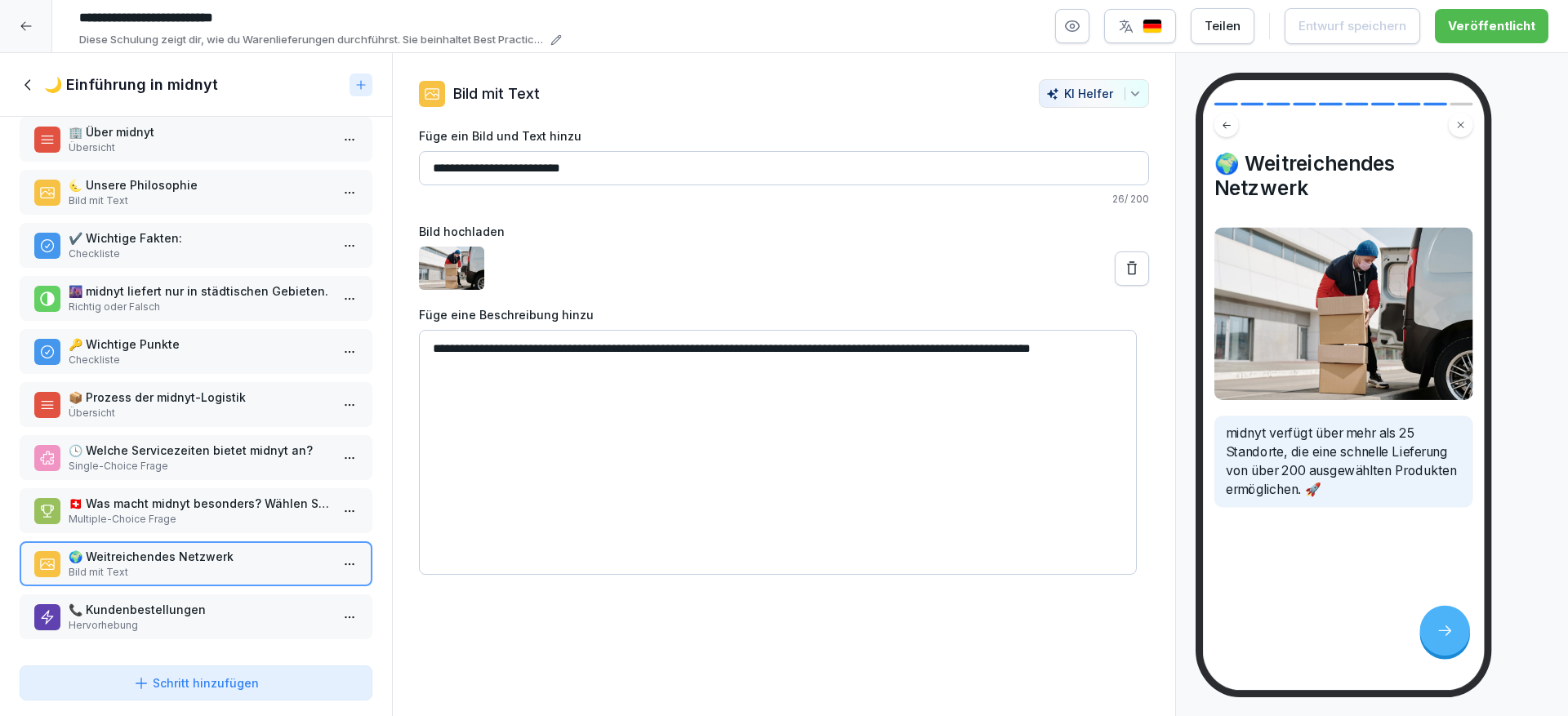
click at [162, 619] on p "Hervorhebung" at bounding box center [199, 625] width 261 height 14
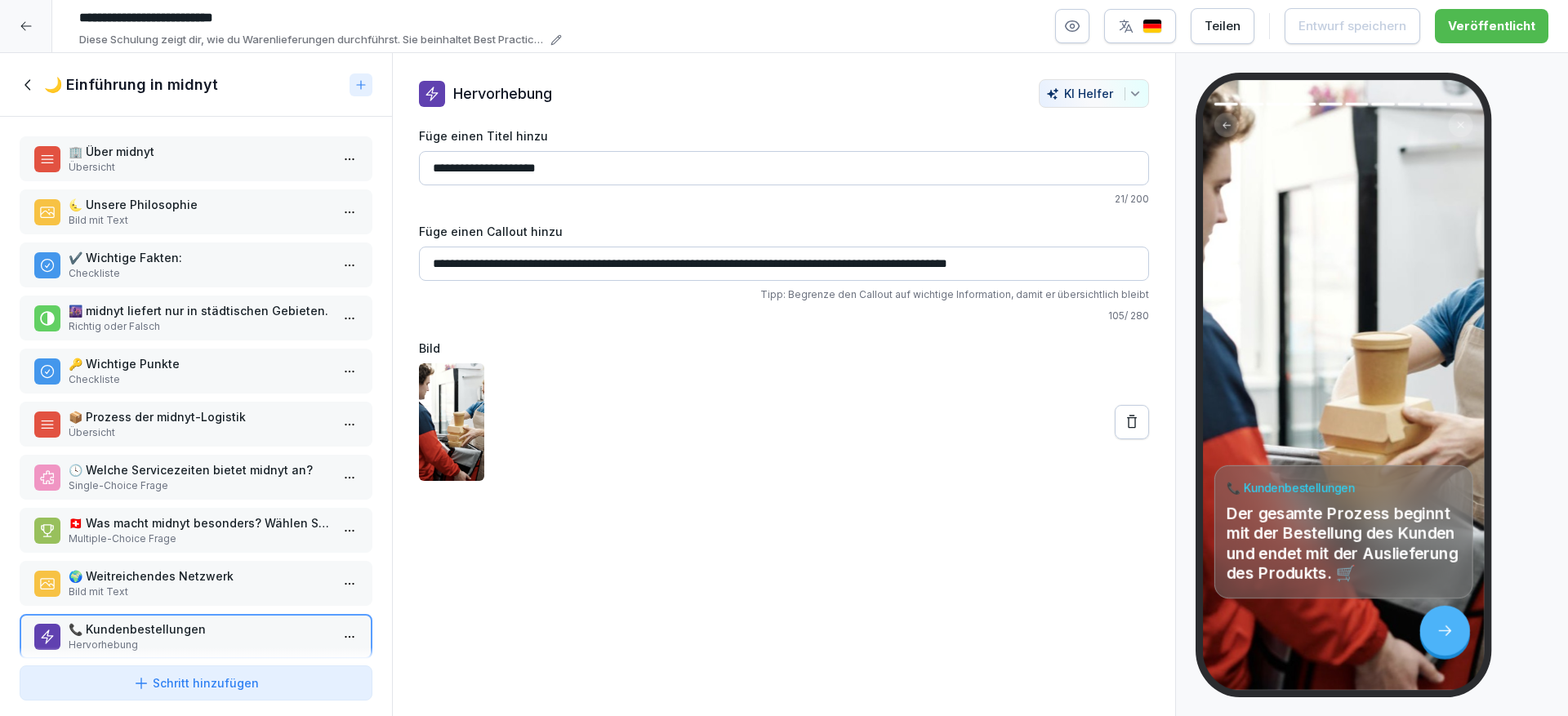
click at [229, 210] on p "🌜 Unsere Philosophie" at bounding box center [199, 205] width 261 height 17
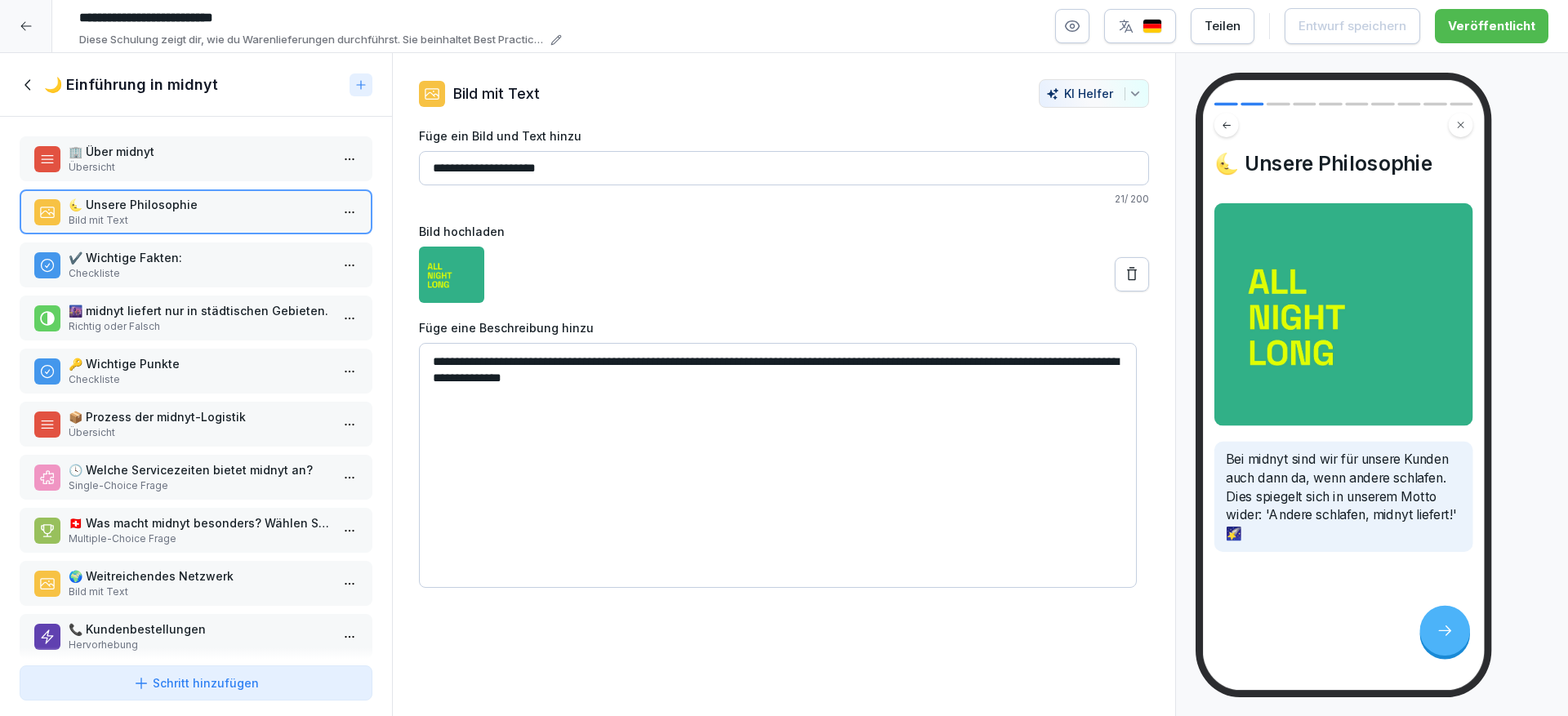
click at [235, 293] on div "🏢 Über midnyt Übersicht 🌜 Unsere Philosophie Bild mit Text ✔️ Wichtige Fakten: …" at bounding box center [195, 388] width 392 height 543
click at [225, 312] on p "🌆 midnyt liefert nur in städtischen Gebieten." at bounding box center [199, 311] width 261 height 17
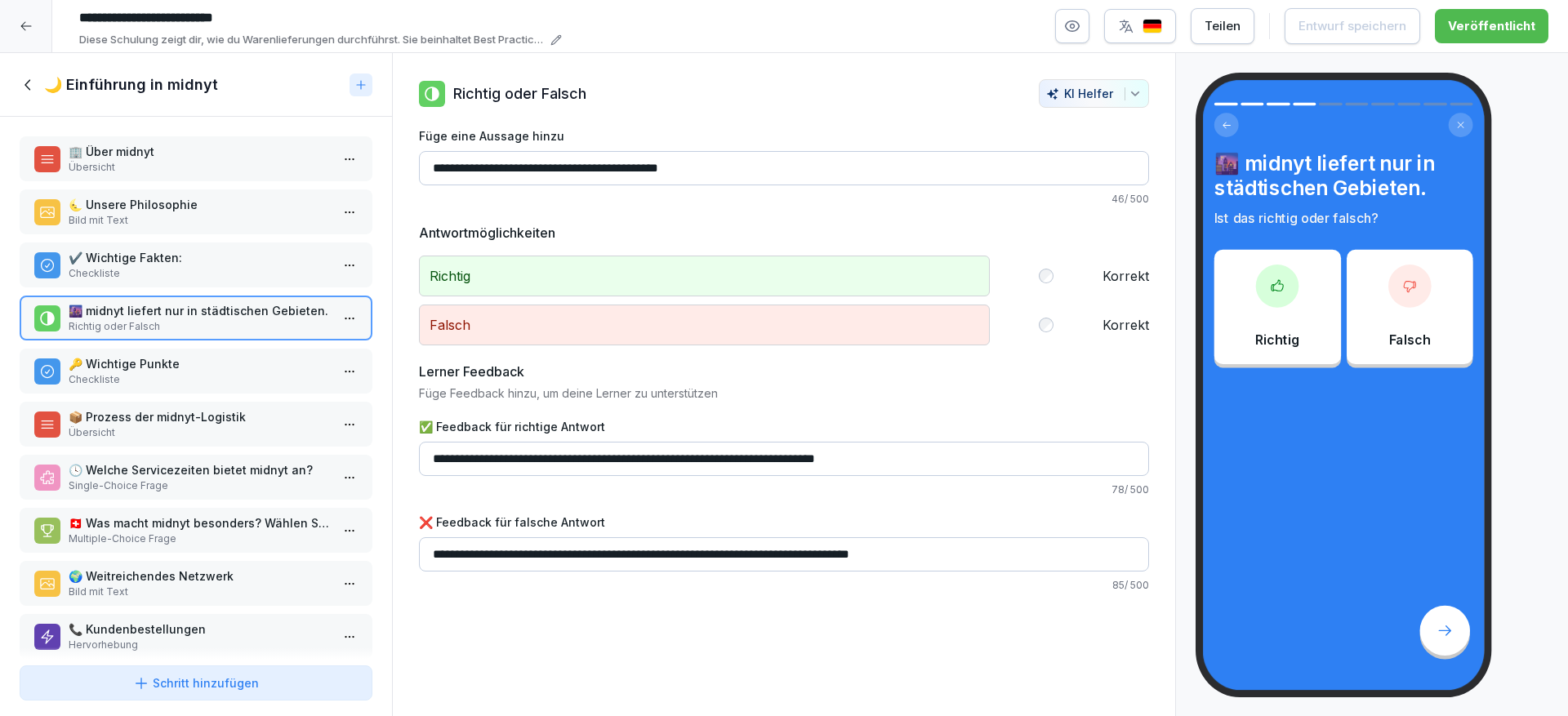
click at [1110, 90] on div "KI Helfer" at bounding box center [1093, 93] width 96 height 14
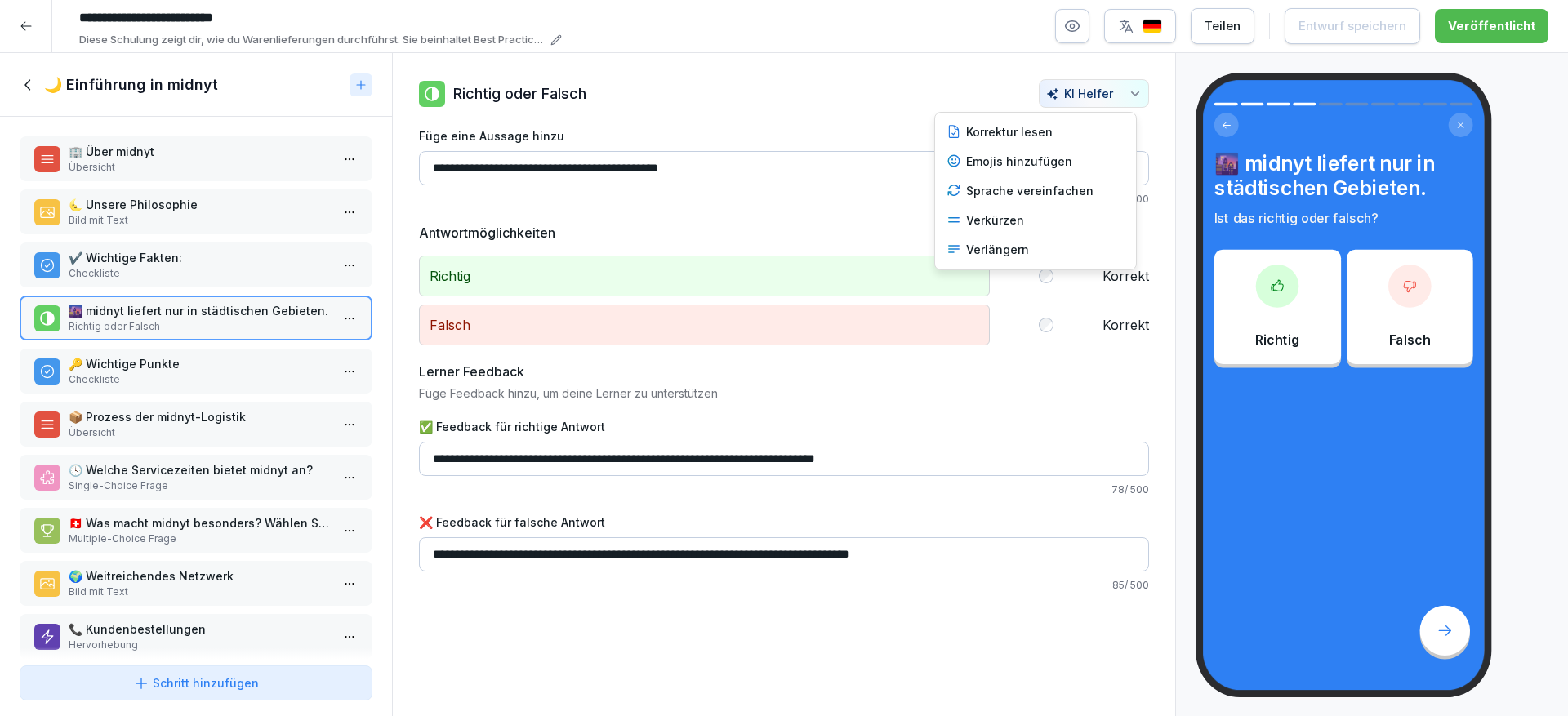
click at [1125, 90] on div "button" at bounding box center [1133, 93] width 17 height 13
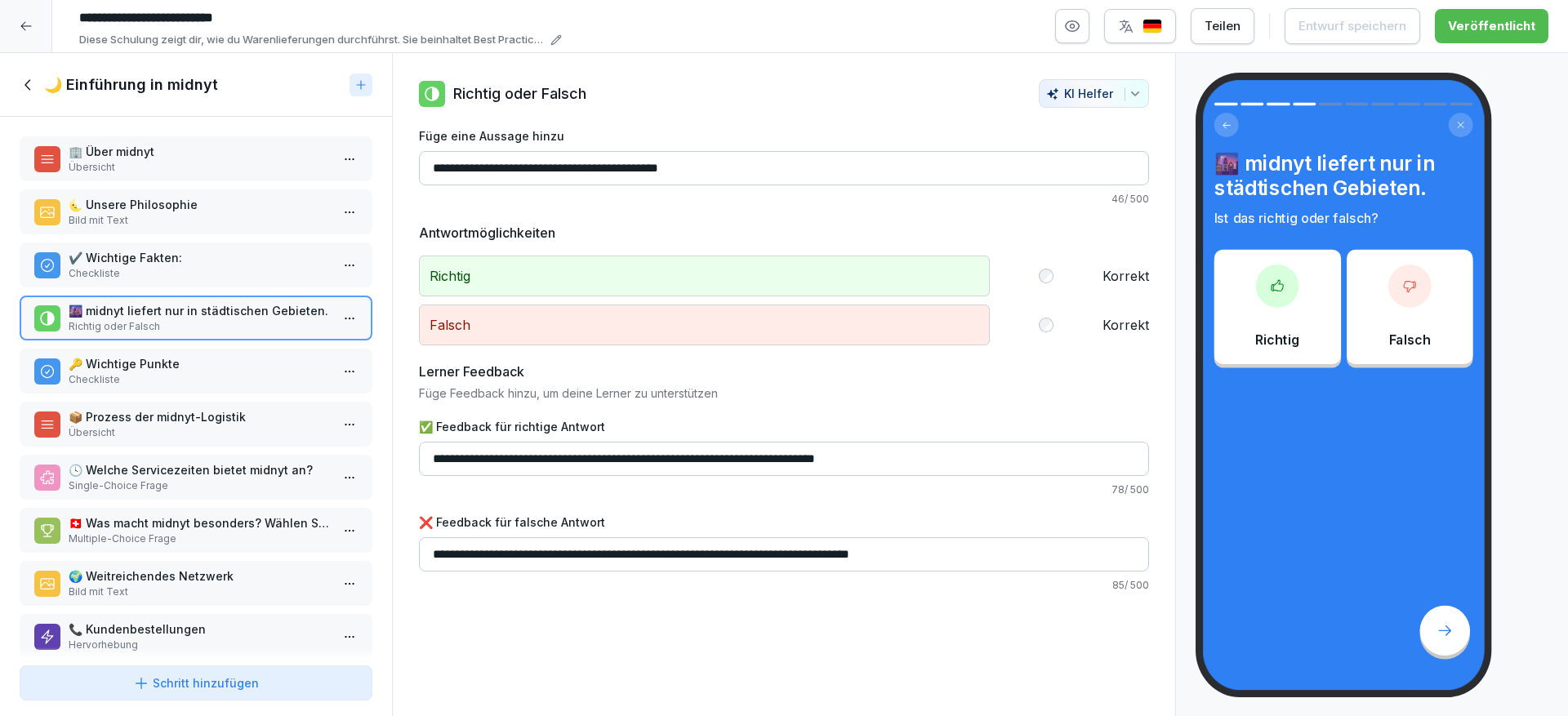
scroll to position [31, 0]
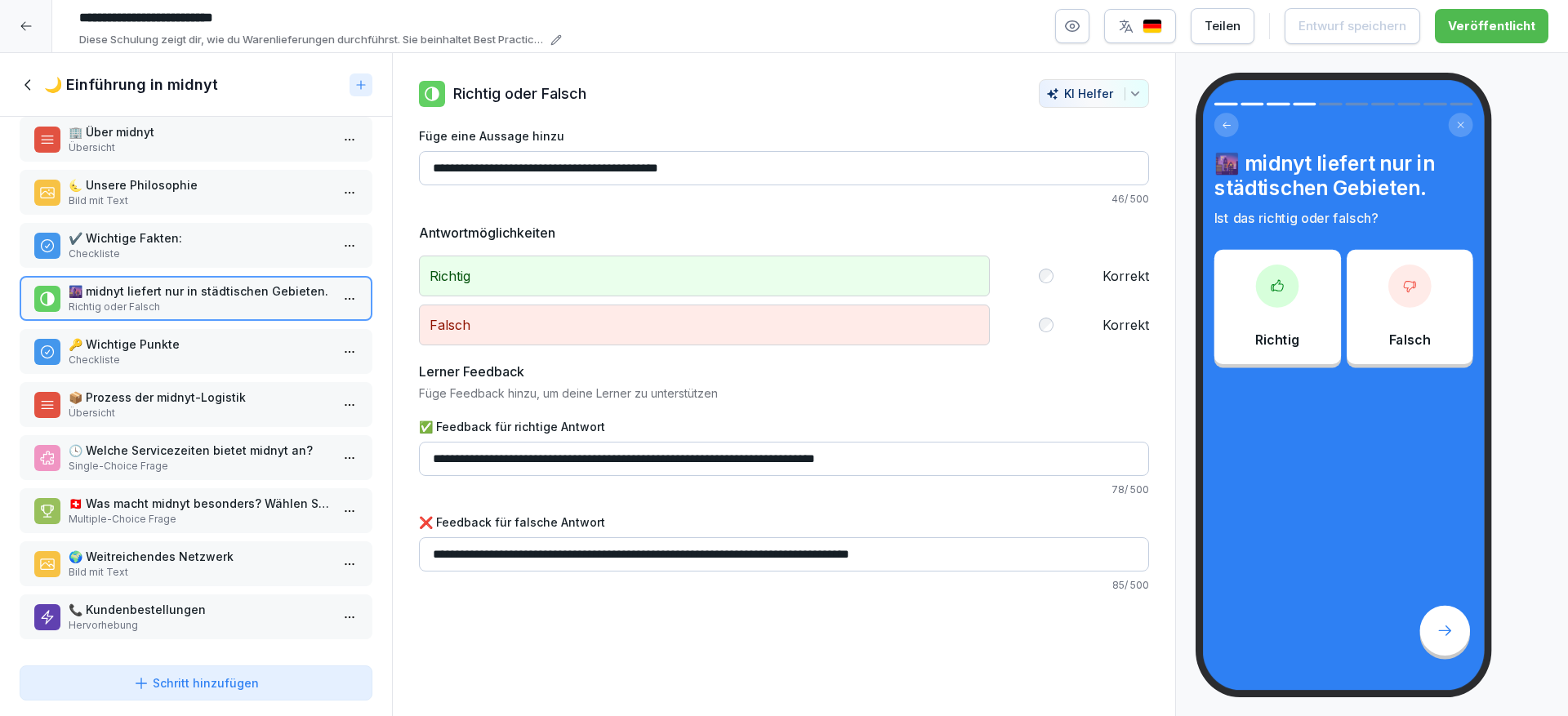
click at [228, 671] on button "Schritt hinzufügen" at bounding box center [195, 683] width 353 height 35
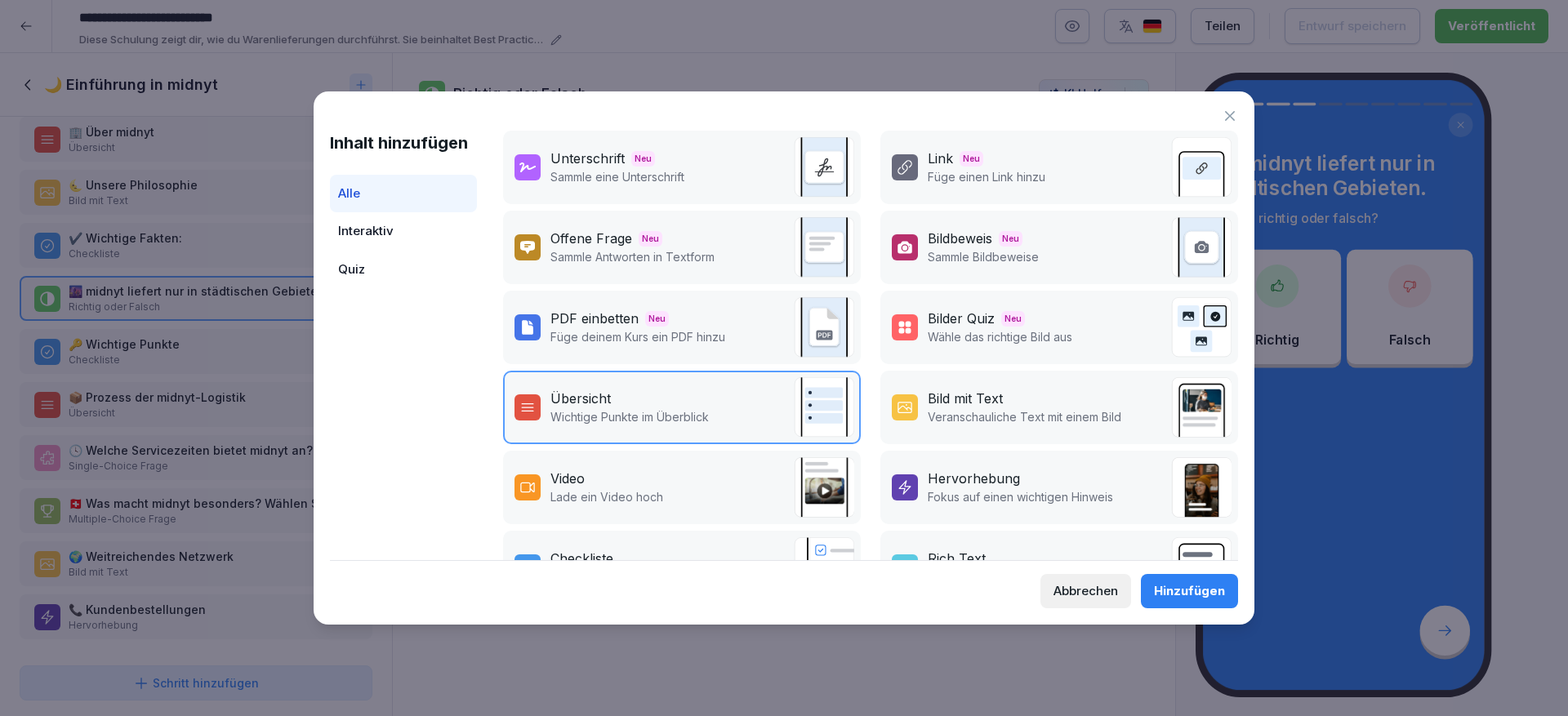
click at [348, 227] on div "Interaktiv" at bounding box center [404, 231] width 147 height 38
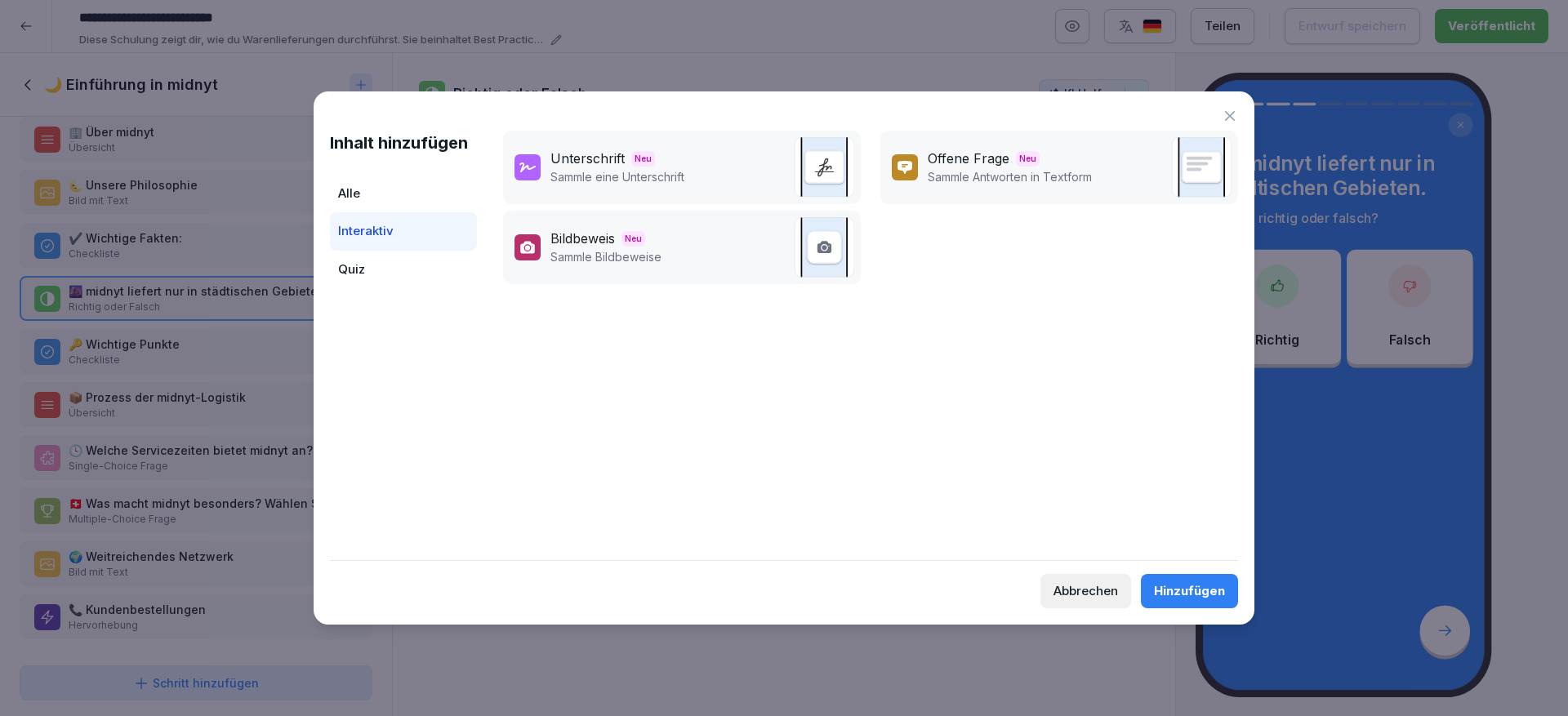
click at [382, 200] on div "Alle" at bounding box center [404, 194] width 147 height 38
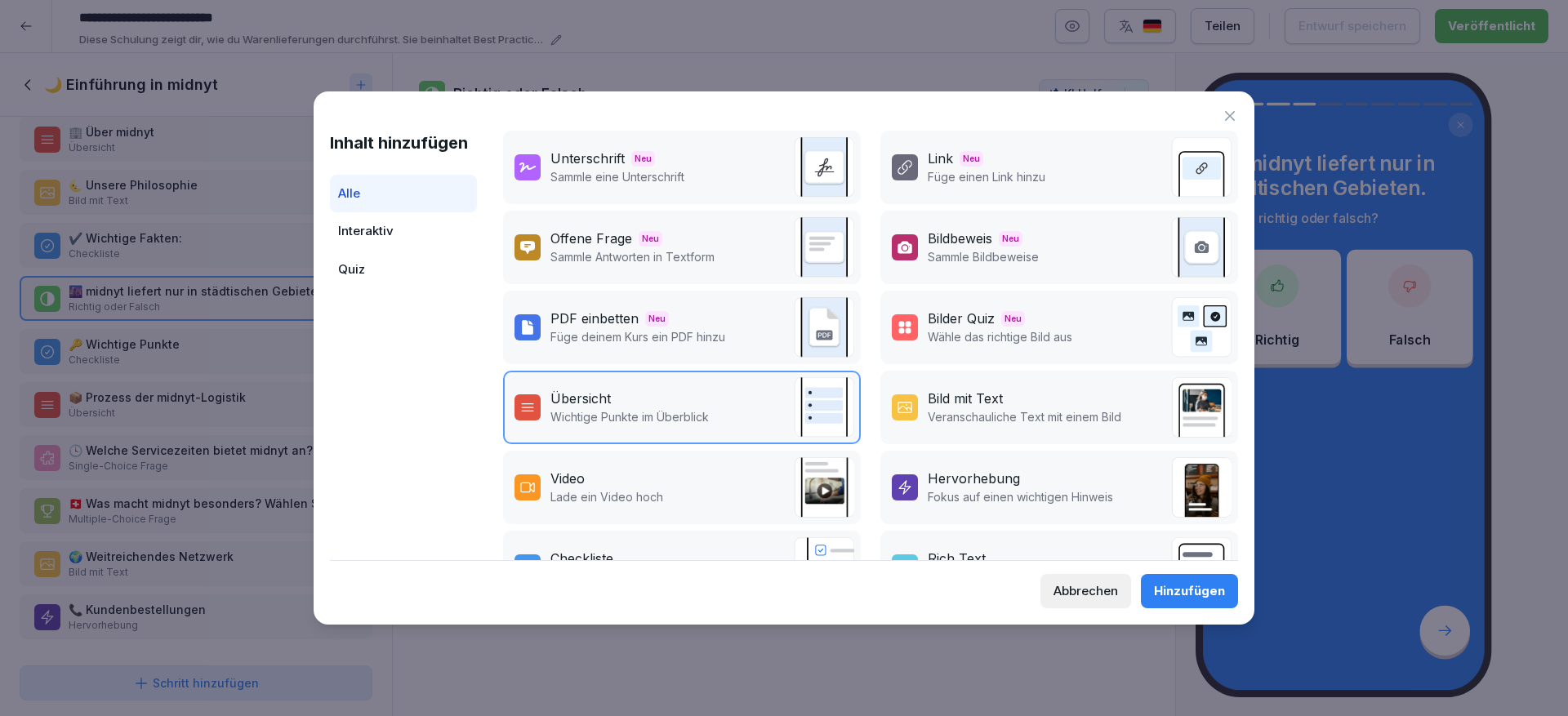
click at [366, 258] on div "Quiz" at bounding box center [404, 269] width 147 height 38
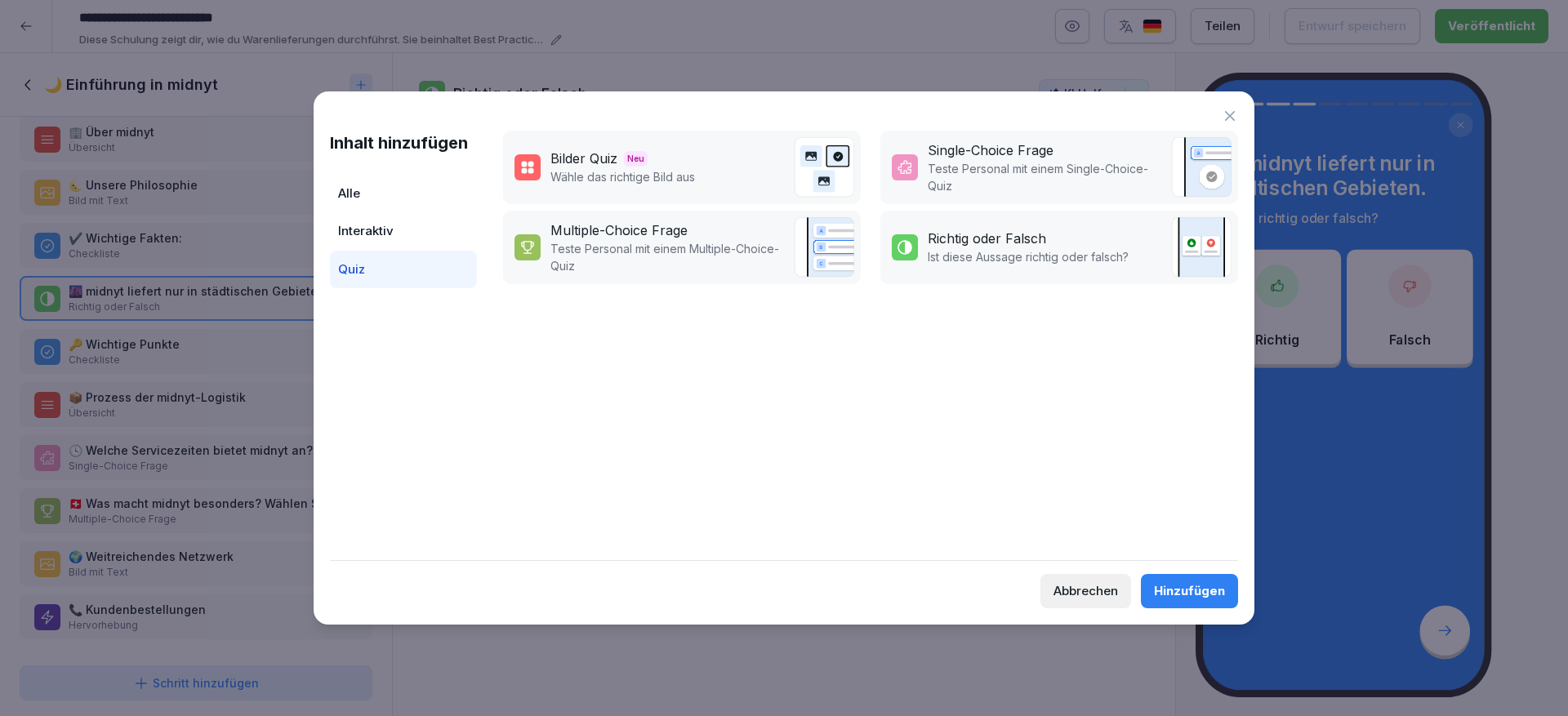
click at [397, 207] on div "Alle" at bounding box center [404, 194] width 147 height 38
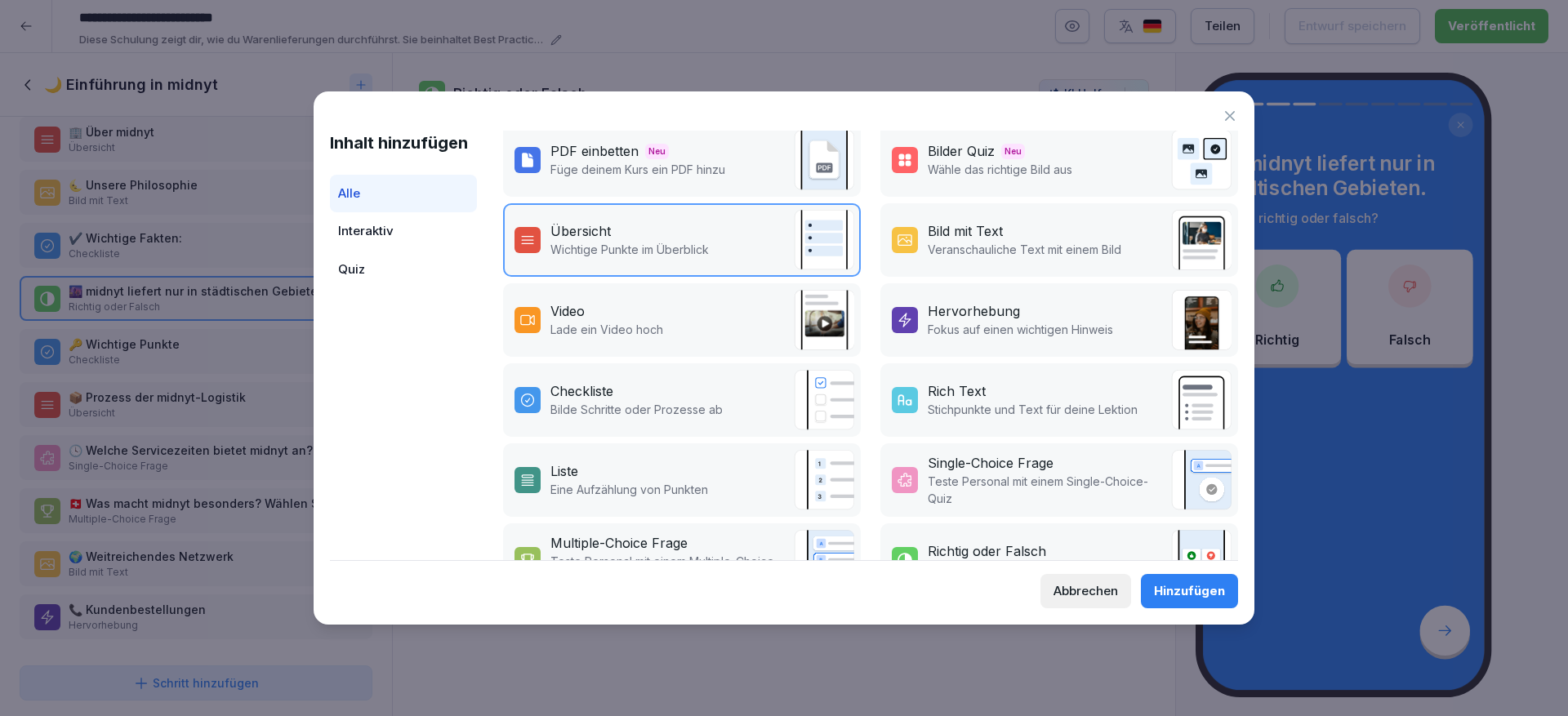
scroll to position [229, 0]
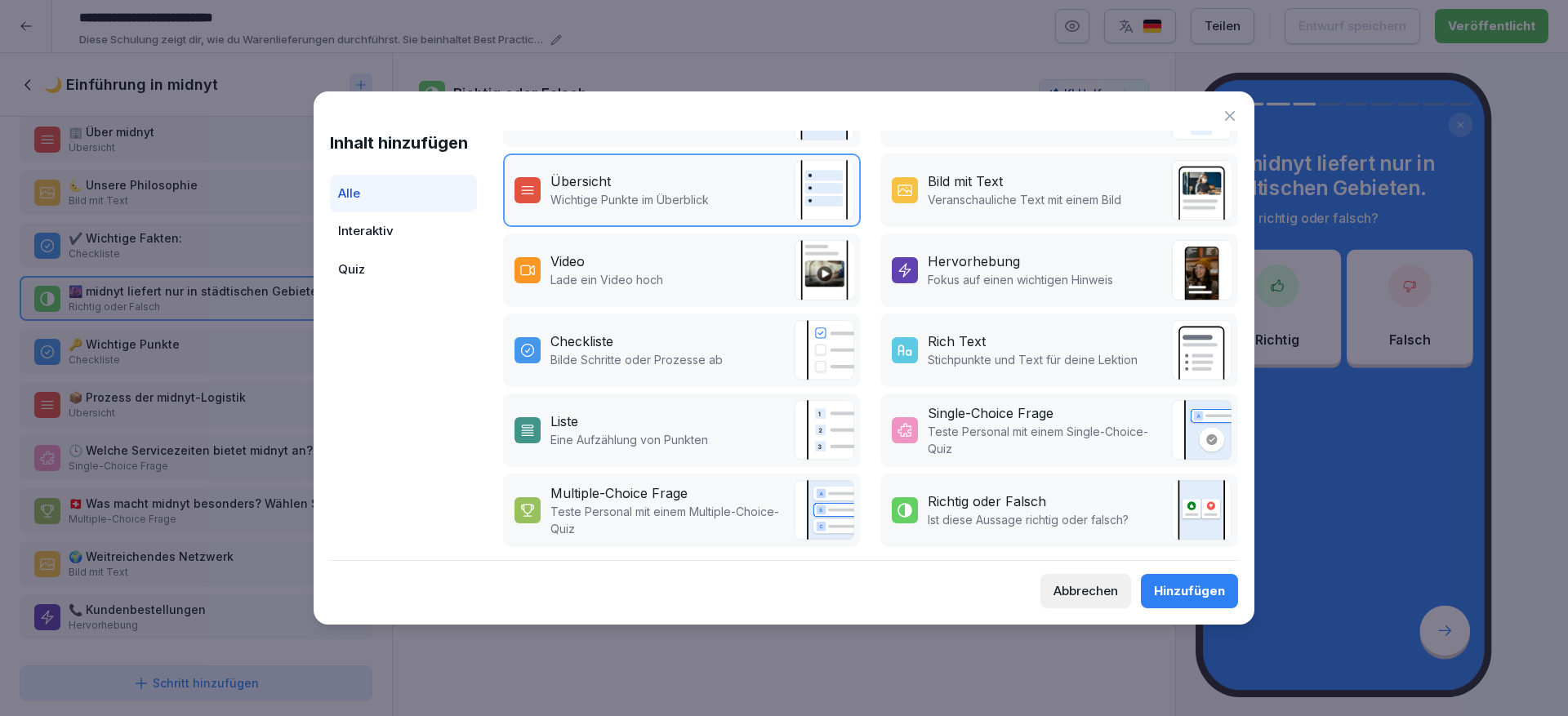
click at [1100, 584] on div "Abbrechen" at bounding box center [1086, 591] width 64 height 18
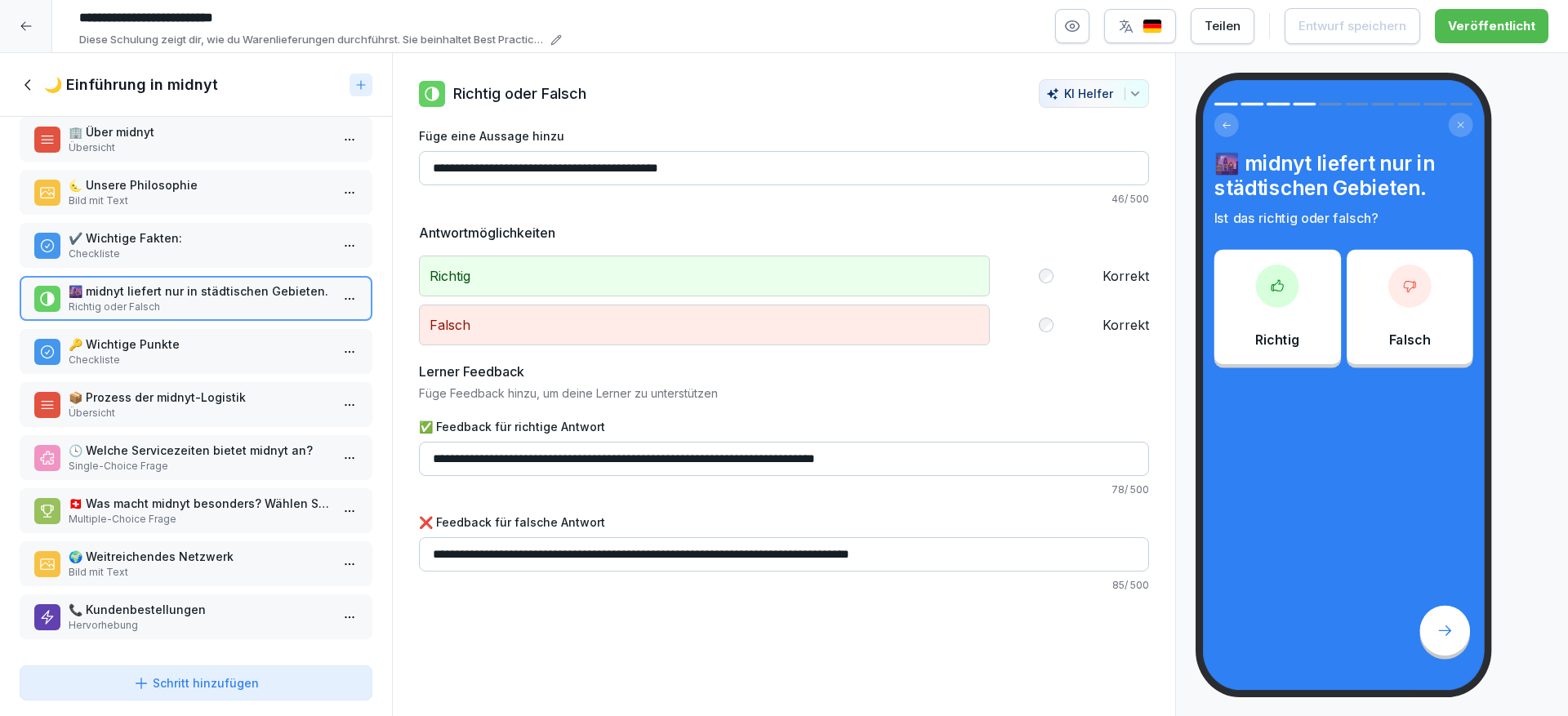
click at [25, 22] on icon at bounding box center [25, 26] width 11 height 9
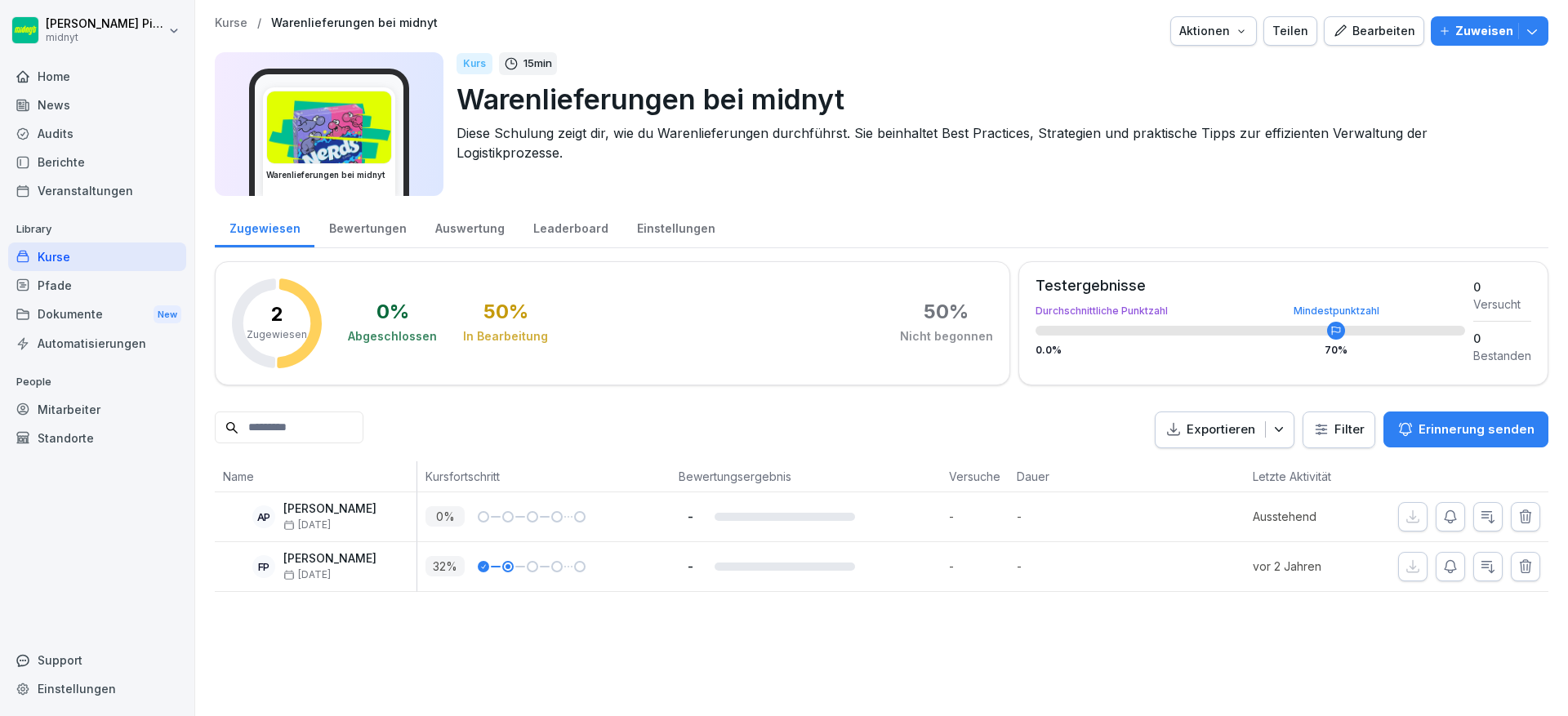
click at [120, 284] on div "Pfade" at bounding box center [97, 285] width 178 height 29
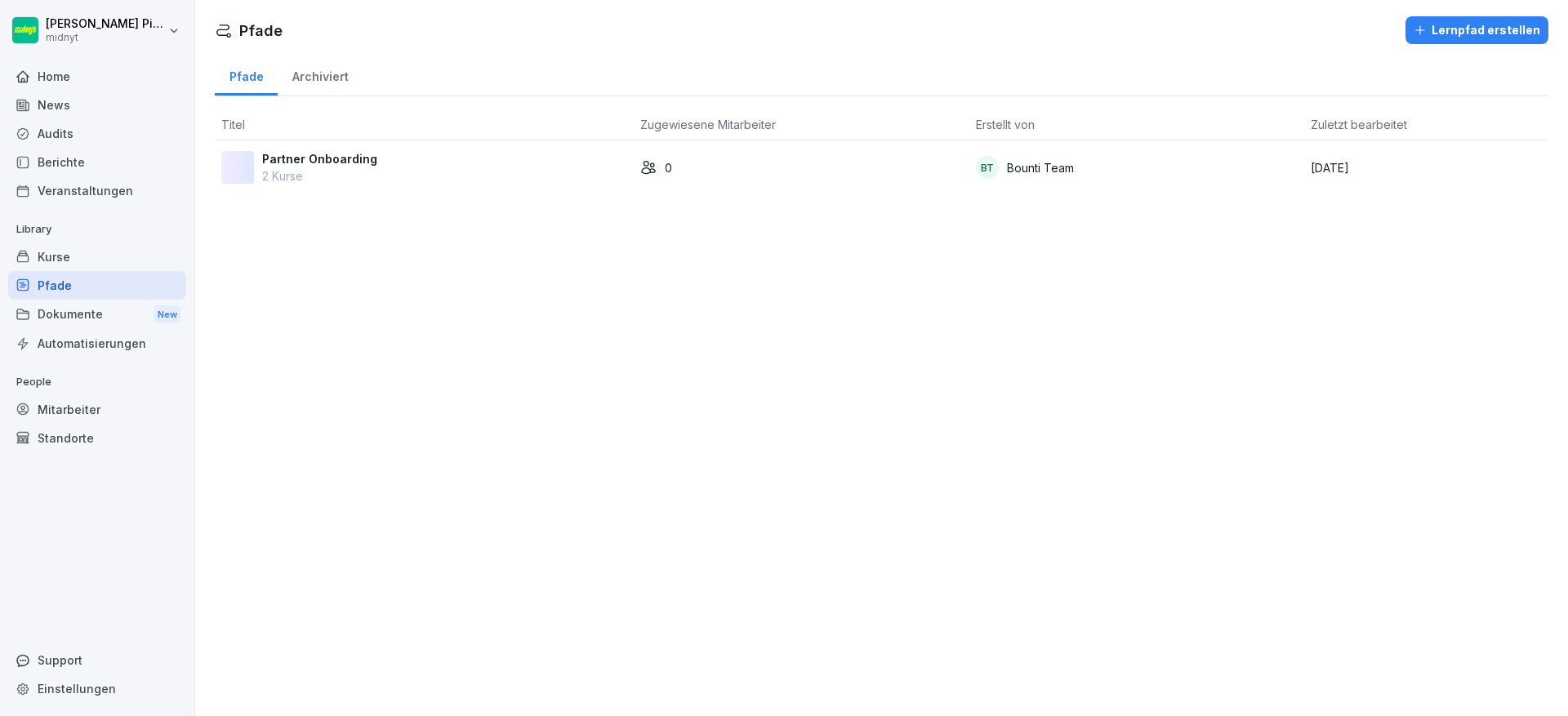
click at [351, 178] on p "2 Kurse" at bounding box center [320, 176] width 115 height 17
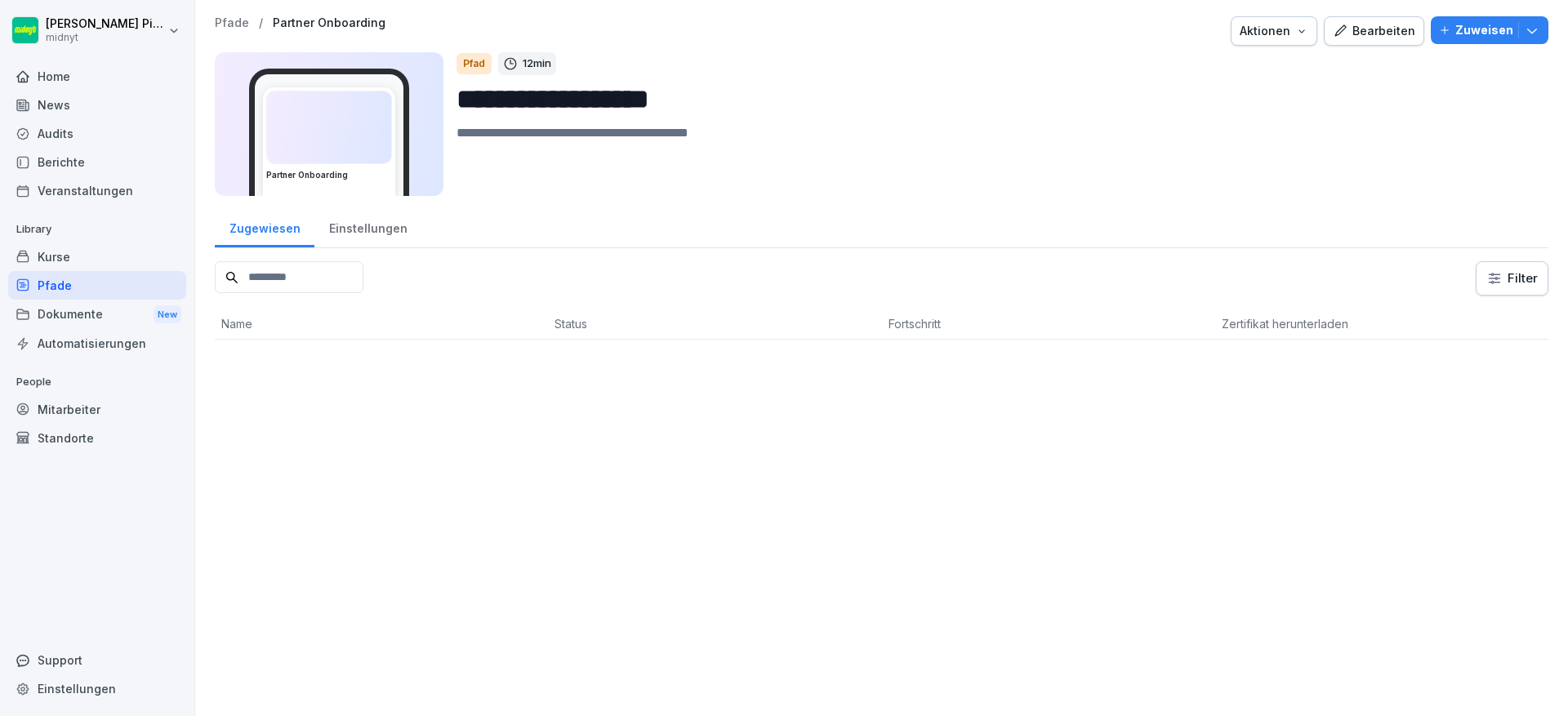
click at [104, 307] on div "Dokumente New" at bounding box center [97, 315] width 178 height 30
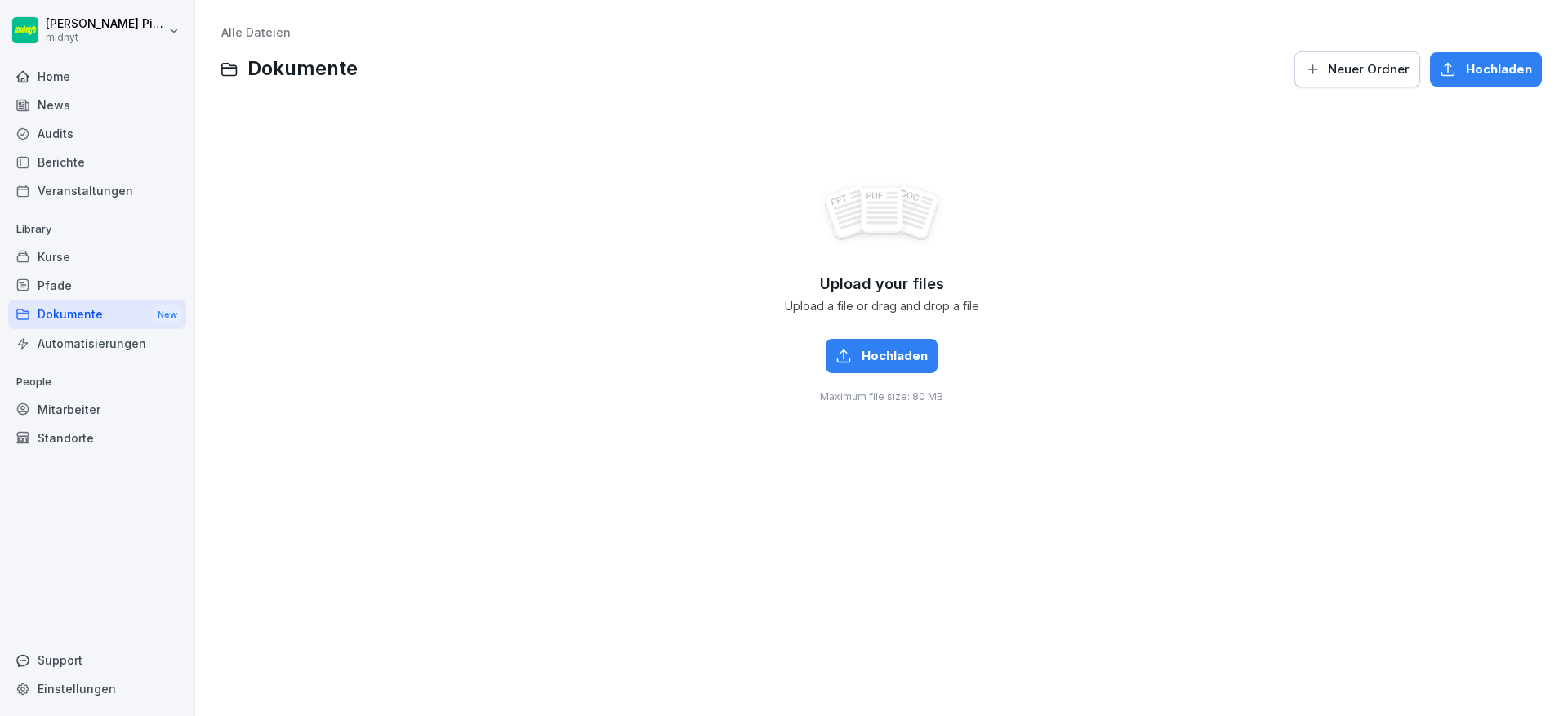
click at [97, 330] on div "Automatisierungen" at bounding box center [97, 344] width 178 height 29
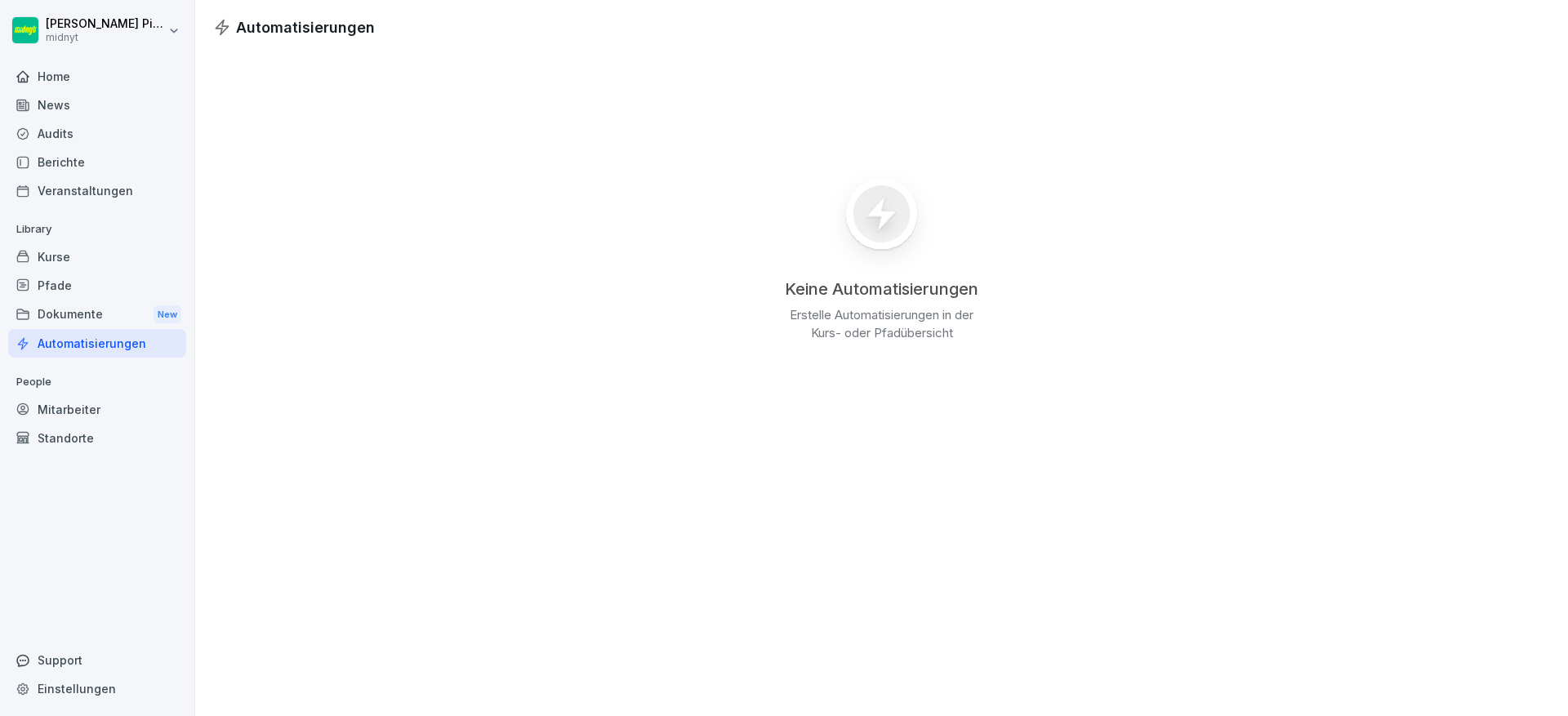
click at [106, 183] on div "Veranstaltungen" at bounding box center [97, 190] width 178 height 29
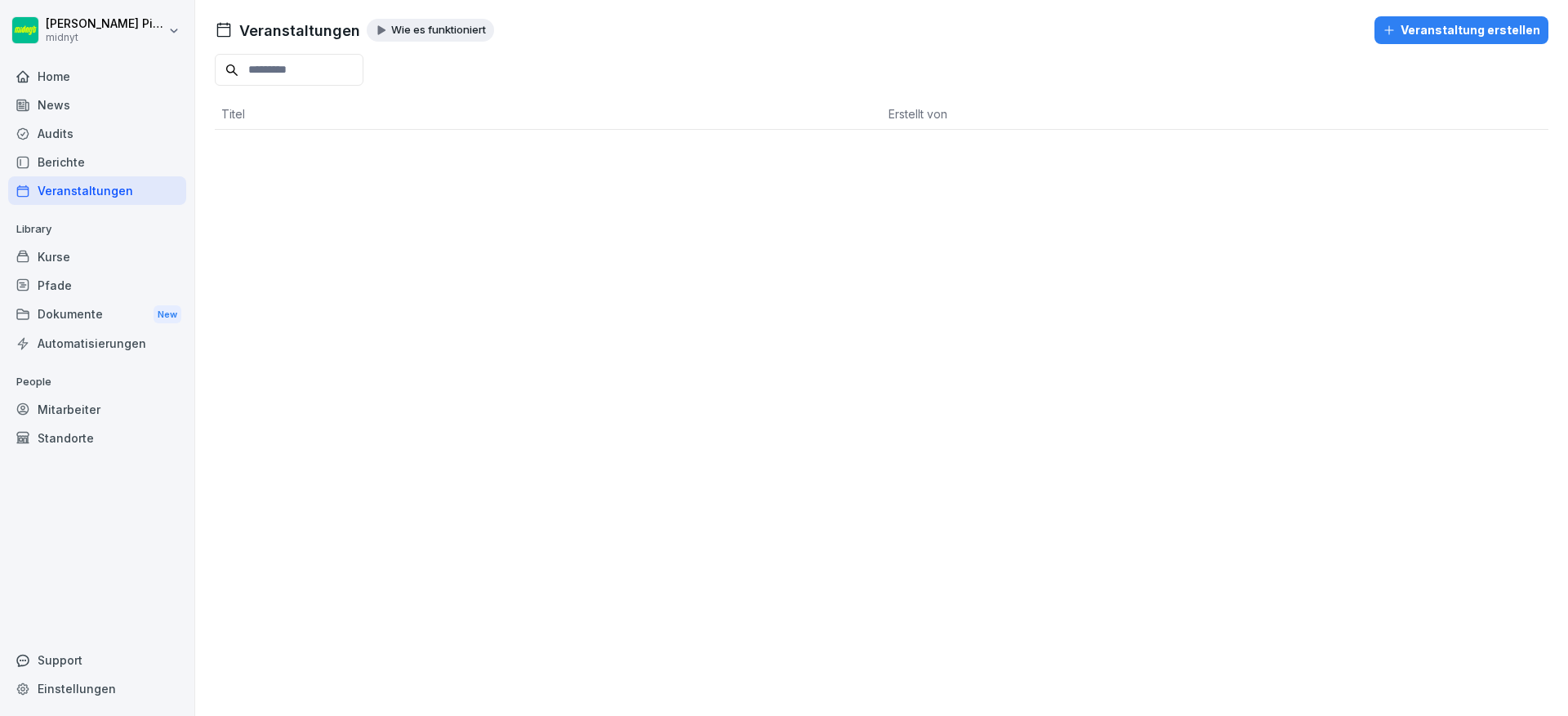
click at [108, 159] on div "Berichte" at bounding box center [97, 162] width 178 height 29
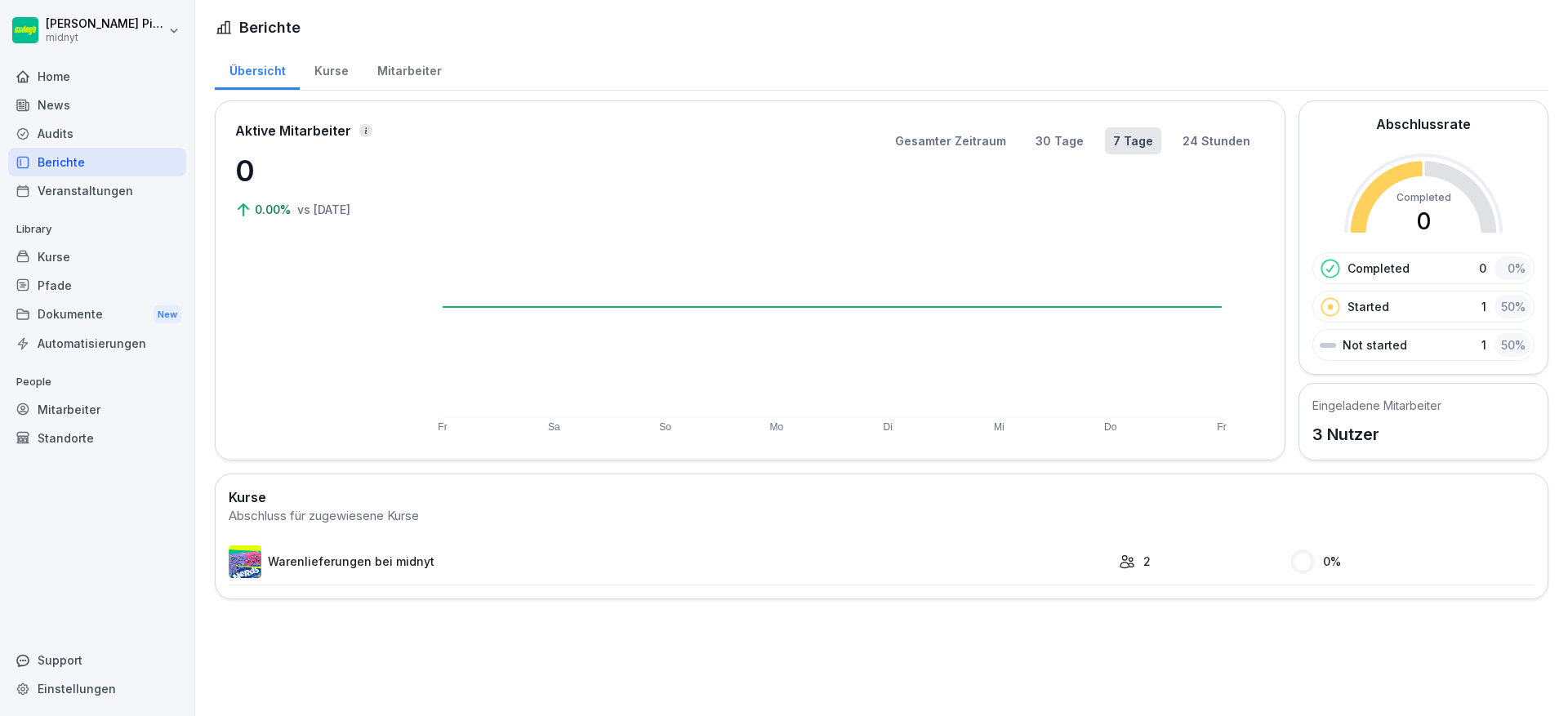
click at [107, 129] on div "Audits" at bounding box center [97, 134] width 178 height 29
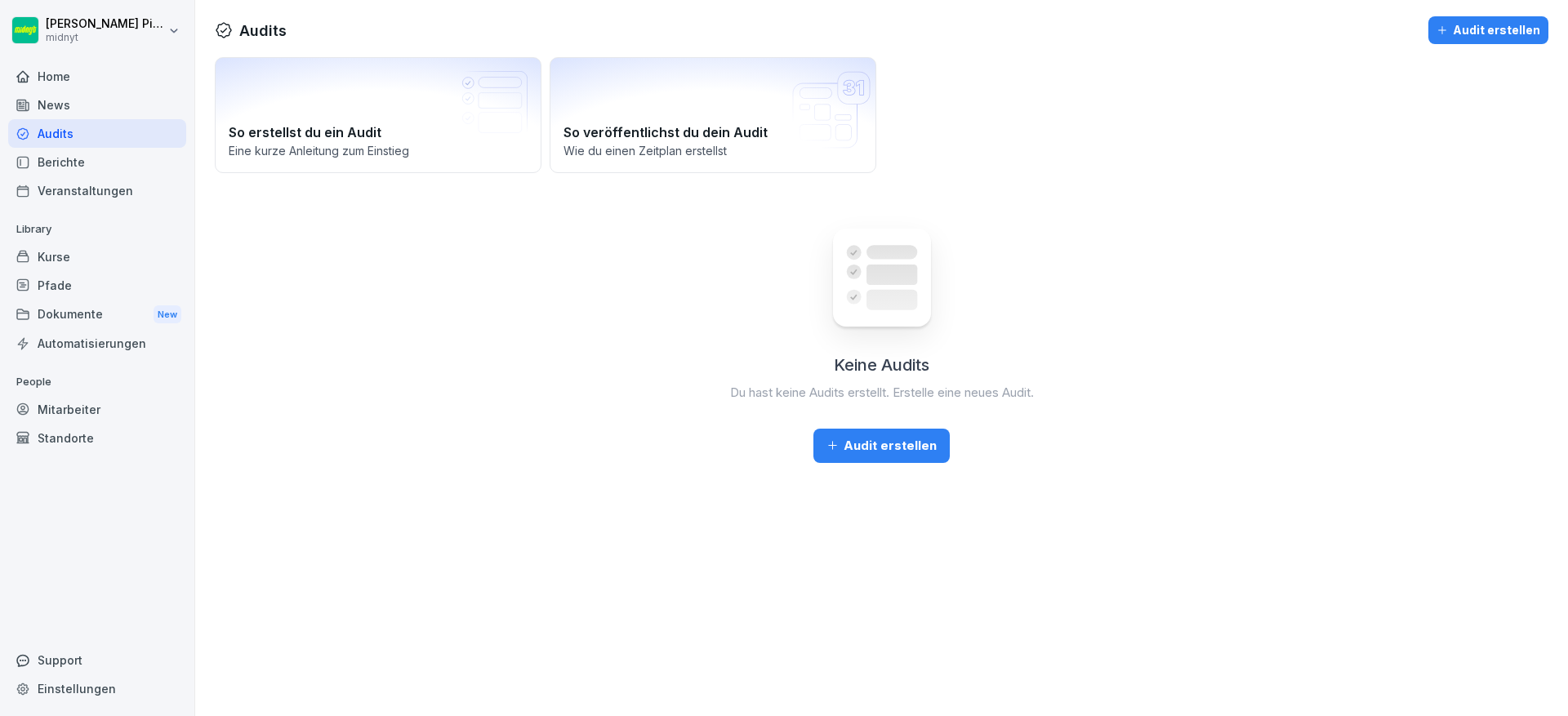
click at [110, 108] on div "News" at bounding box center [97, 105] width 178 height 29
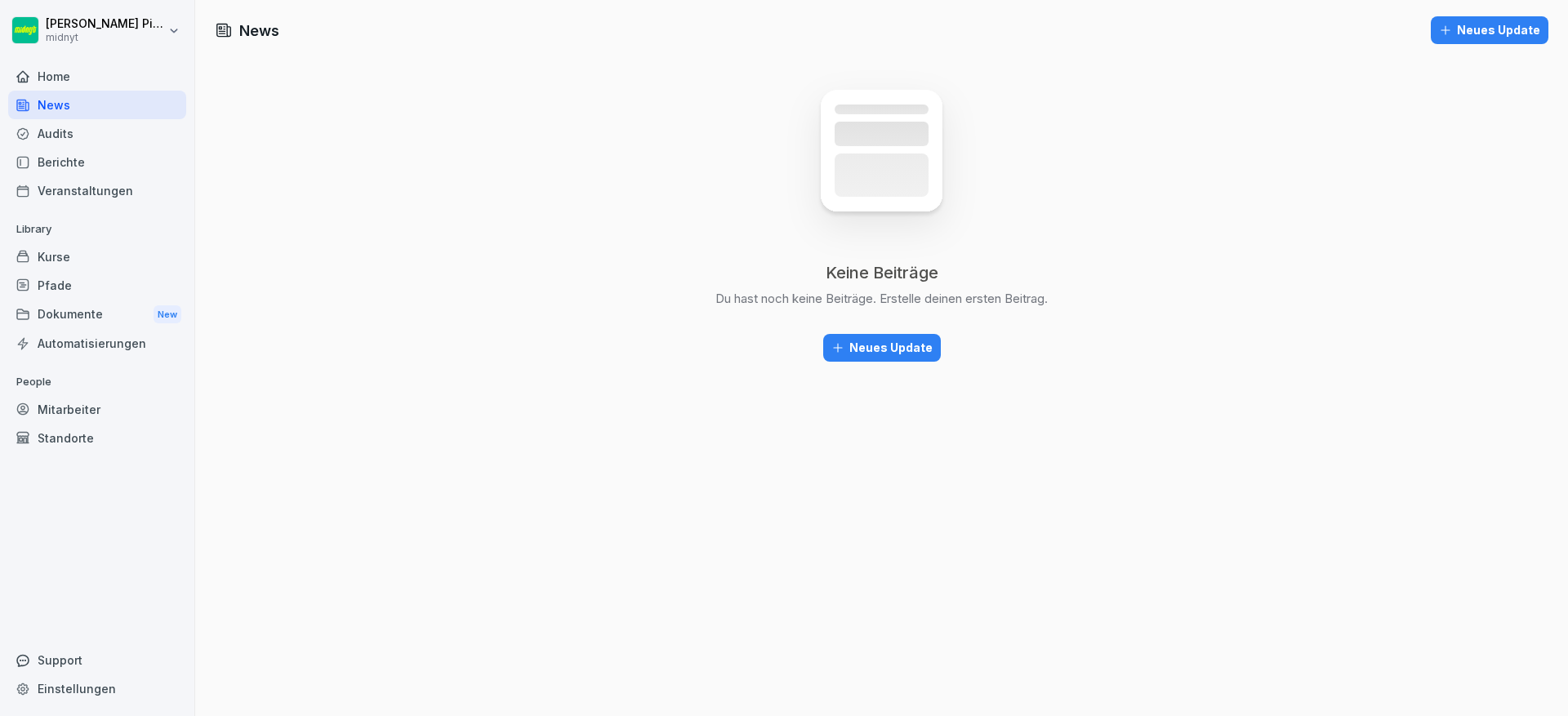
click at [118, 83] on div "Home" at bounding box center [97, 76] width 178 height 29
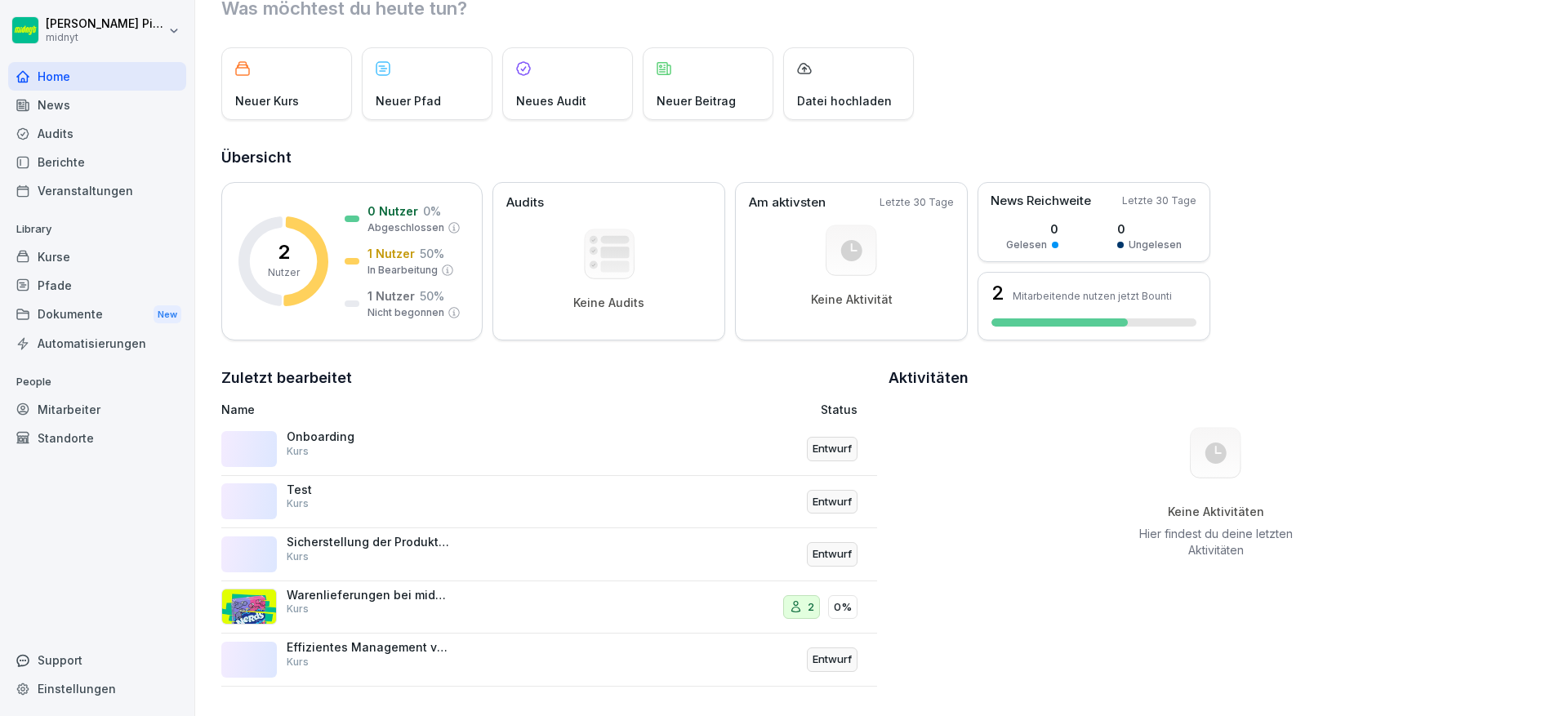
scroll to position [72, 0]
click at [99, 254] on div "Kurse" at bounding box center [97, 257] width 178 height 29
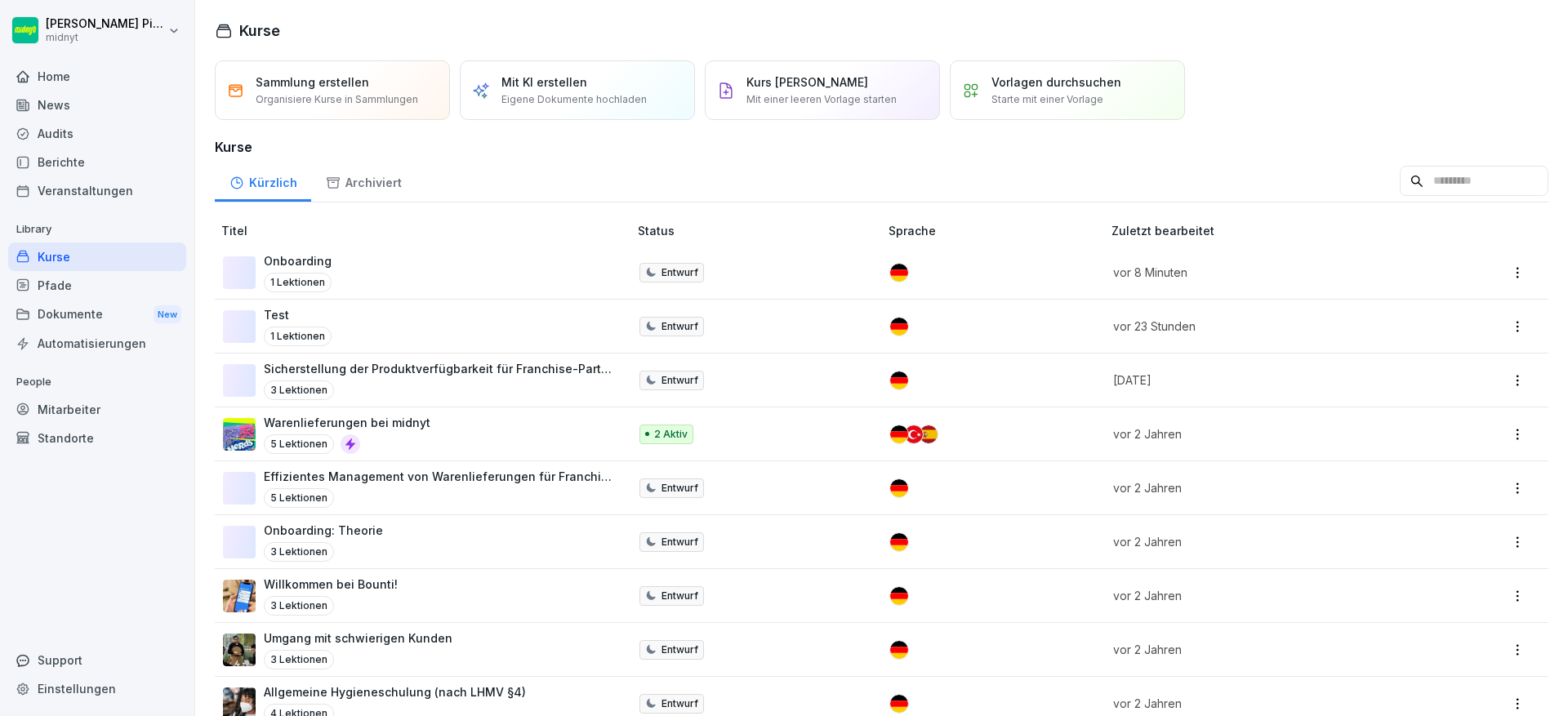
click at [442, 578] on div "Willkommen bei Bounti! 3 Lektionen" at bounding box center [416, 595] width 388 height 40
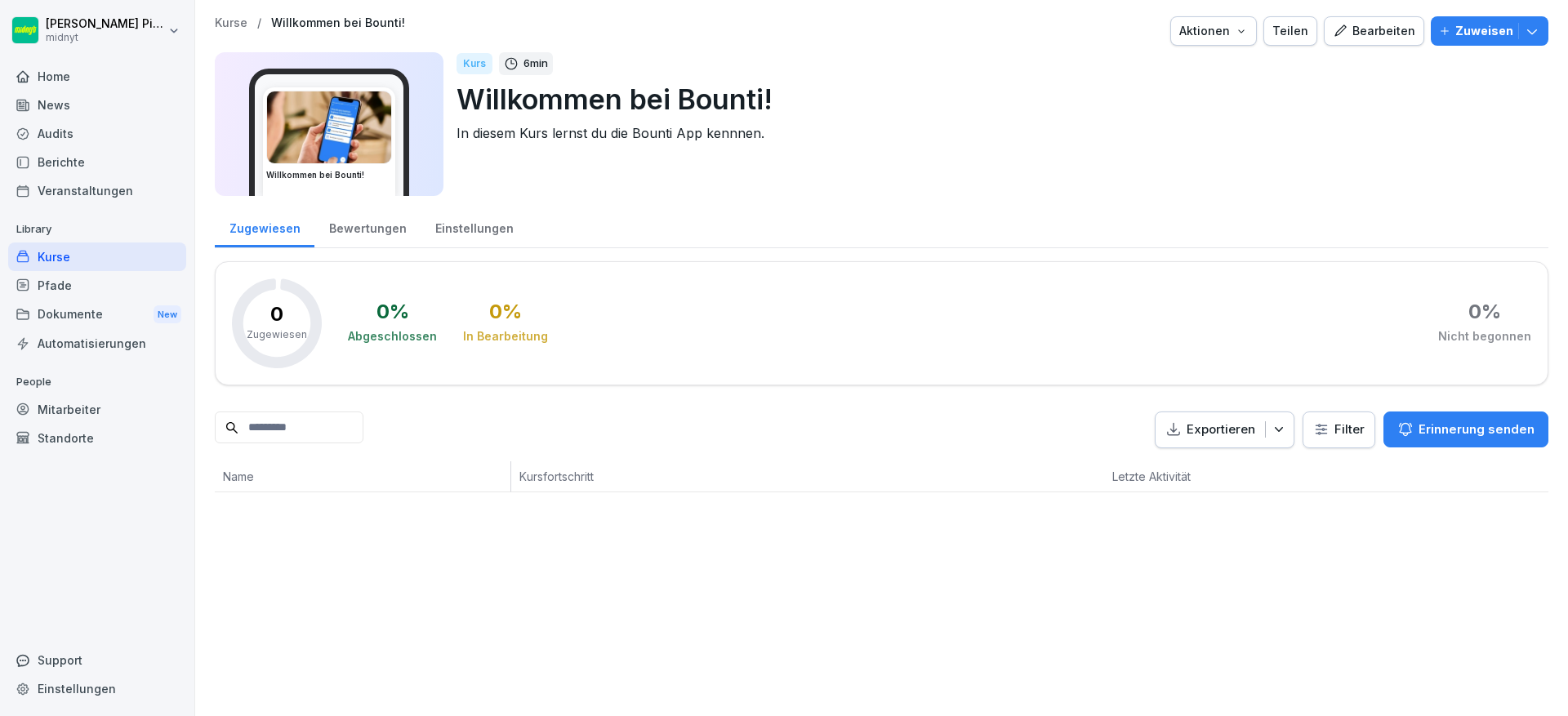
click at [1389, 50] on div "Kurse / Willkommen bei Bounti! Aktionen Teilen Bearbeiten Zuweisen Willkommen b…" at bounding box center [882, 111] width 1334 height 190
click at [1384, 24] on div "Bearbeiten" at bounding box center [1373, 30] width 82 height 18
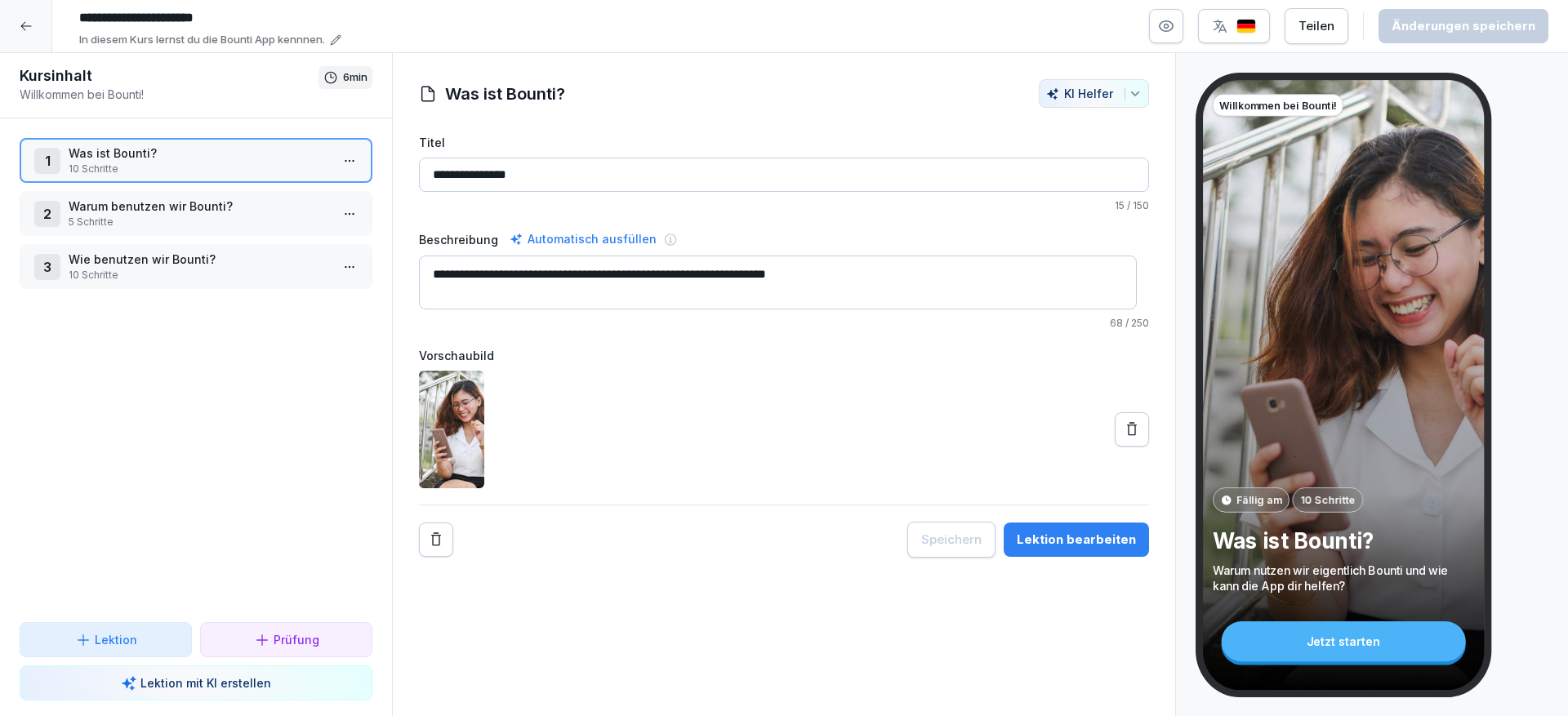
click at [227, 166] on p "10 Schritte" at bounding box center [199, 168] width 261 height 14
click at [1371, 650] on div "Jetzt starten" at bounding box center [1344, 641] width 245 height 40
click at [1364, 643] on div "Jetzt starten" at bounding box center [1344, 641] width 245 height 40
click at [160, 169] on p "10 Schritte" at bounding box center [199, 168] width 261 height 14
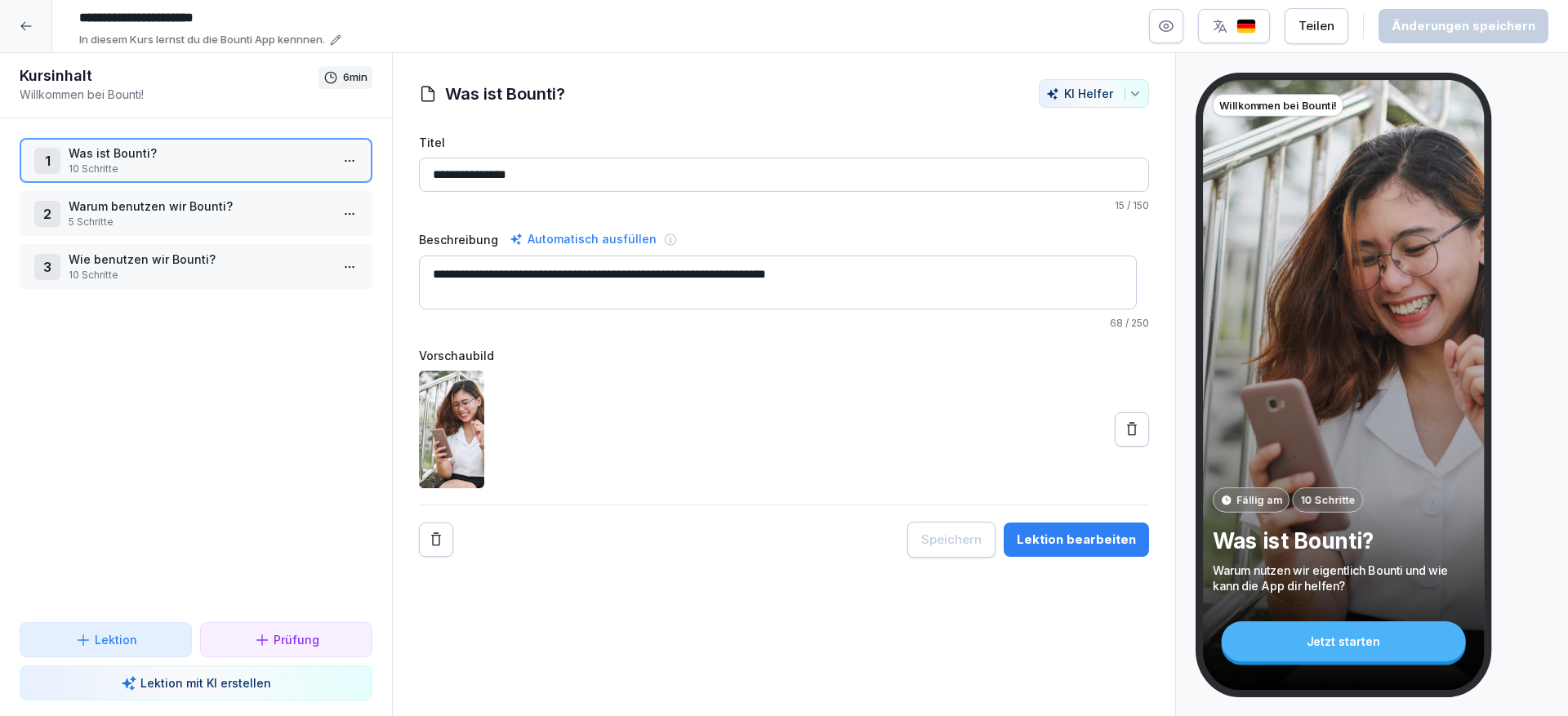
click at [160, 169] on p "10 Schritte" at bounding box center [199, 168] width 261 height 14
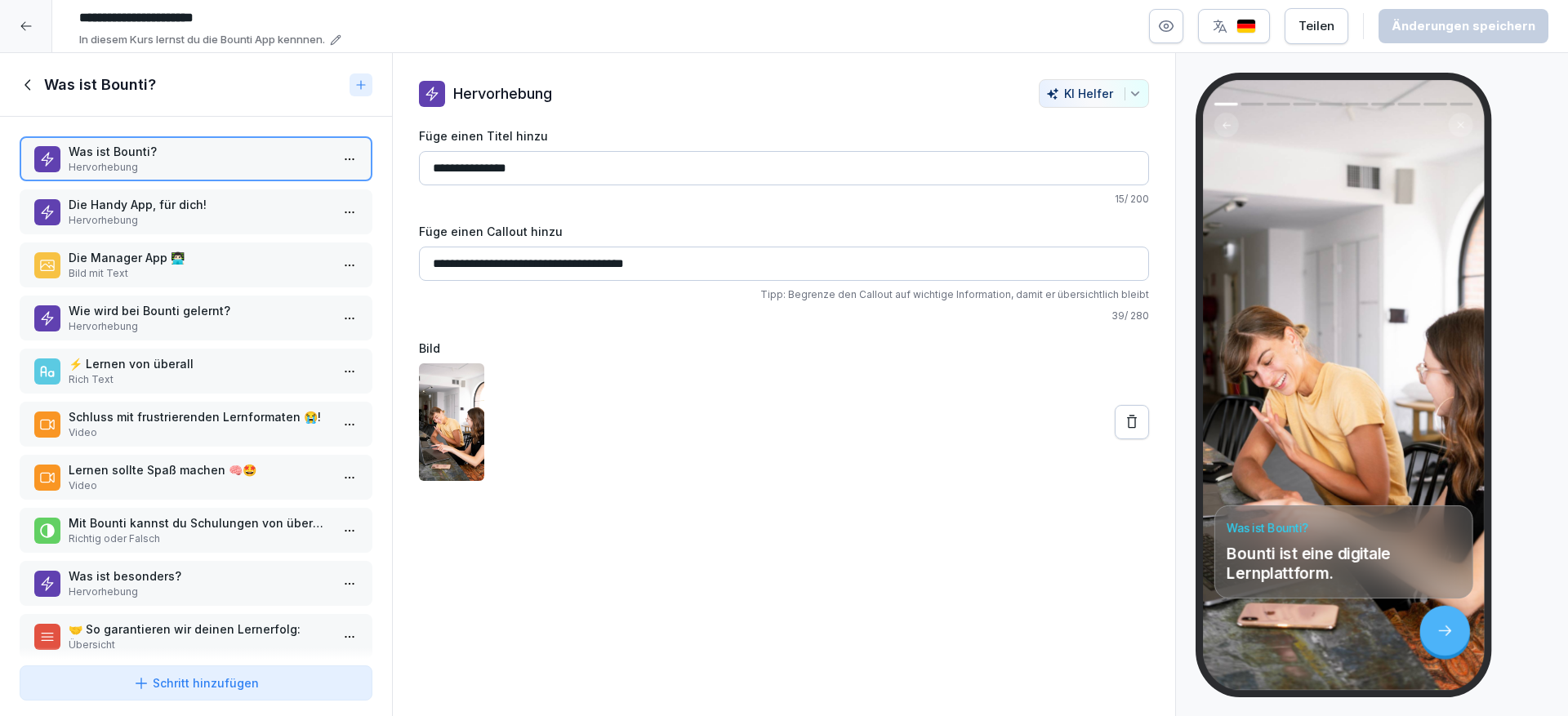
click at [1441, 638] on icon at bounding box center [1445, 631] width 17 height 17
click at [1450, 627] on icon at bounding box center [1445, 631] width 17 height 17
click at [134, 202] on p "Die Handy App, für dich!" at bounding box center [199, 205] width 261 height 17
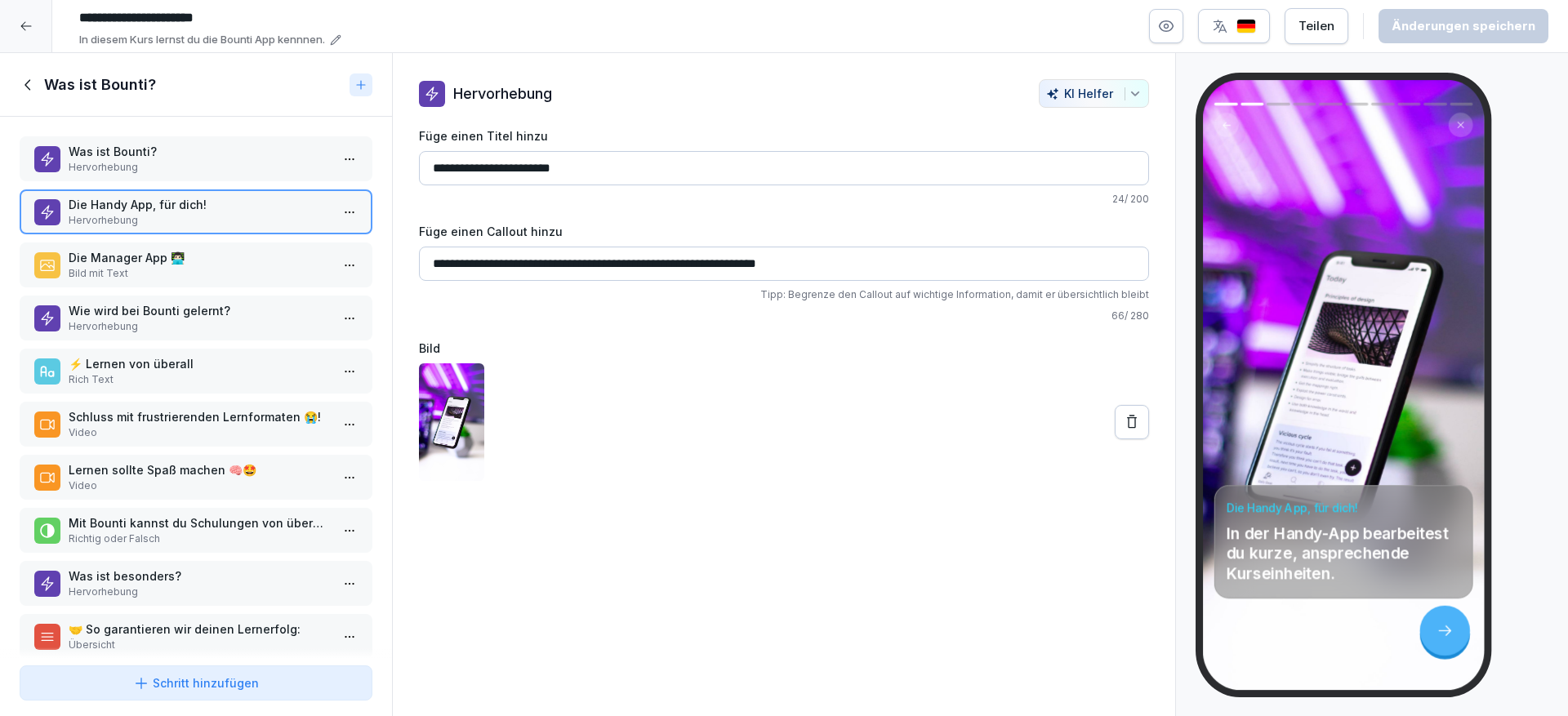
click at [135, 260] on p "Die Manager App 👨🏻‍💻" at bounding box center [199, 257] width 261 height 17
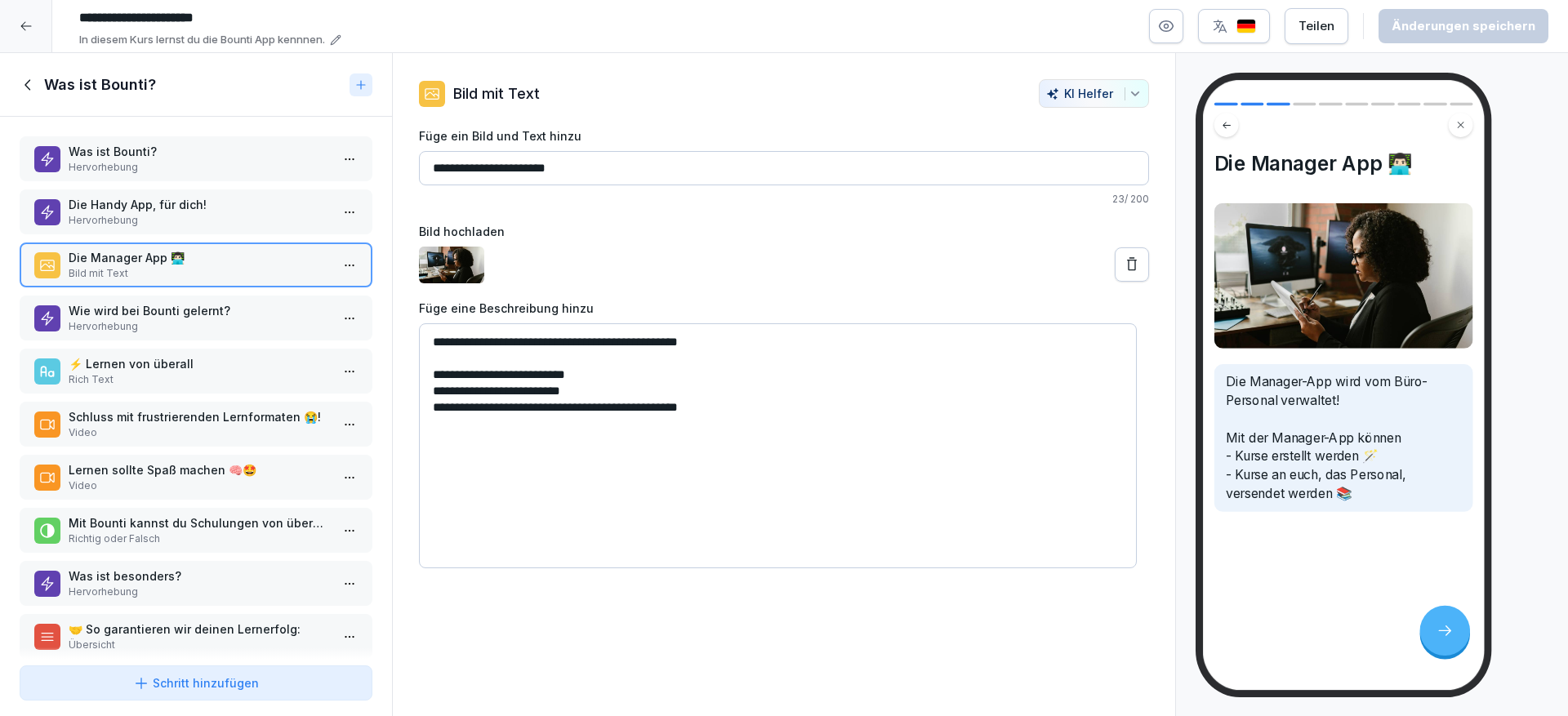
click at [1462, 633] on div at bounding box center [1444, 631] width 50 height 50
click at [1455, 633] on div at bounding box center [1444, 631] width 50 height 50
click at [256, 300] on div "Wie wird bei Bounti gelernt? Hervorhebung" at bounding box center [195, 317] width 353 height 45
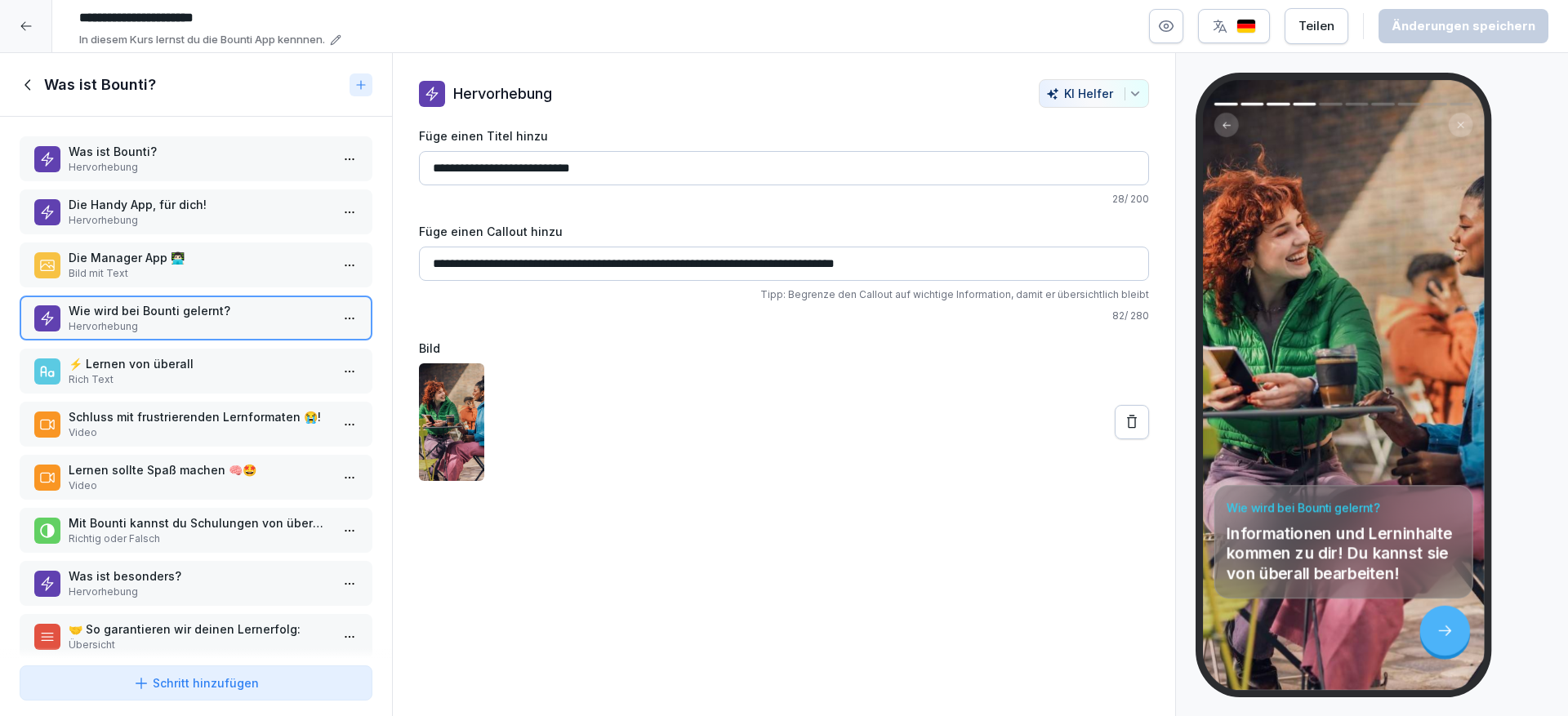
click at [223, 362] on p "⚡️ Lernen von überall" at bounding box center [199, 364] width 261 height 17
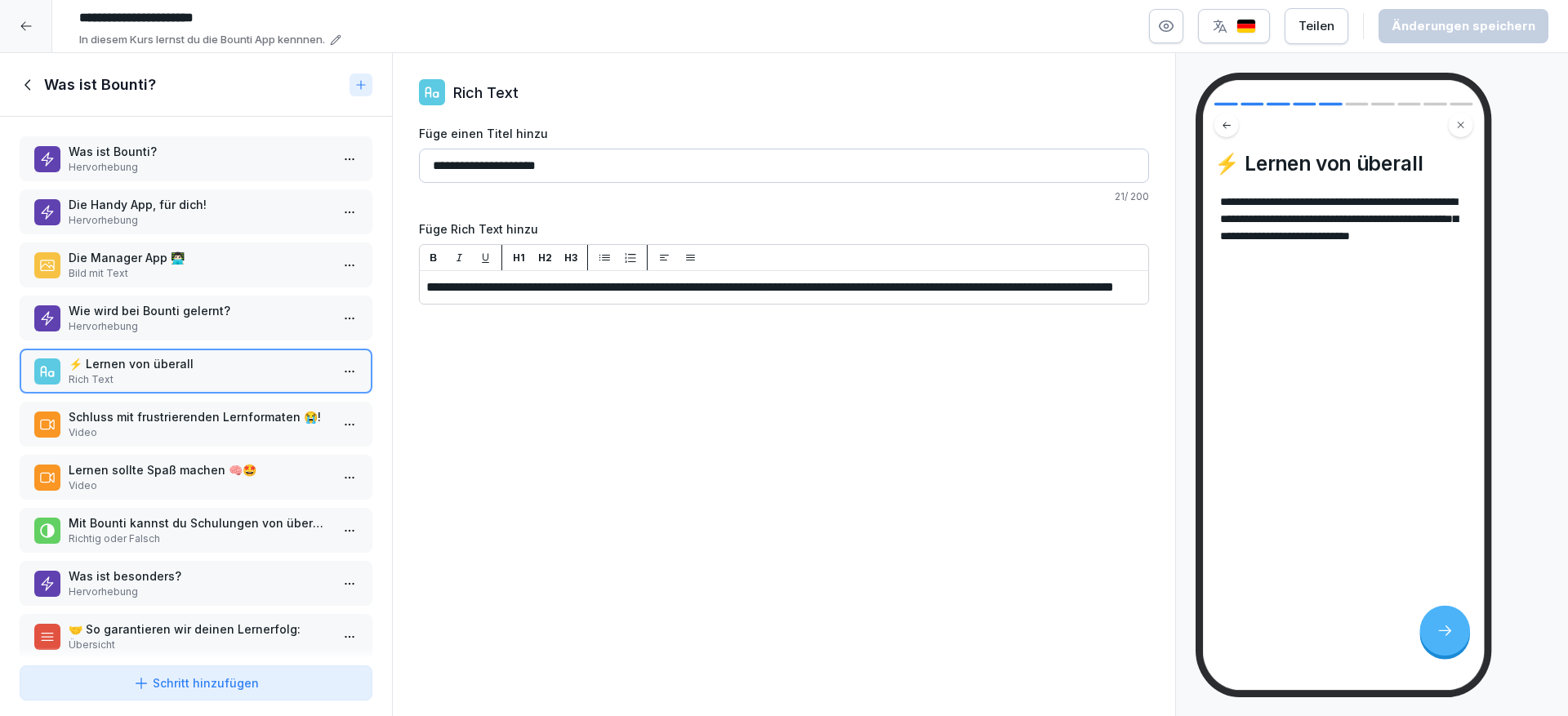
click at [219, 396] on div "Was ist Bounti? Hervorhebung Die Handy App, für dich! Hervorhebung Die Manager …" at bounding box center [195, 388] width 392 height 543
click at [209, 416] on p "Schluss mit frustrierenden Lernformaten 😭!" at bounding box center [199, 417] width 261 height 17
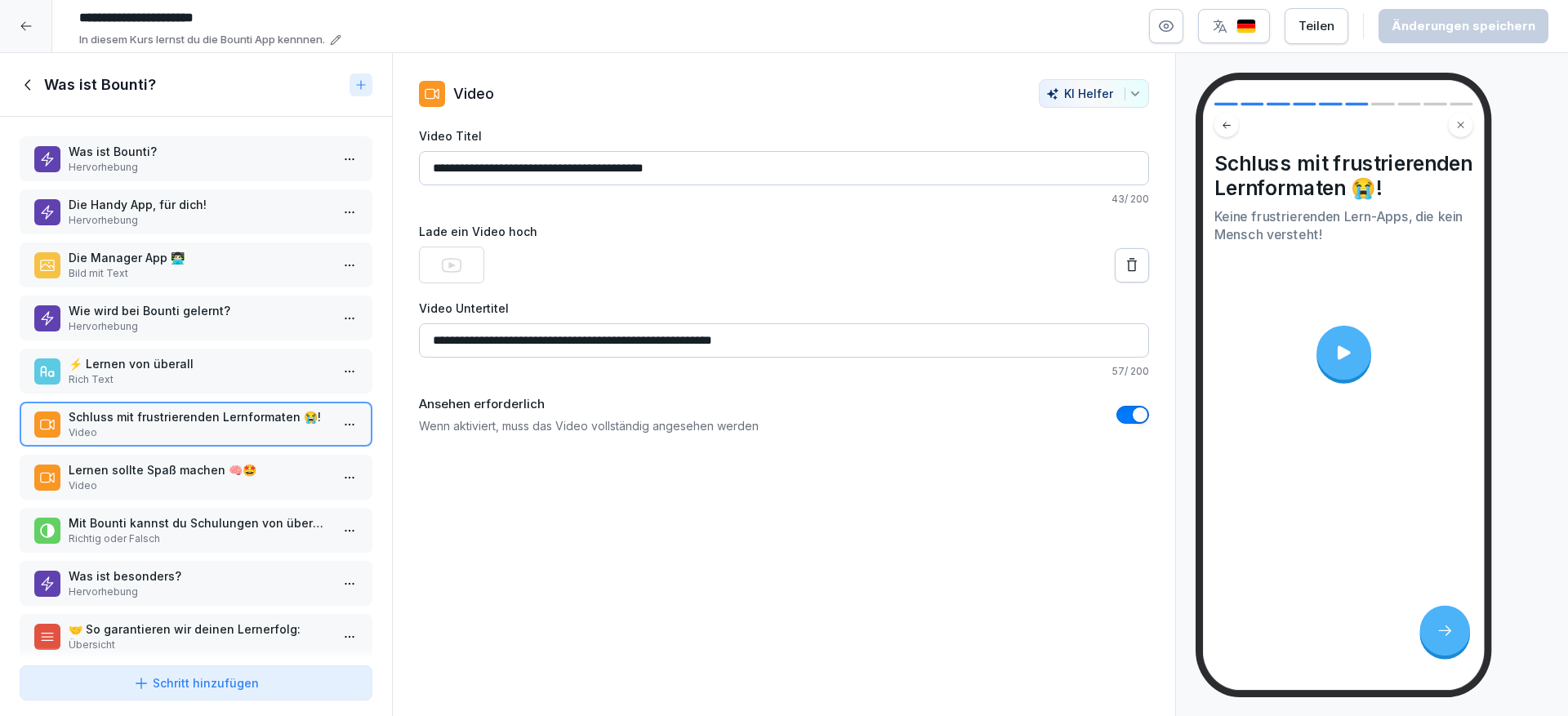
click at [1351, 371] on div at bounding box center [1344, 352] width 55 height 55
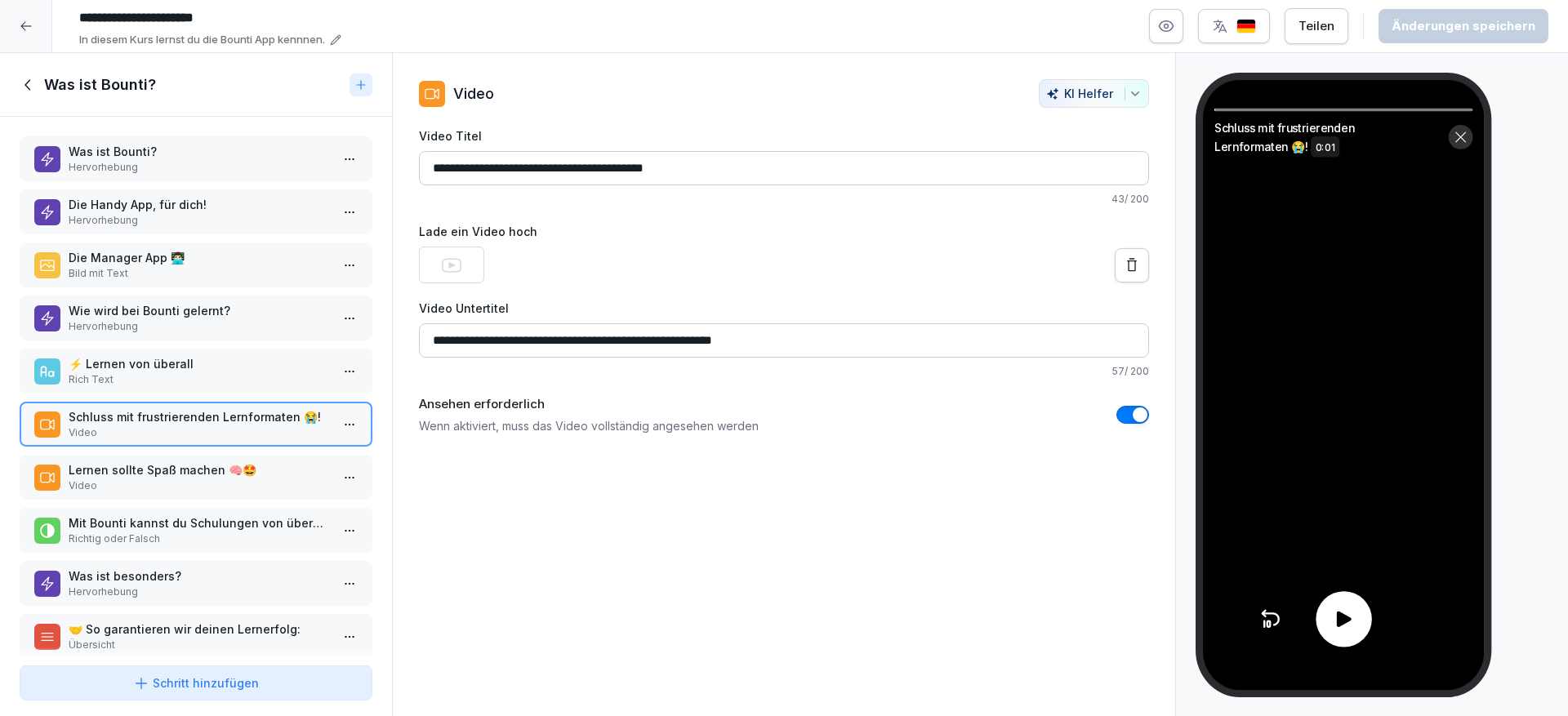
click at [1336, 620] on icon at bounding box center [1343, 619] width 23 height 23
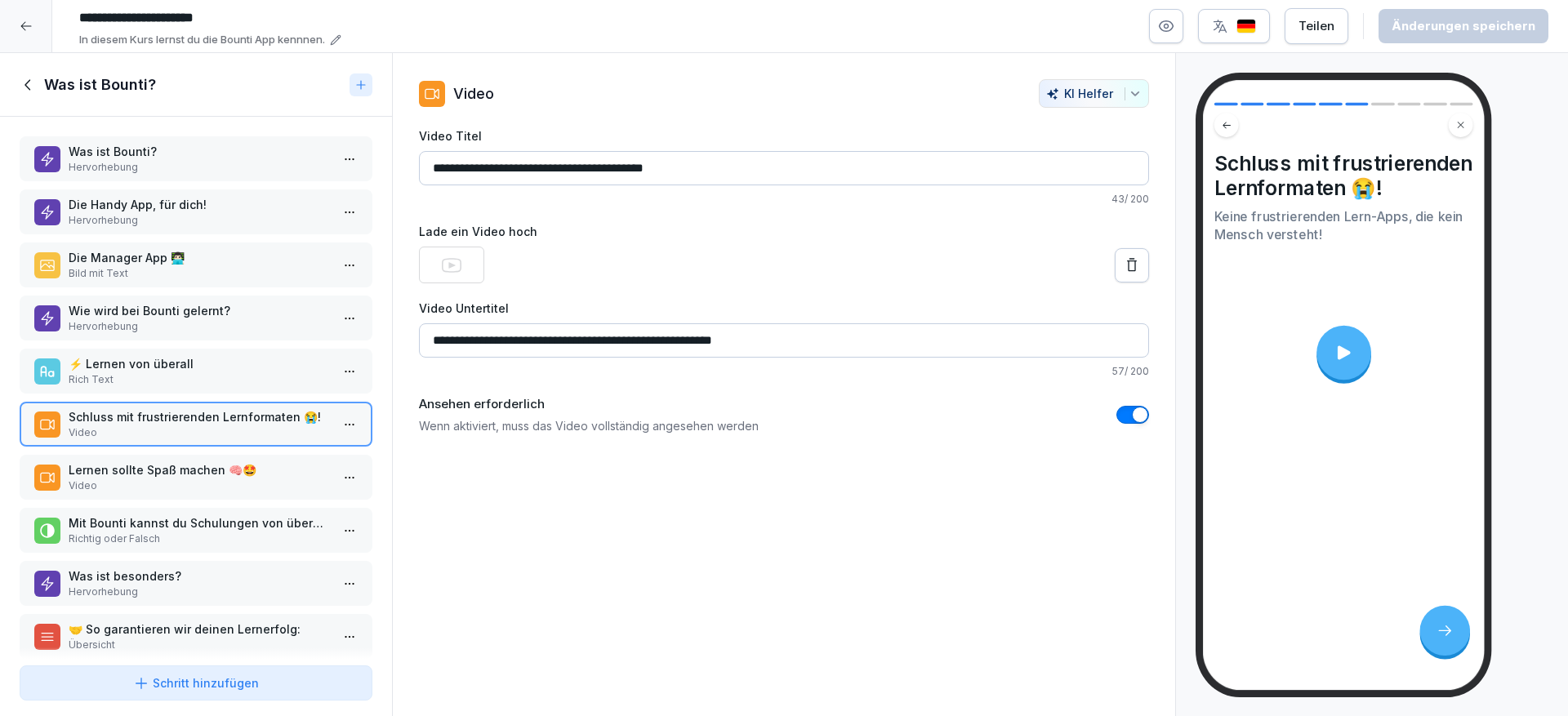
click at [1326, 346] on div at bounding box center [1344, 352] width 55 height 55
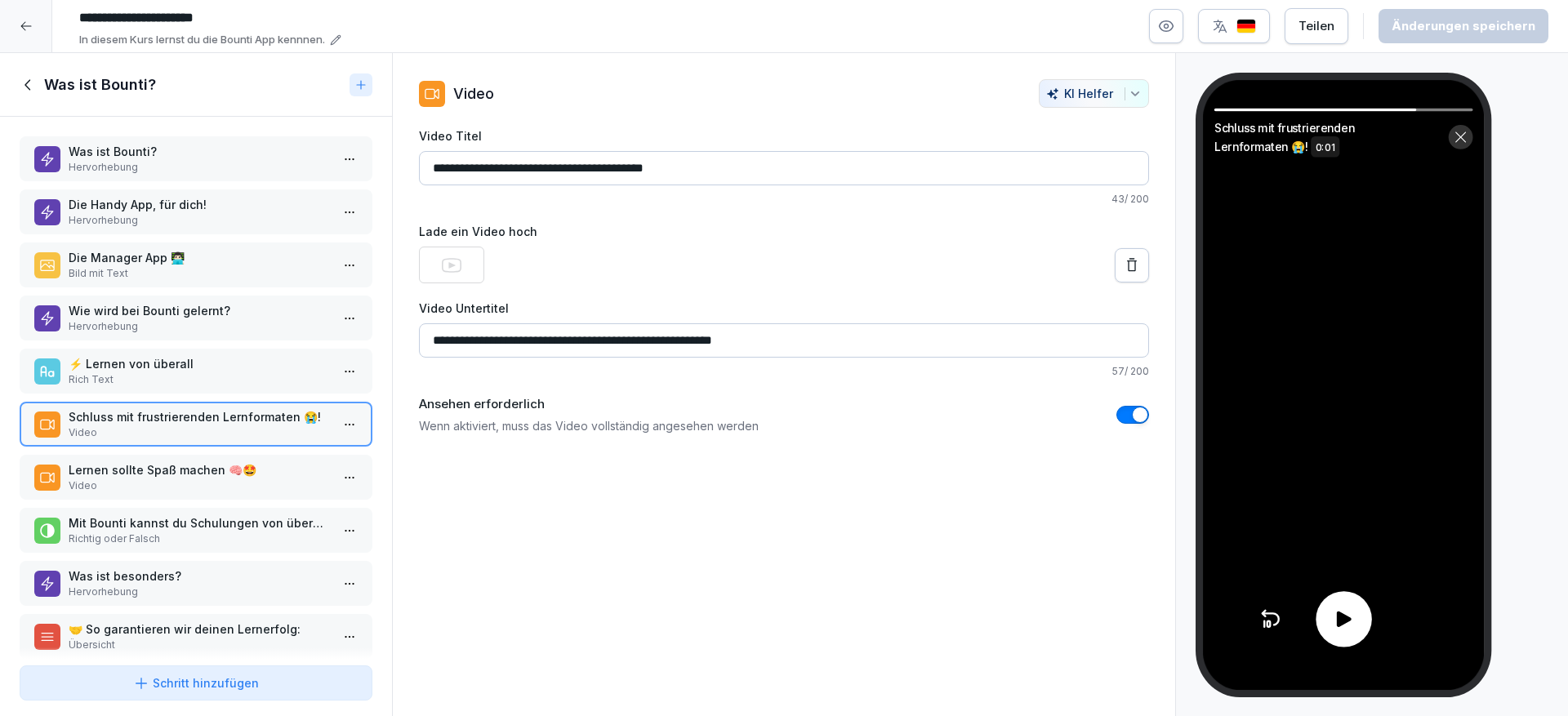
click at [1362, 618] on div at bounding box center [1344, 620] width 56 height 56
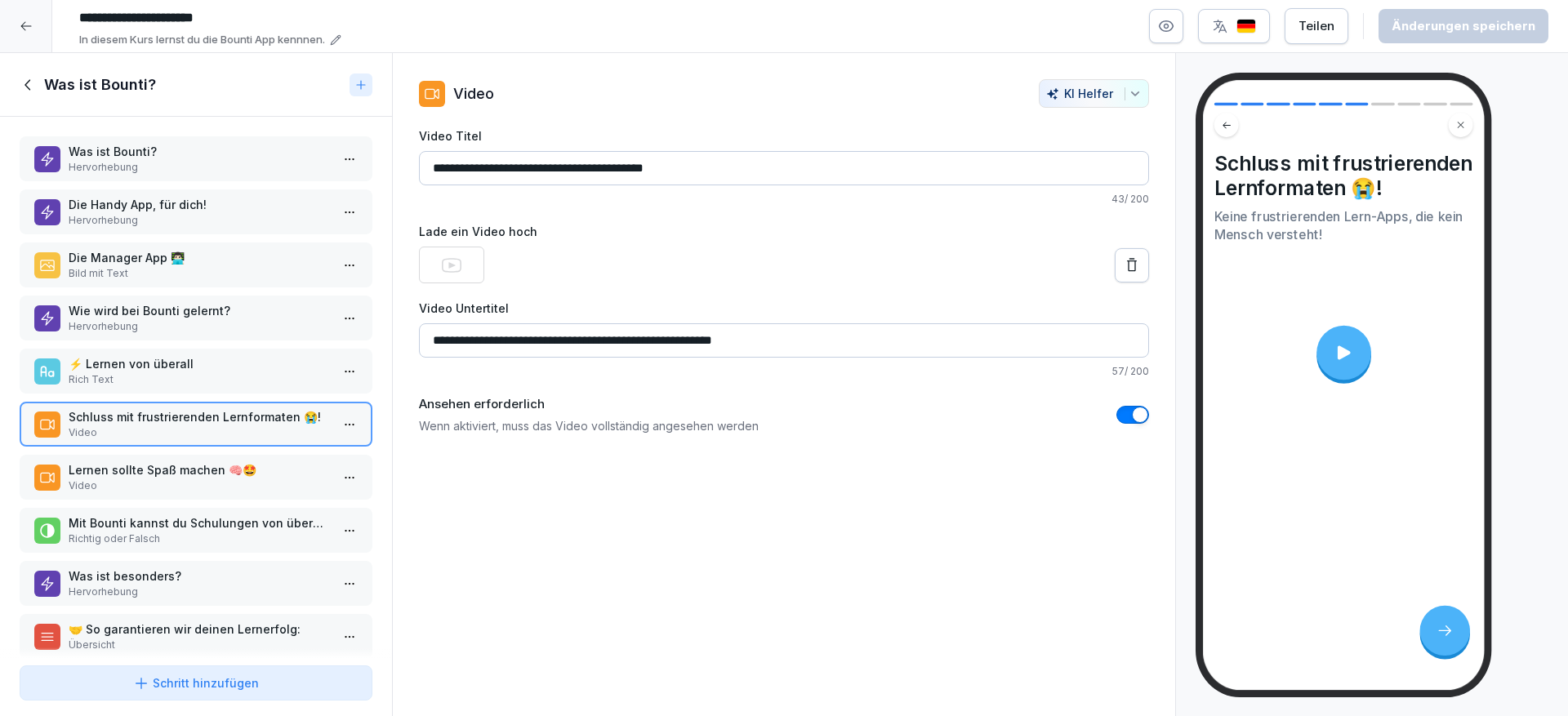
click at [253, 464] on p "Lernen sollte Spaß machen 🧠🤩" at bounding box center [199, 470] width 261 height 17
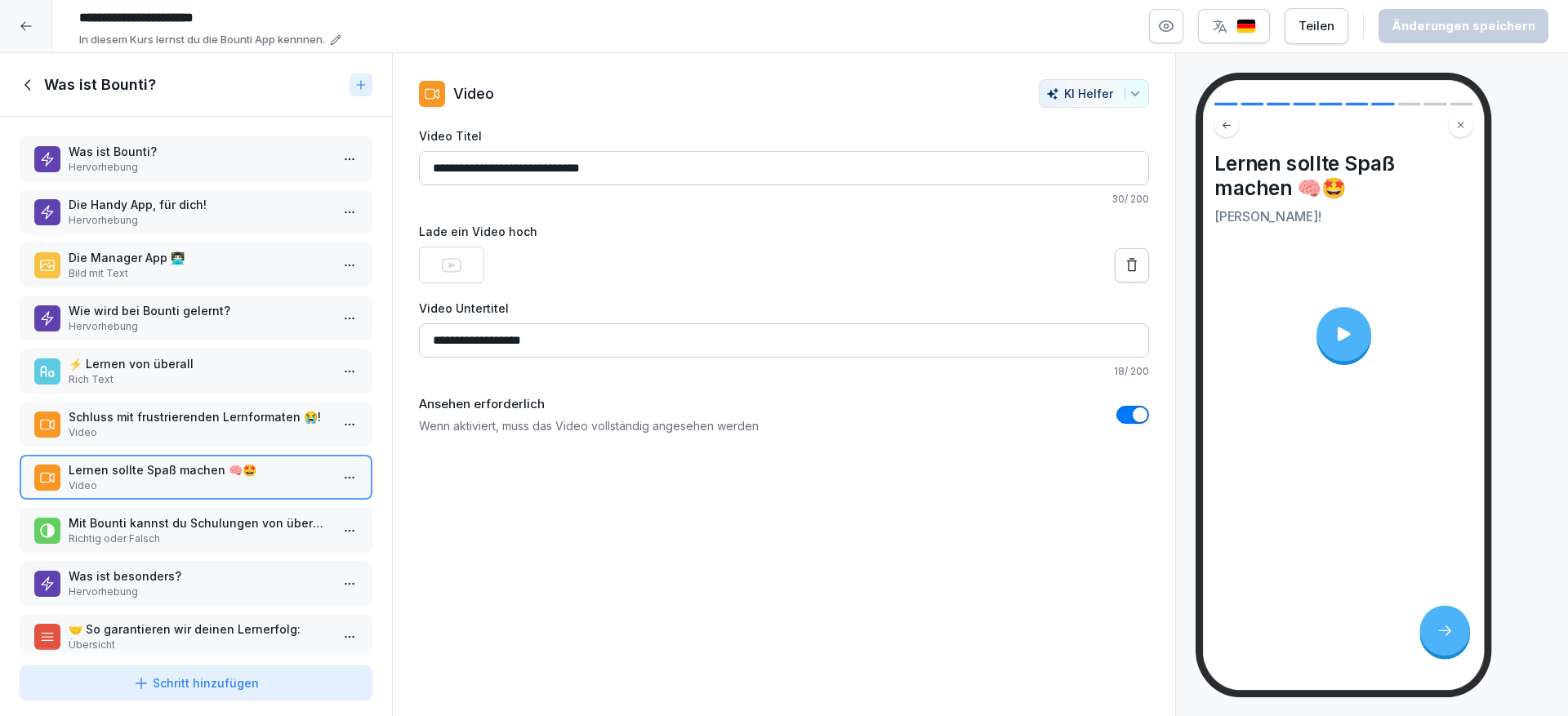
click at [1367, 339] on div at bounding box center [1344, 334] width 55 height 55
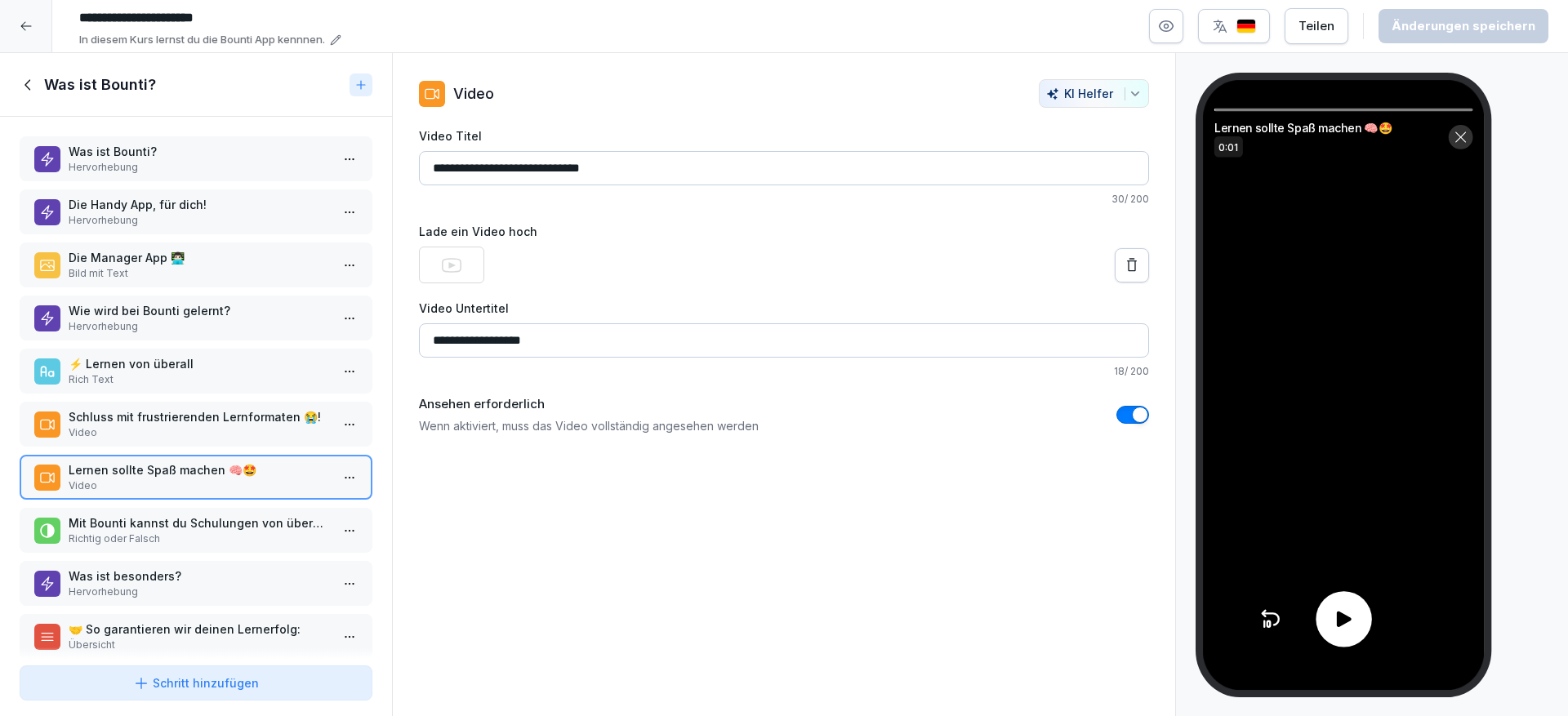
click at [1359, 634] on div at bounding box center [1344, 620] width 56 height 56
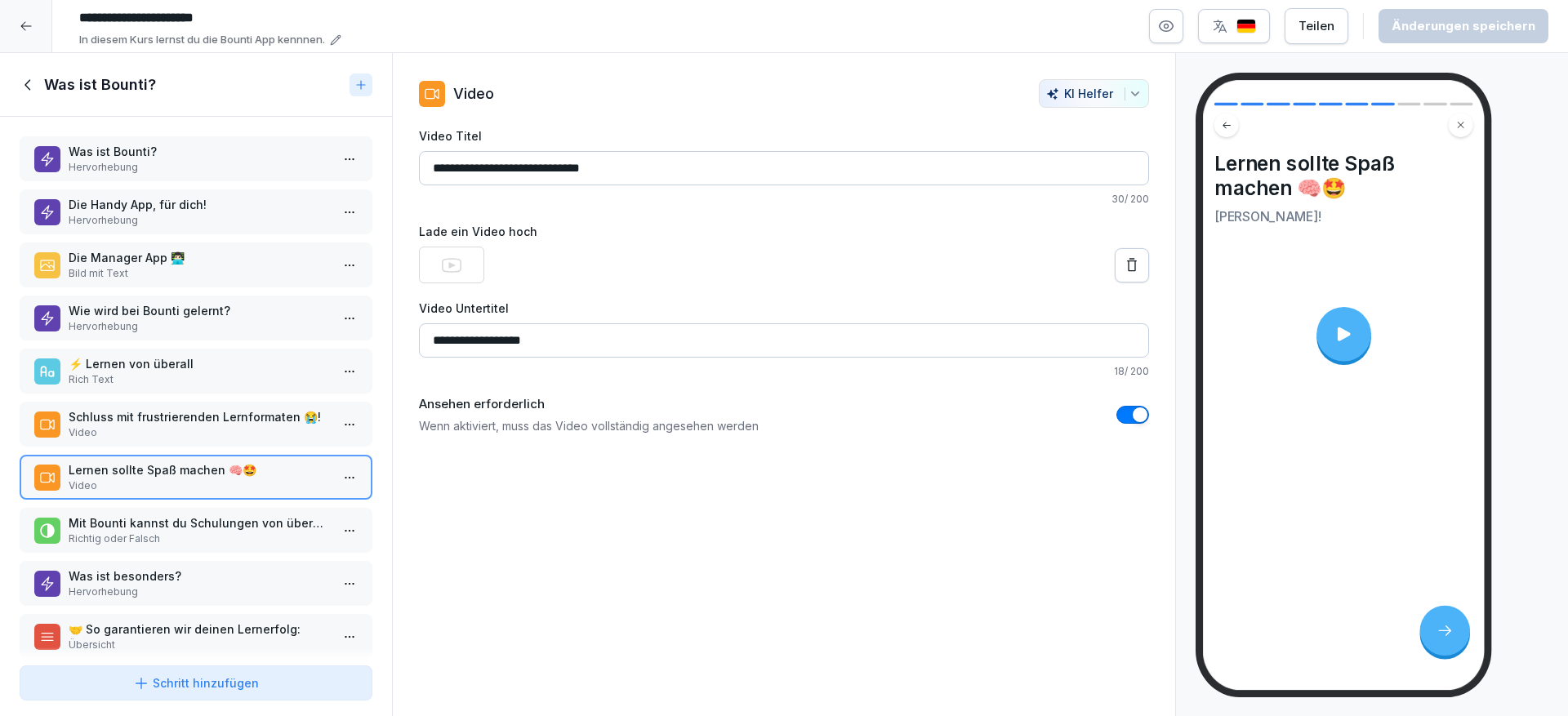
click at [276, 525] on p "Mit Bounti kannst du Schulungen von überall und zu jeder Zeit bearbeiten." at bounding box center [199, 523] width 261 height 17
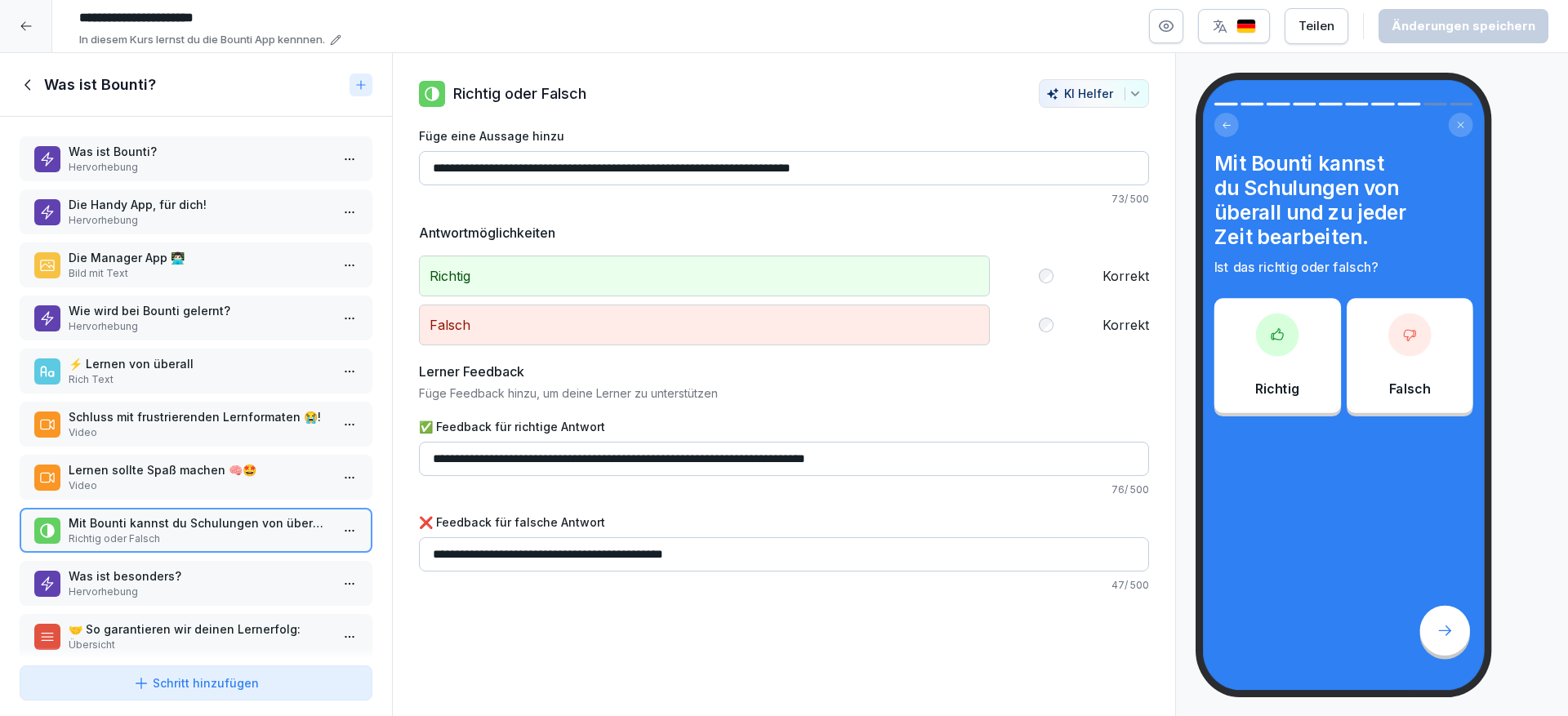
click at [1284, 350] on div at bounding box center [1277, 334] width 43 height 43
click at [1426, 323] on div at bounding box center [1410, 334] width 43 height 43
click at [1066, 303] on div "Richtig Korrekt Falsch Korrekt" at bounding box center [784, 300] width 730 height 90
click at [1065, 327] on div "Falsch Korrekt" at bounding box center [784, 325] width 730 height 41
click at [1072, 283] on div "Richtig Korrekt" at bounding box center [784, 276] width 730 height 41
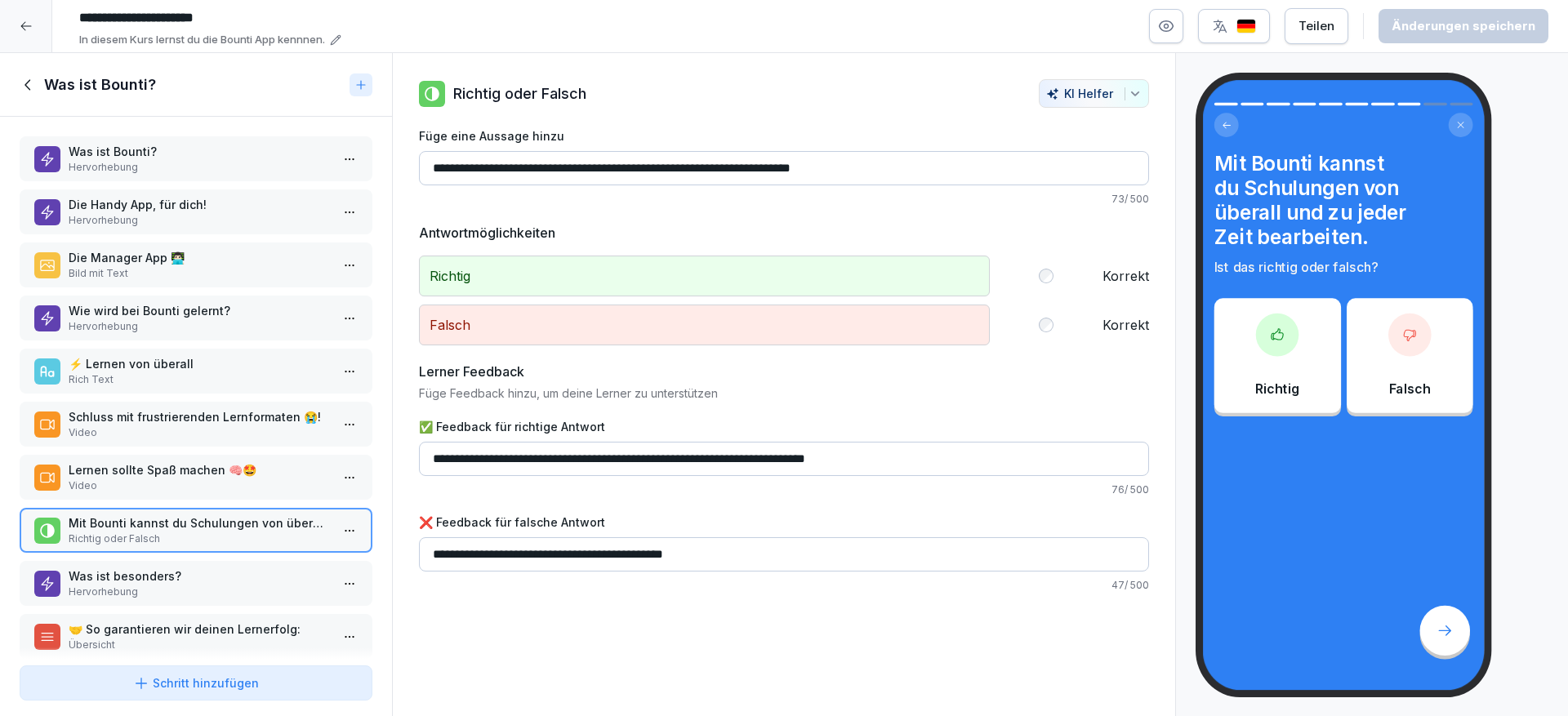
click at [1197, 19] on div "Teilen Änderungen speichern" at bounding box center [1349, 26] width 399 height 36
click at [1205, 25] on button "button" at bounding box center [1234, 26] width 72 height 35
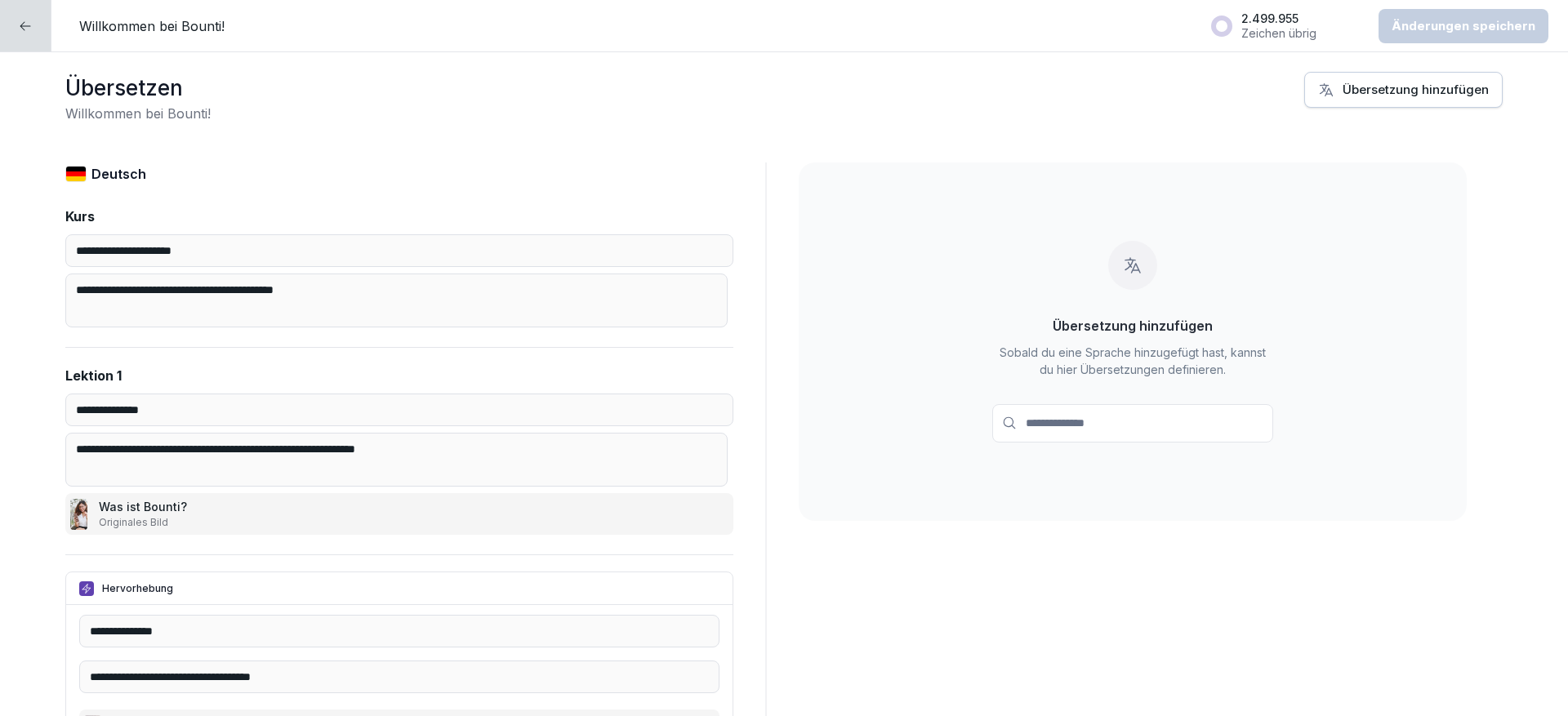
click at [36, 33] on div at bounding box center [25, 25] width 52 height 52
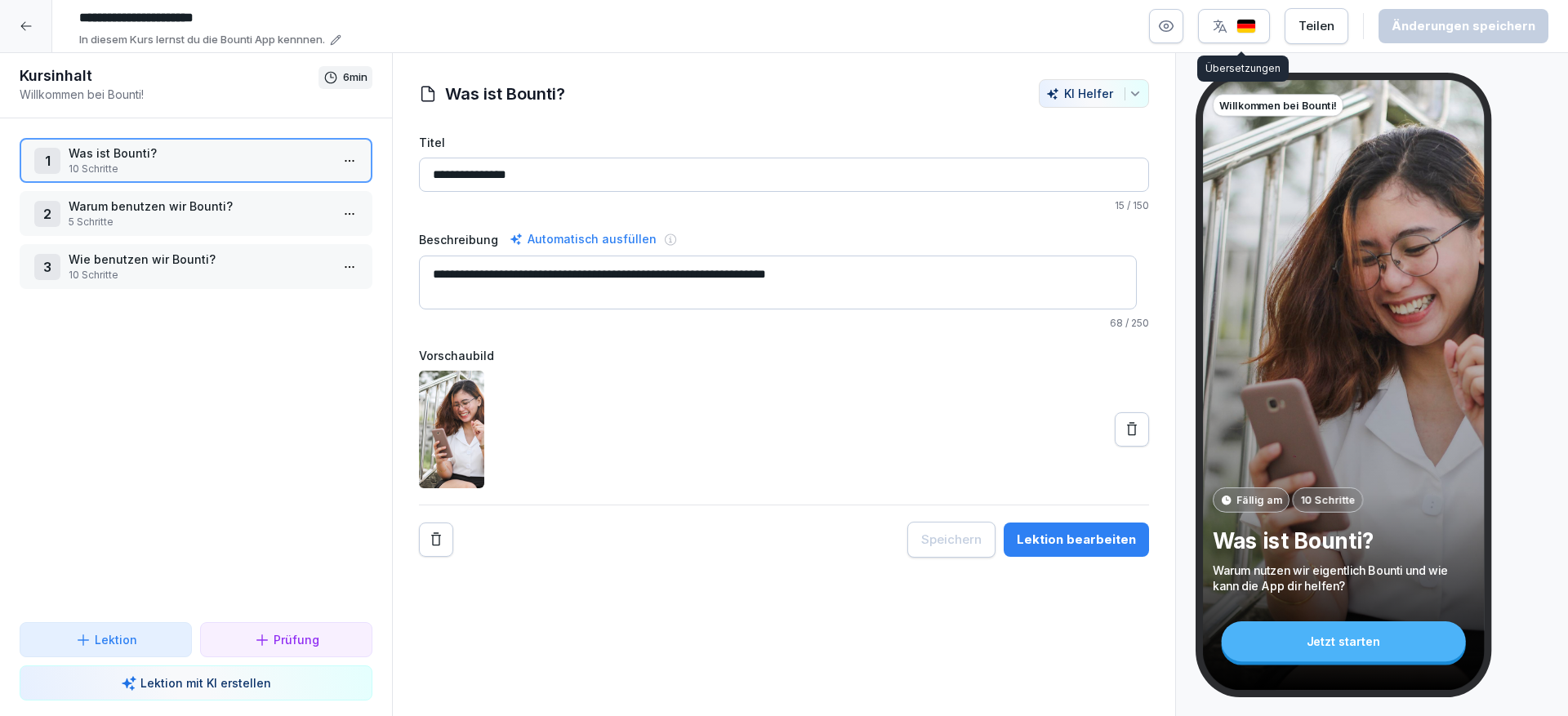
click at [1214, 12] on button "button" at bounding box center [1234, 26] width 72 height 35
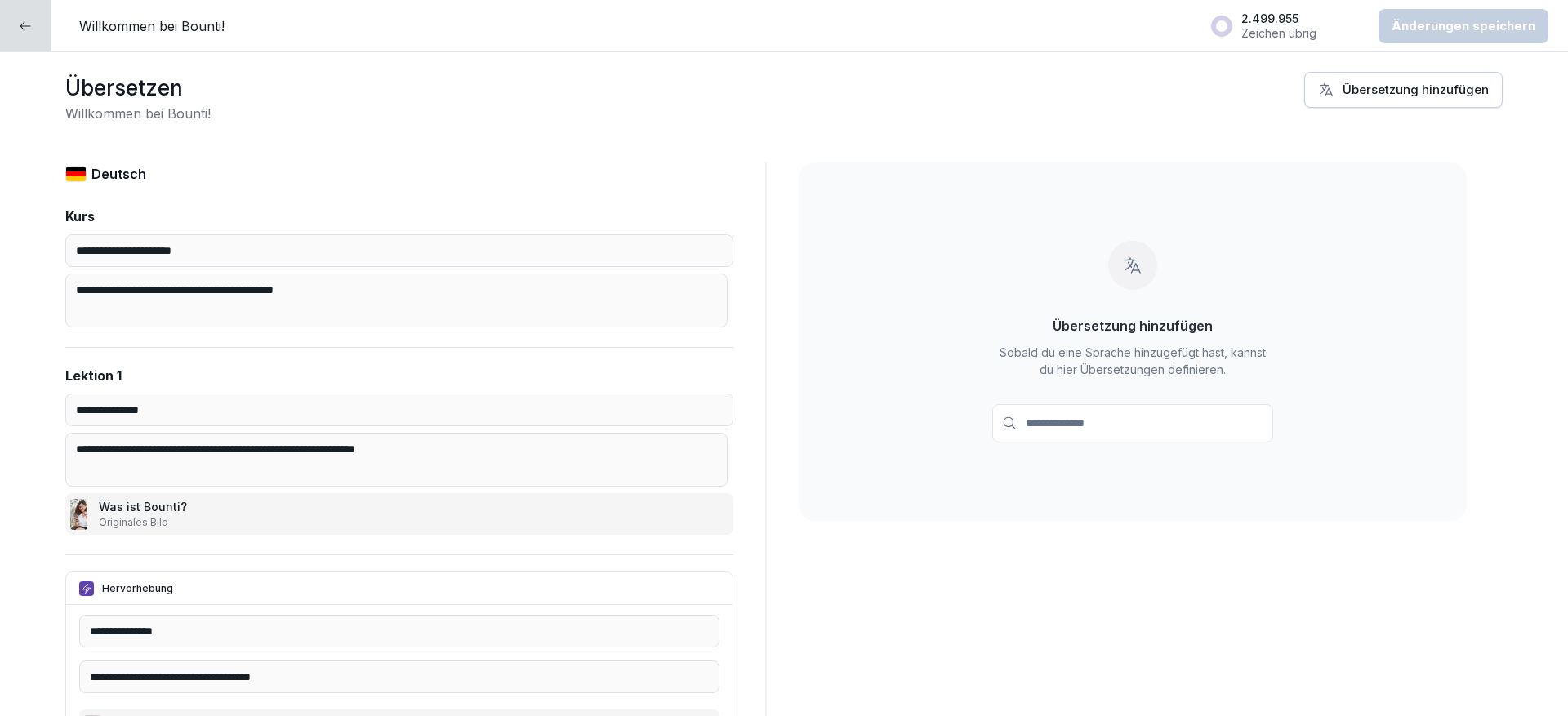
click at [1357, 105] on button "Übersetzung hinzufügen" at bounding box center [1403, 90] width 199 height 36
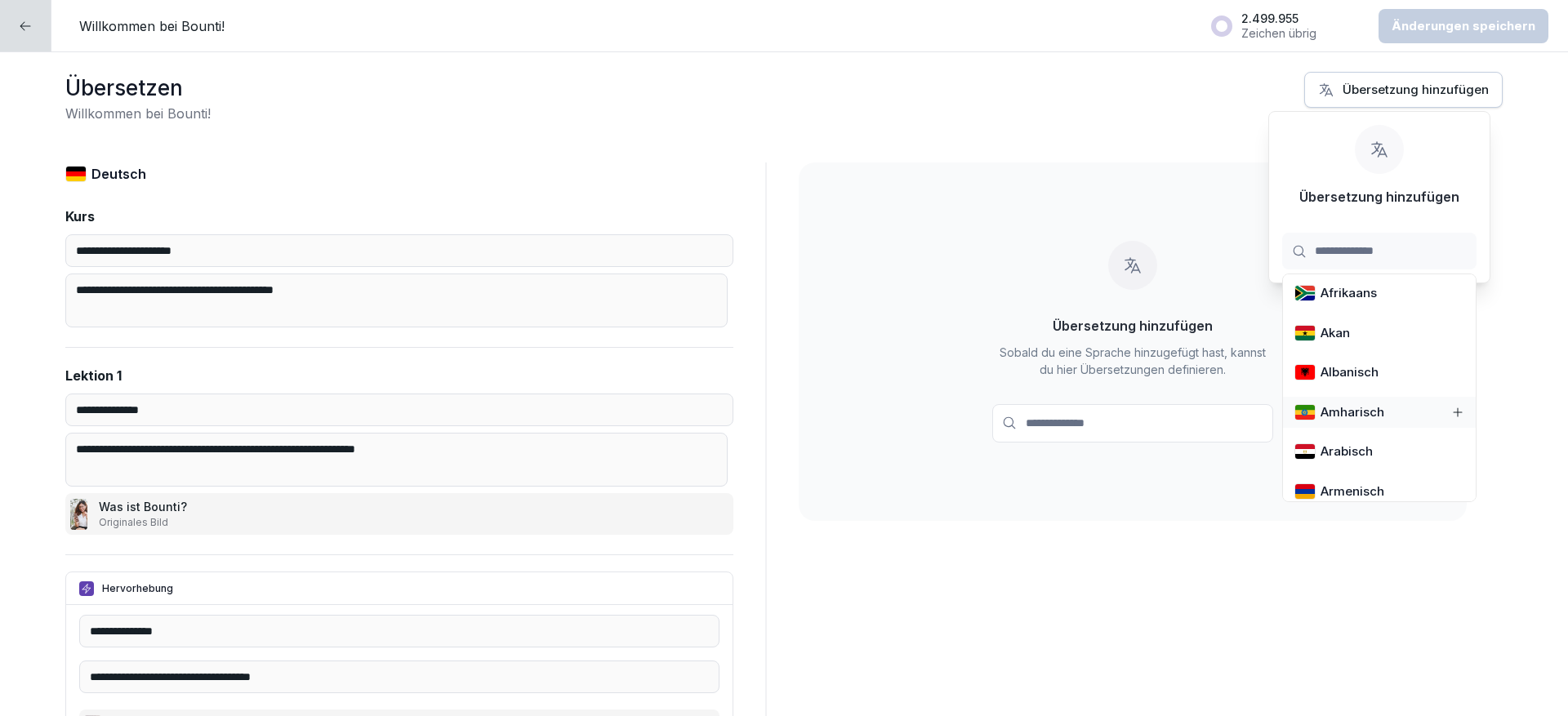
click at [26, 36] on div at bounding box center [25, 25] width 52 height 52
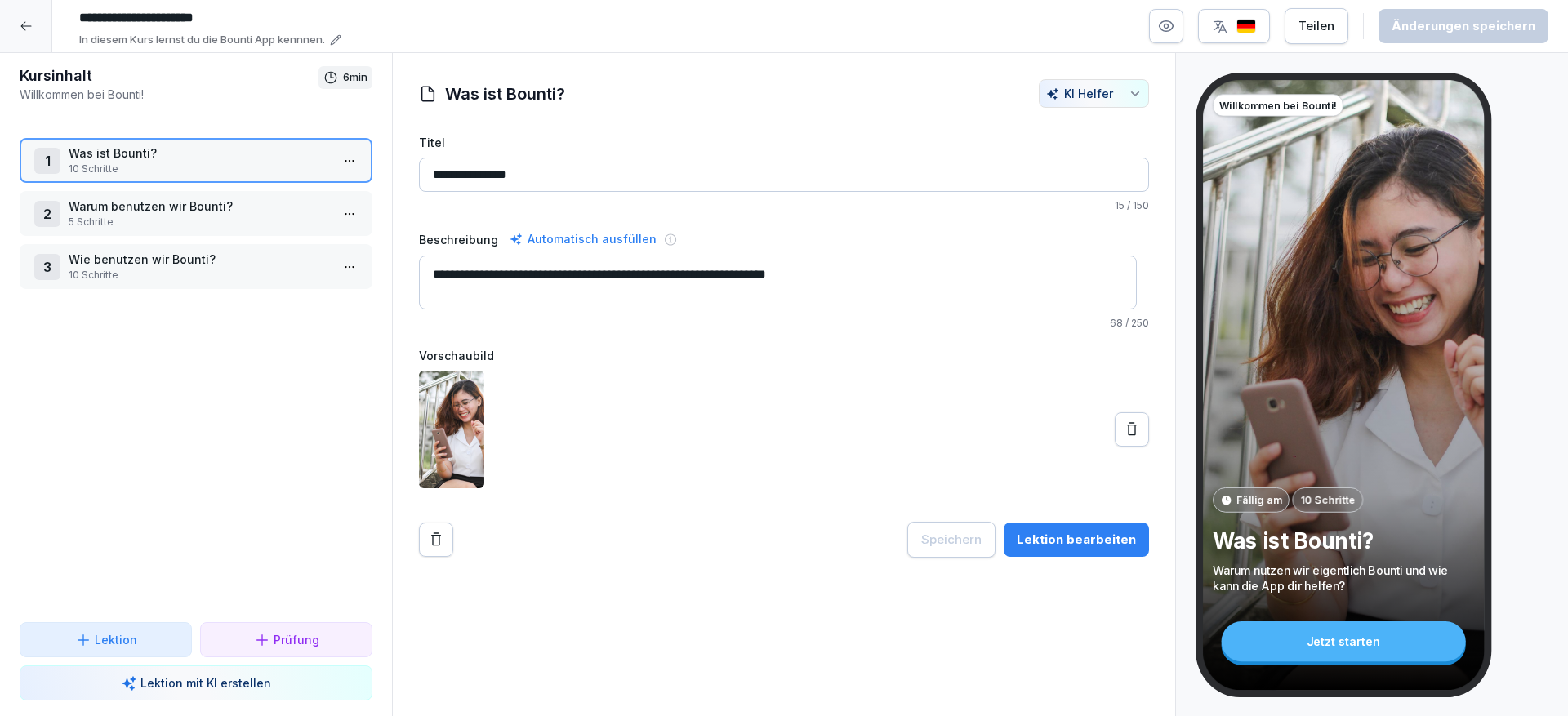
click at [26, 36] on div at bounding box center [26, 26] width 52 height 52
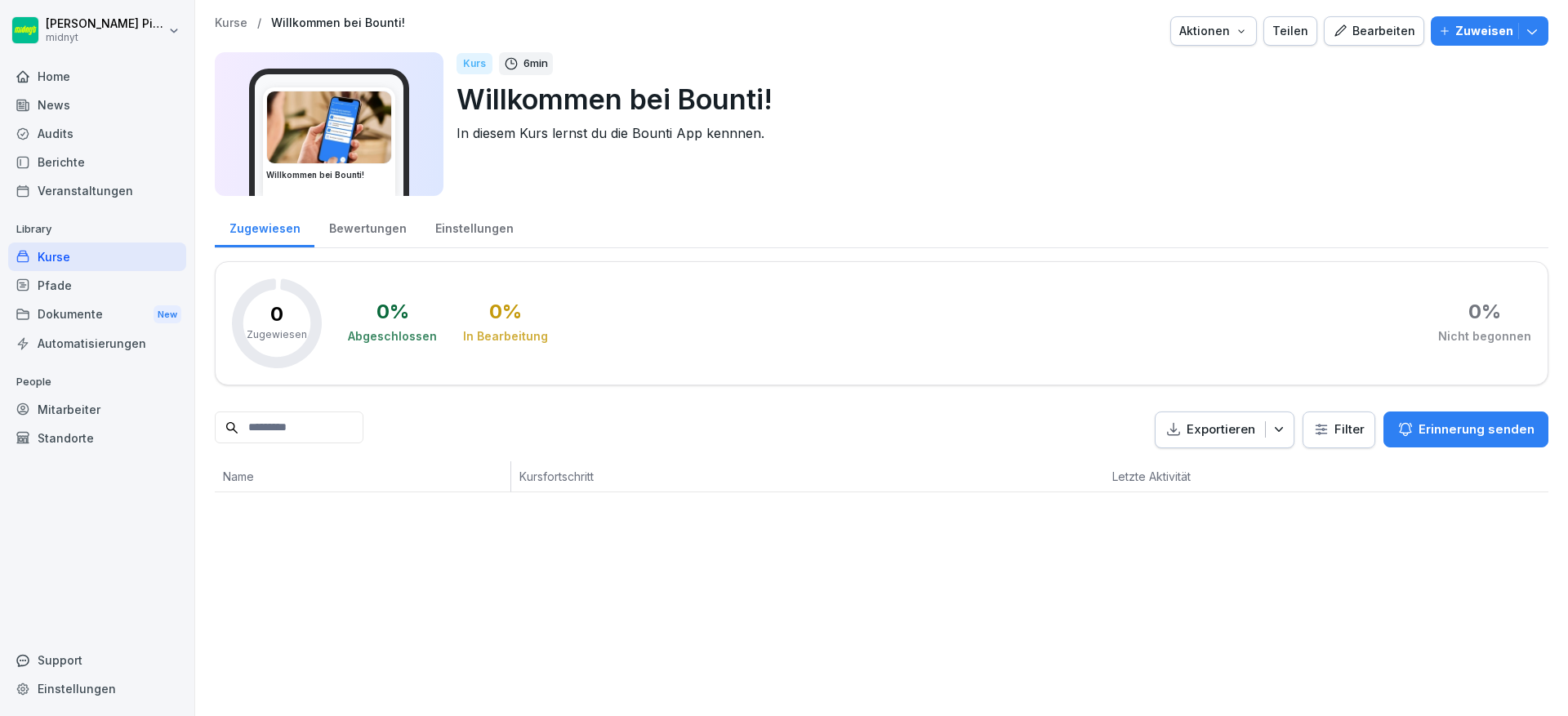
click at [98, 156] on div "Berichte" at bounding box center [97, 162] width 178 height 29
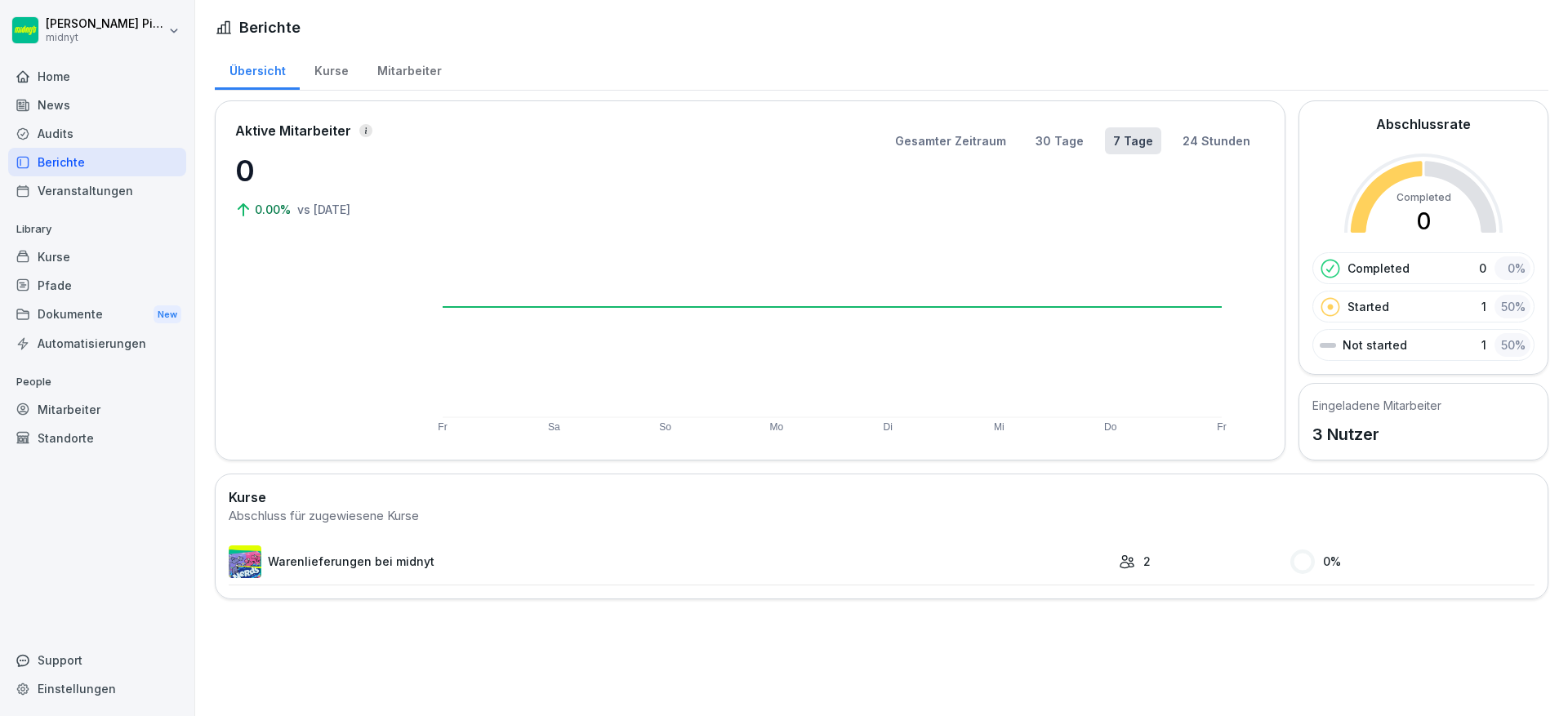
click at [316, 64] on div "Kurse" at bounding box center [331, 69] width 63 height 41
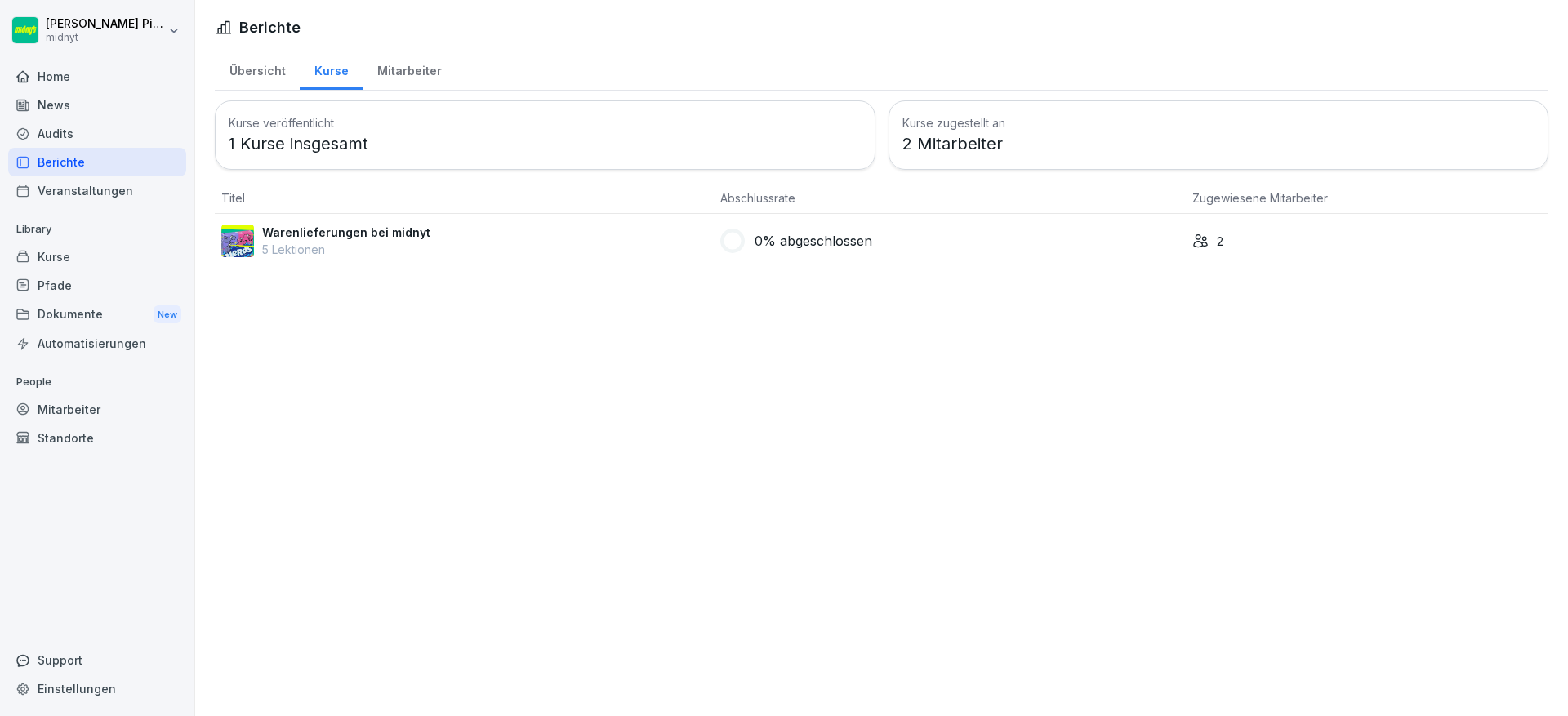
click at [422, 85] on div "Mitarbeiter" at bounding box center [410, 69] width 93 height 41
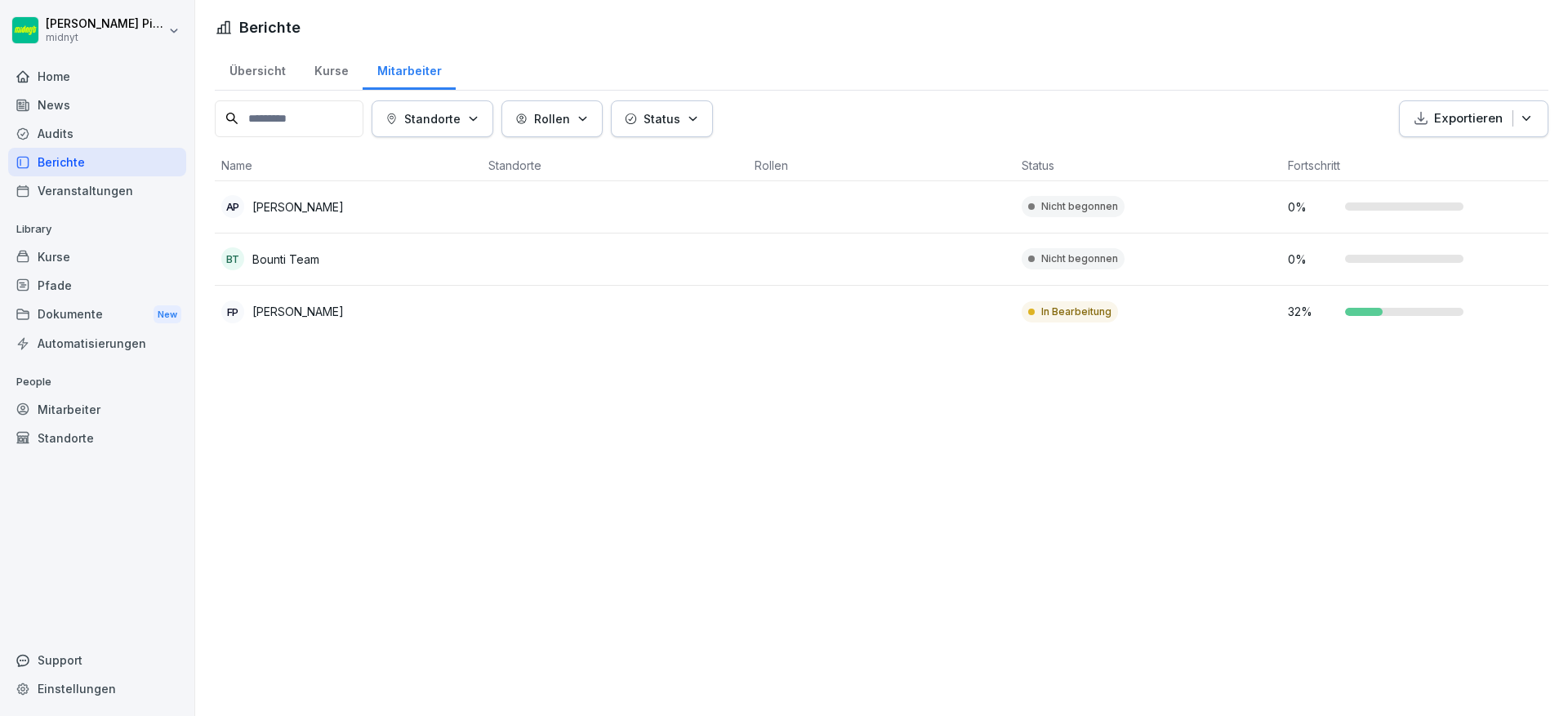
click at [97, 184] on div "Veranstaltungen" at bounding box center [97, 190] width 178 height 29
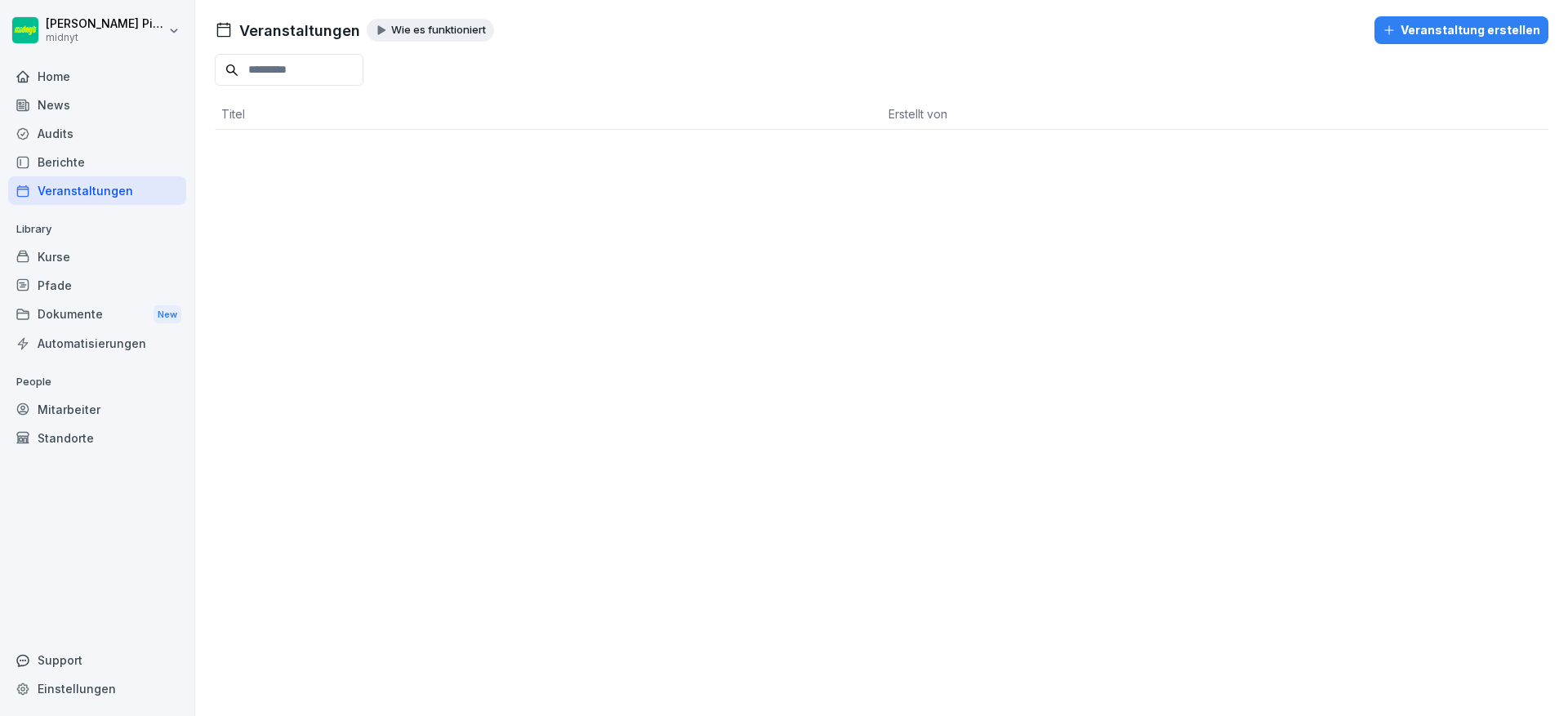
click at [20, 671] on div "Support" at bounding box center [97, 660] width 178 height 29
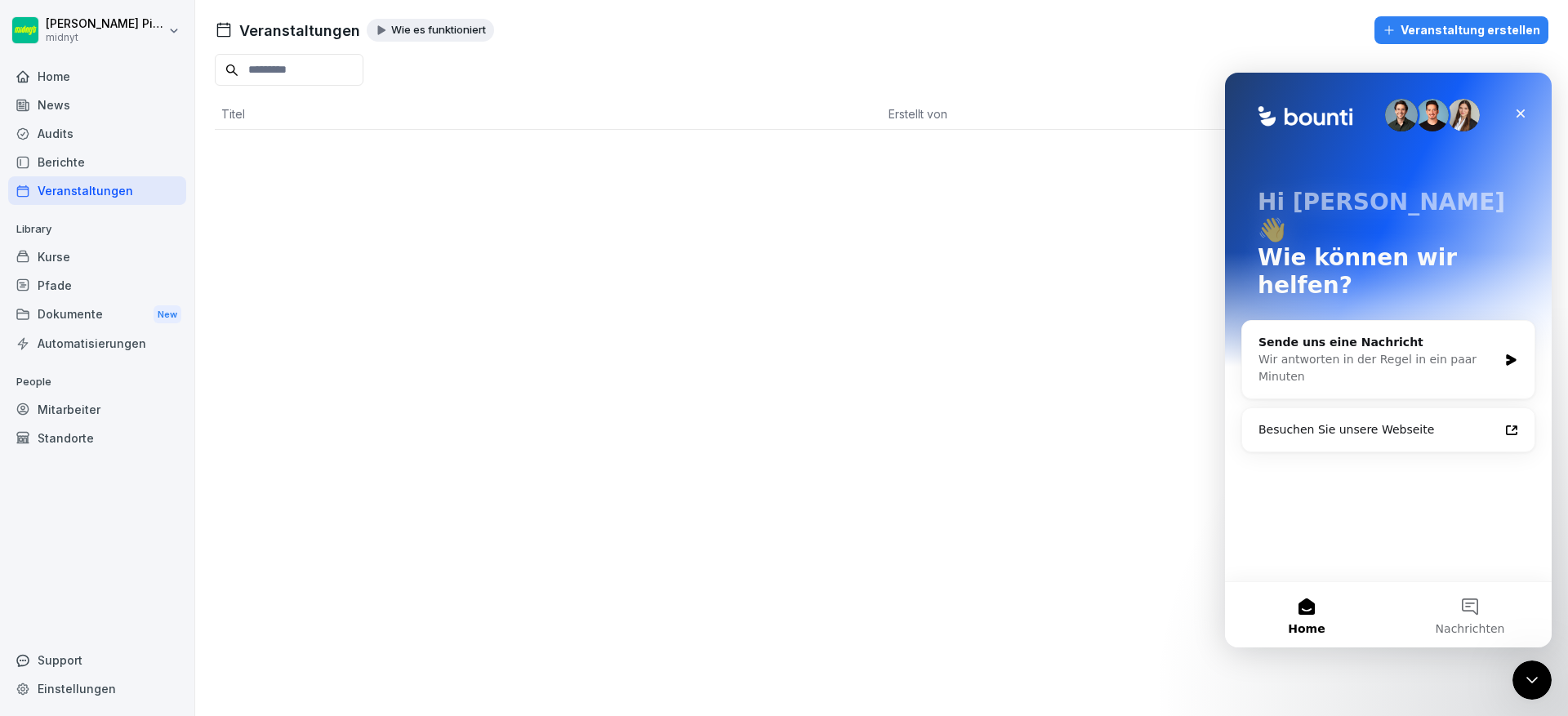
click at [238, 122] on th "Titel" at bounding box center [548, 114] width 667 height 31
click at [169, 31] on html "Fabiano Picciolo midnyt Home News Audits Berichte Veranstaltungen Library Kurse…" at bounding box center [784, 358] width 1568 height 716
click at [339, 361] on html "Fabiano Picciolo midnyt Home News Audits Berichte Veranstaltungen Library Kurse…" at bounding box center [784, 358] width 1568 height 716
click at [106, 176] on div "Veranstaltungen" at bounding box center [97, 190] width 178 height 29
click at [1511, 116] on div "Schließen" at bounding box center [1521, 113] width 30 height 30
